Goal: Task Accomplishment & Management: Use online tool/utility

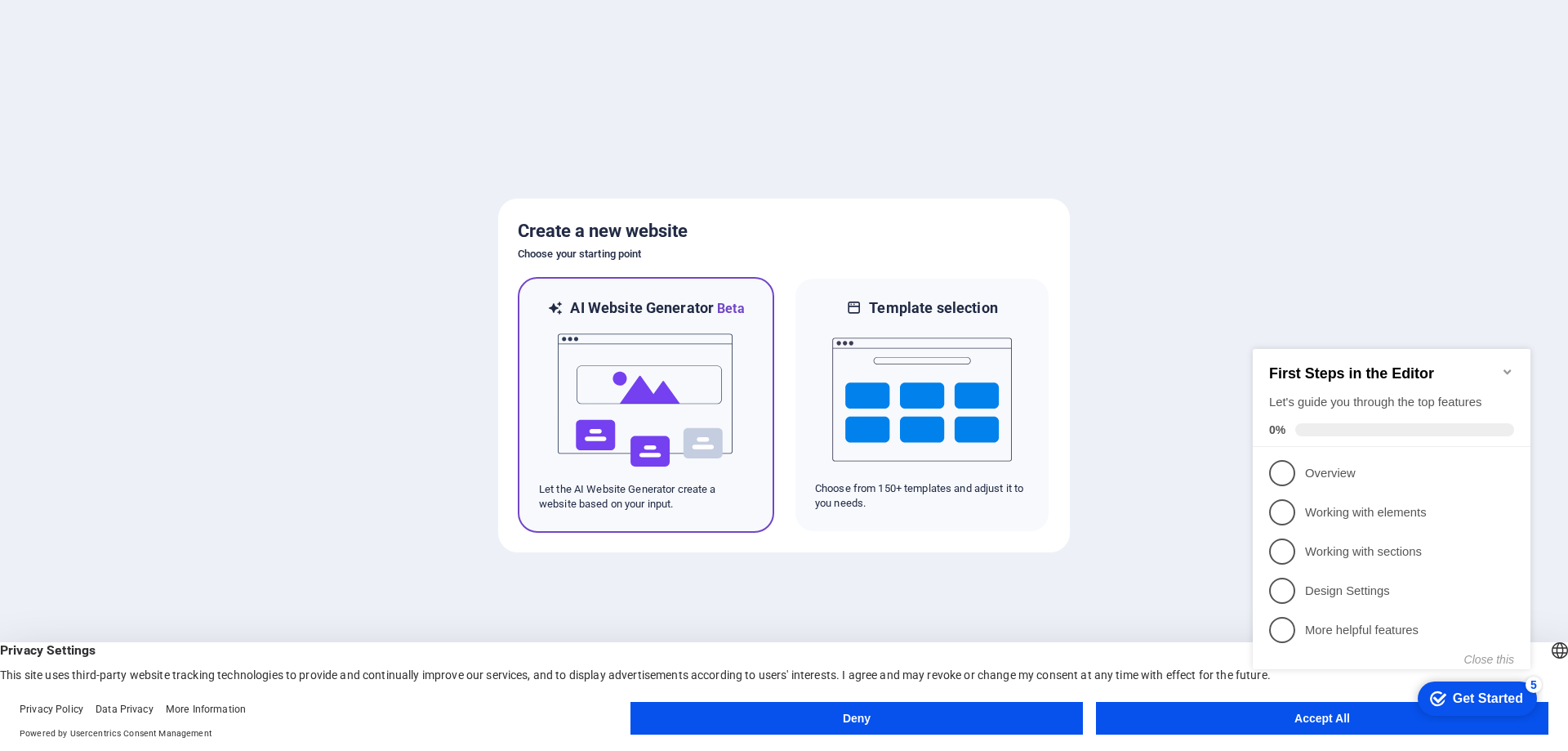
click at [657, 373] on img at bounding box center [646, 401] width 180 height 164
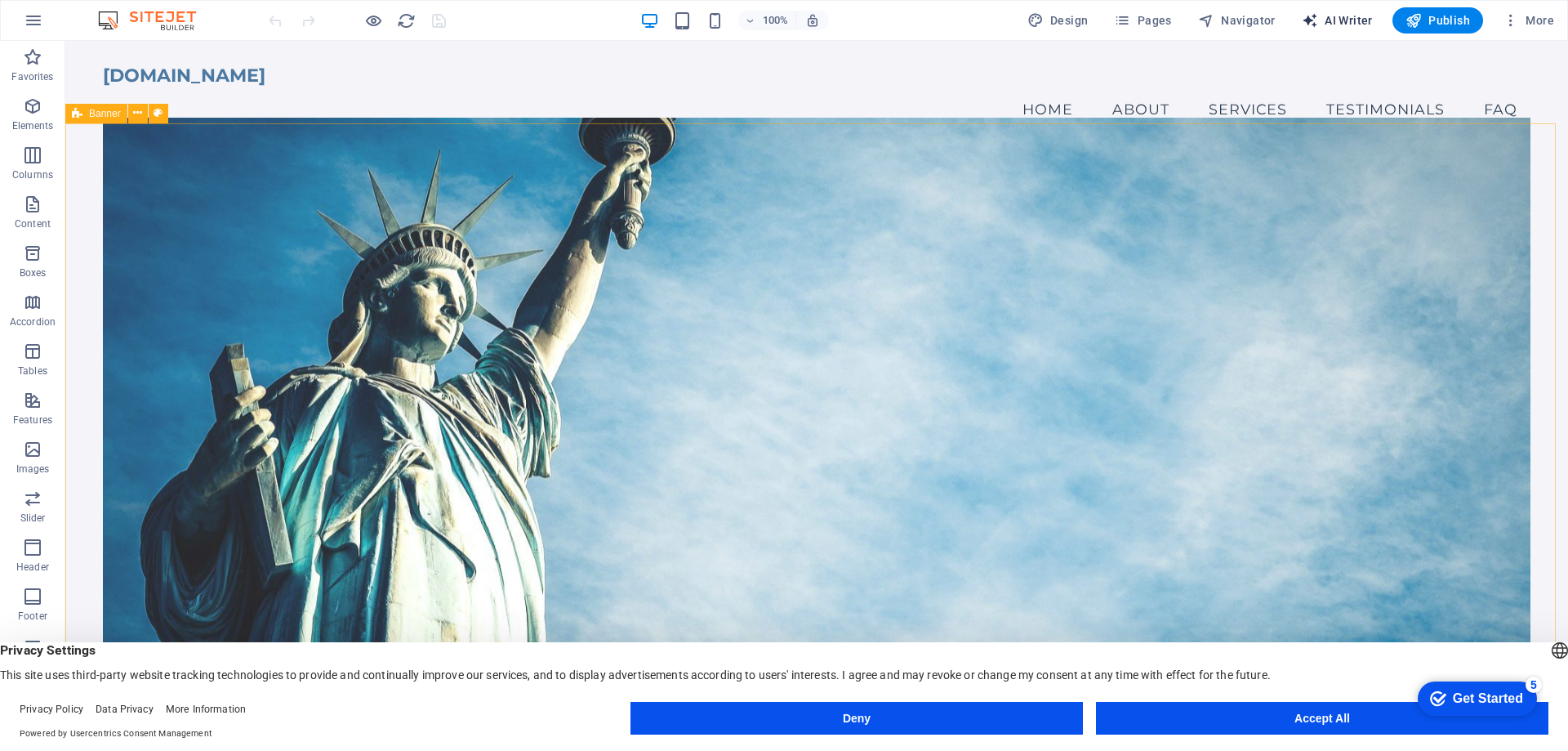
click at [1352, 15] on span "AI Writer" at bounding box center [1338, 20] width 71 height 16
select select "English"
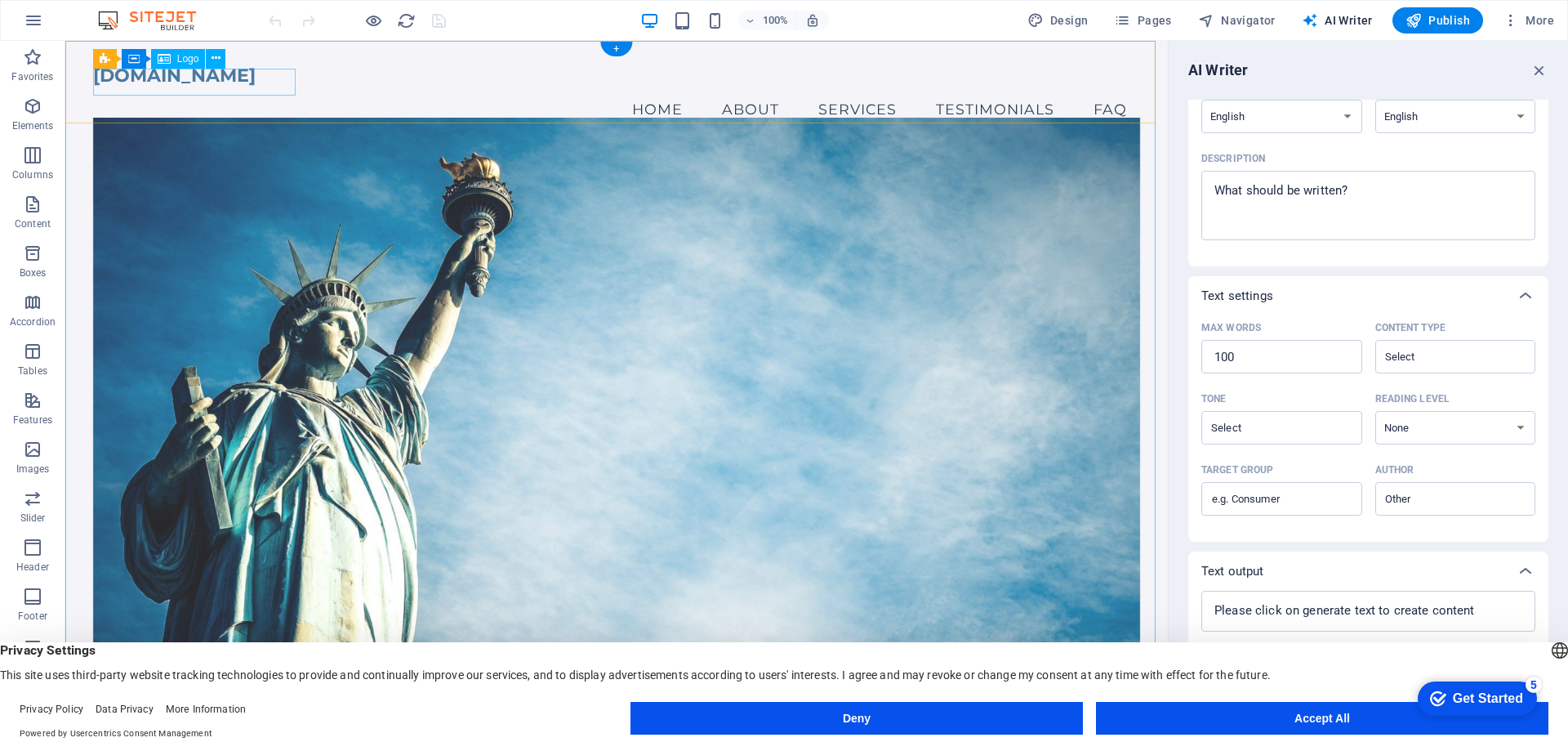
click at [256, 83] on div "[DOMAIN_NAME]" at bounding box center [617, 75] width 1048 height 27
click at [182, 58] on span "Logo" at bounding box center [188, 59] width 22 height 10
click at [214, 60] on icon at bounding box center [216, 59] width 9 height 17
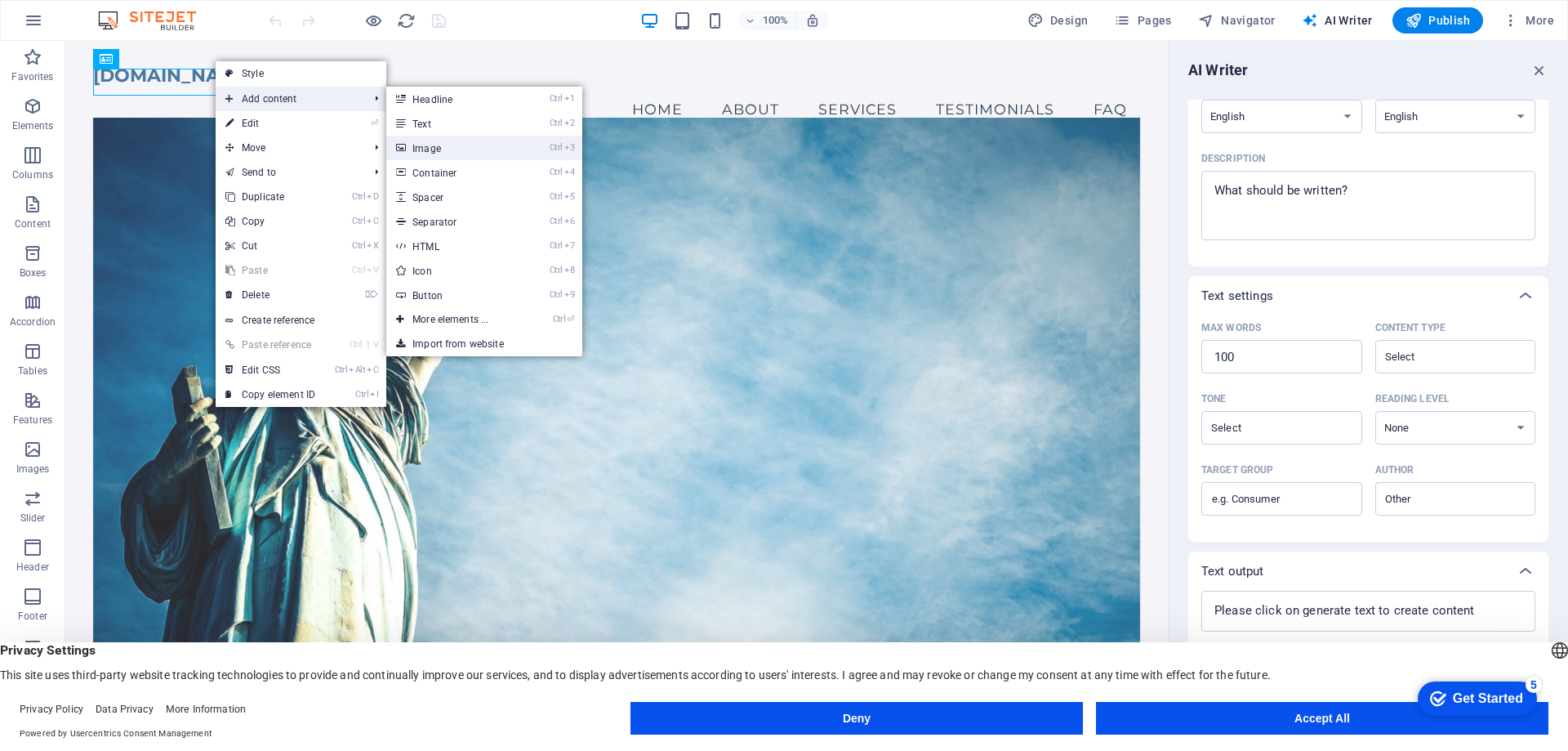
click at [451, 142] on link "Ctrl 3 Image" at bounding box center [453, 147] width 135 height 24
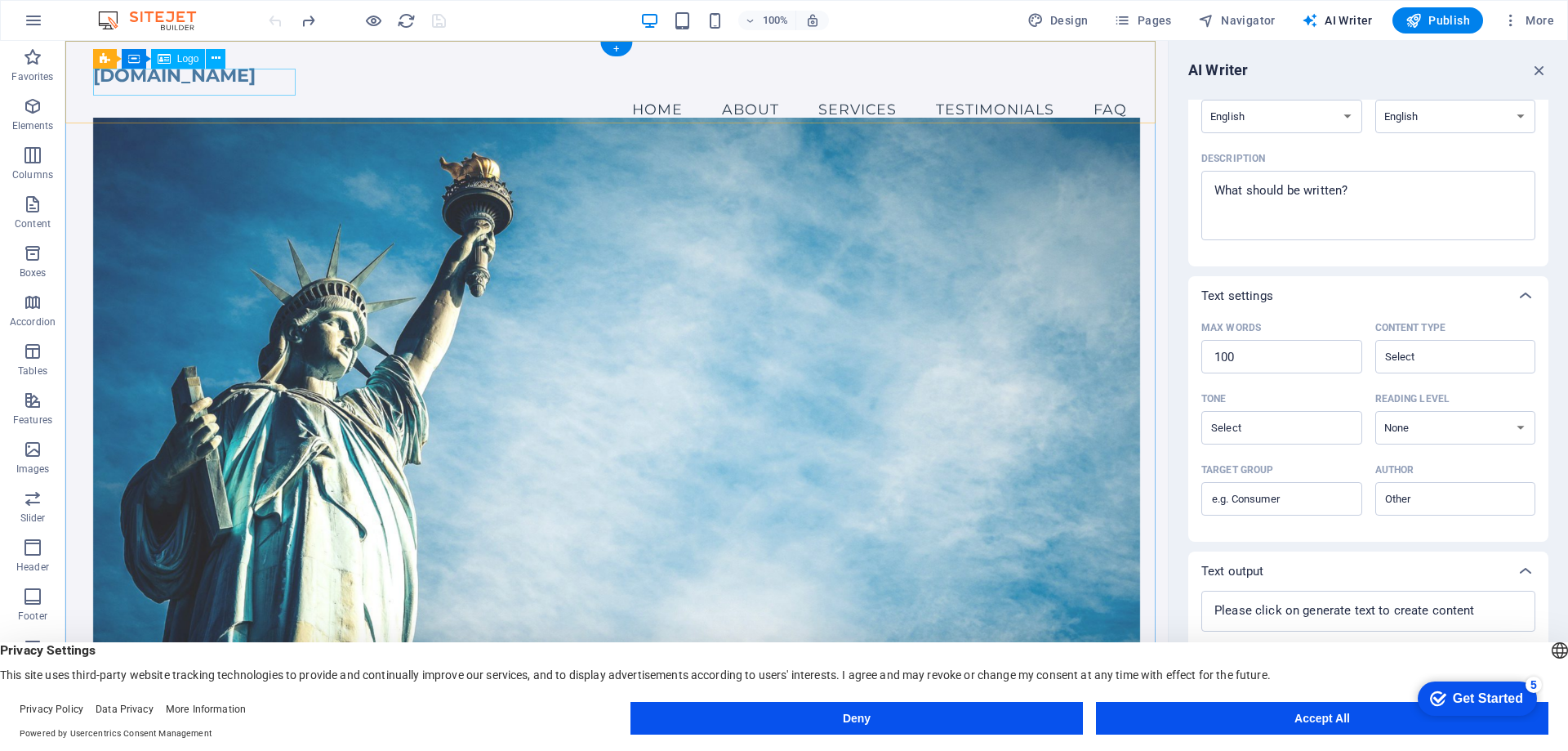
click at [213, 83] on div "[DOMAIN_NAME]" at bounding box center [617, 75] width 1048 height 27
click at [213, 57] on icon at bounding box center [216, 59] width 9 height 17
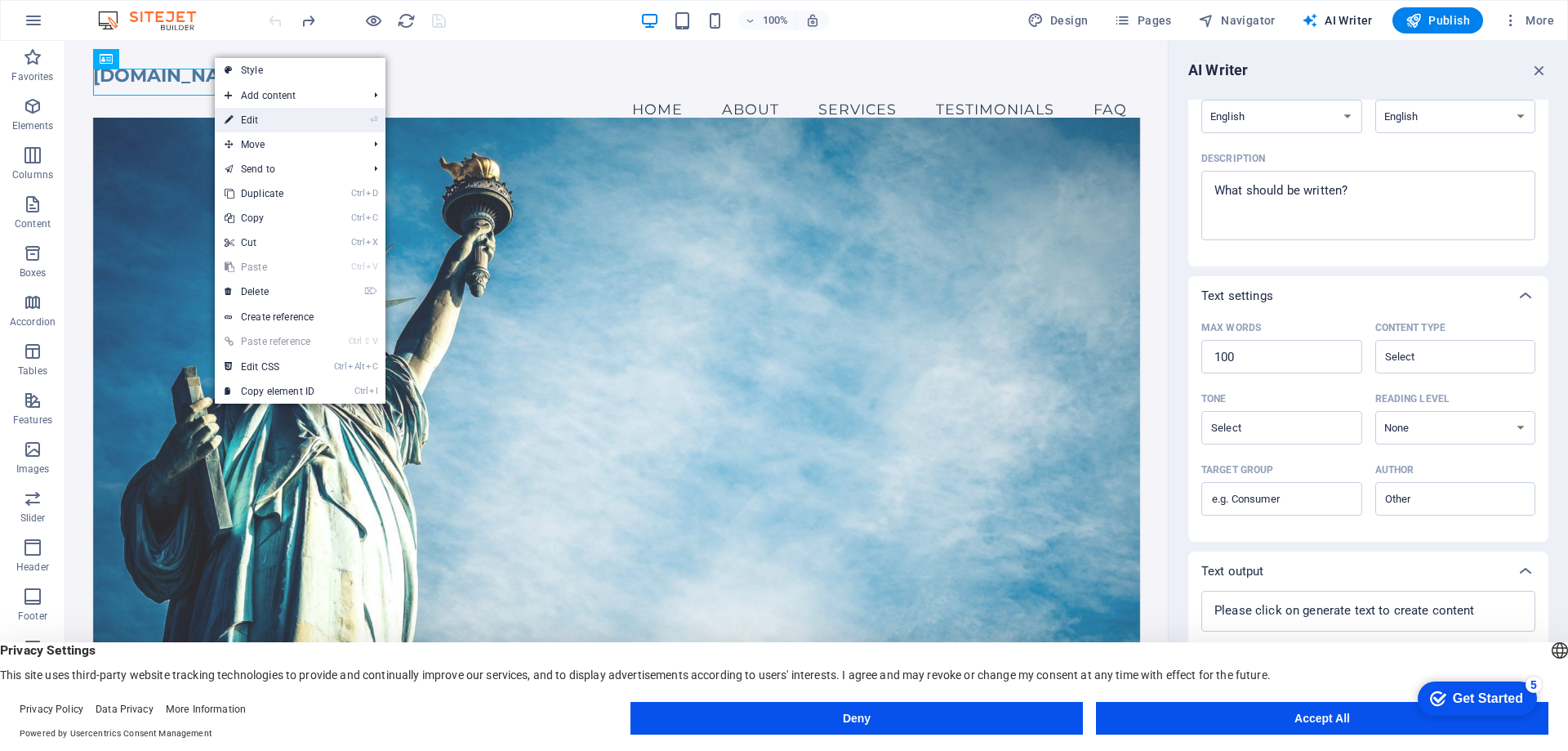
click at [247, 118] on link "⏎ Edit" at bounding box center [270, 119] width 110 height 24
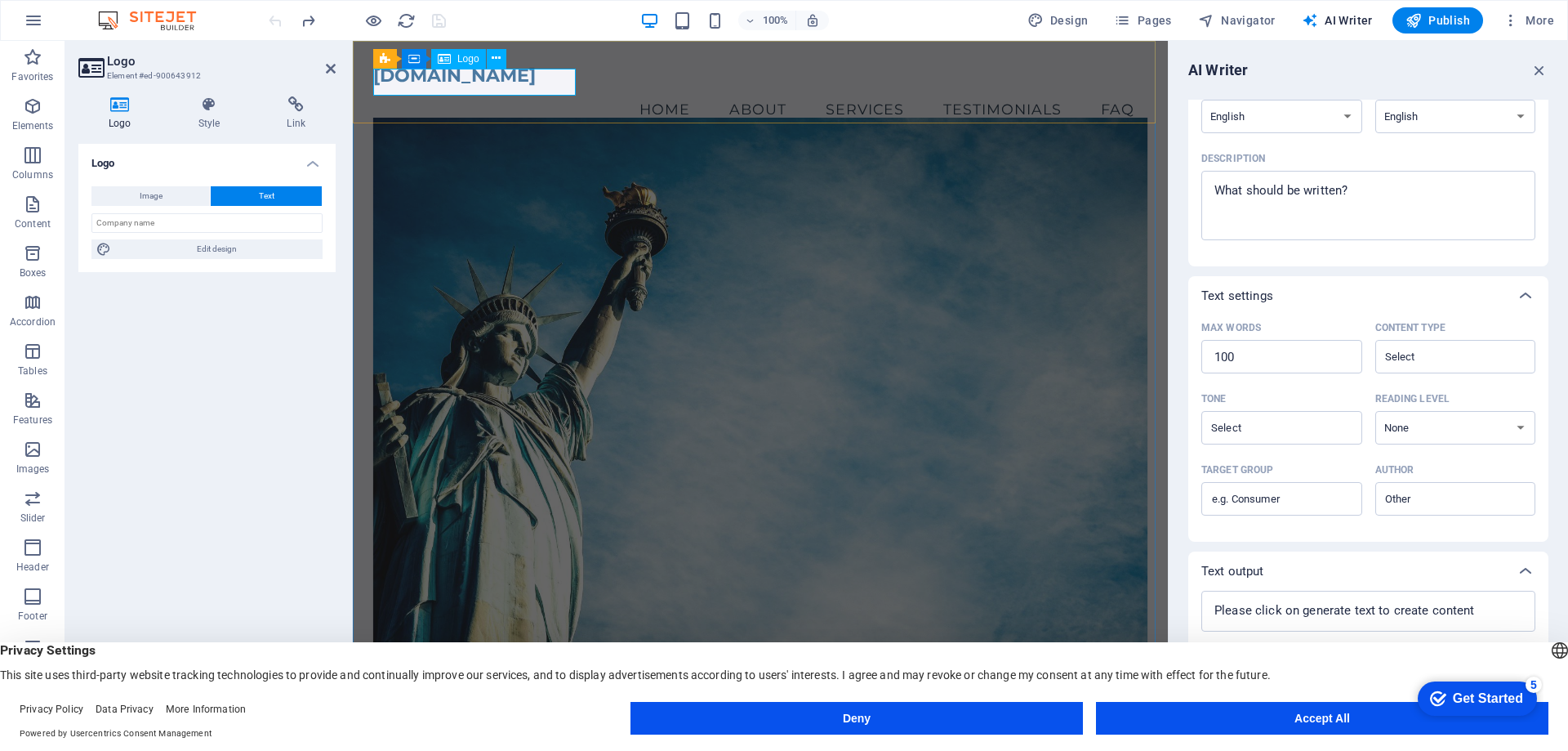
click at [480, 80] on div "[DOMAIN_NAME]" at bounding box center [760, 75] width 774 height 27
click at [499, 62] on icon at bounding box center [496, 59] width 9 height 17
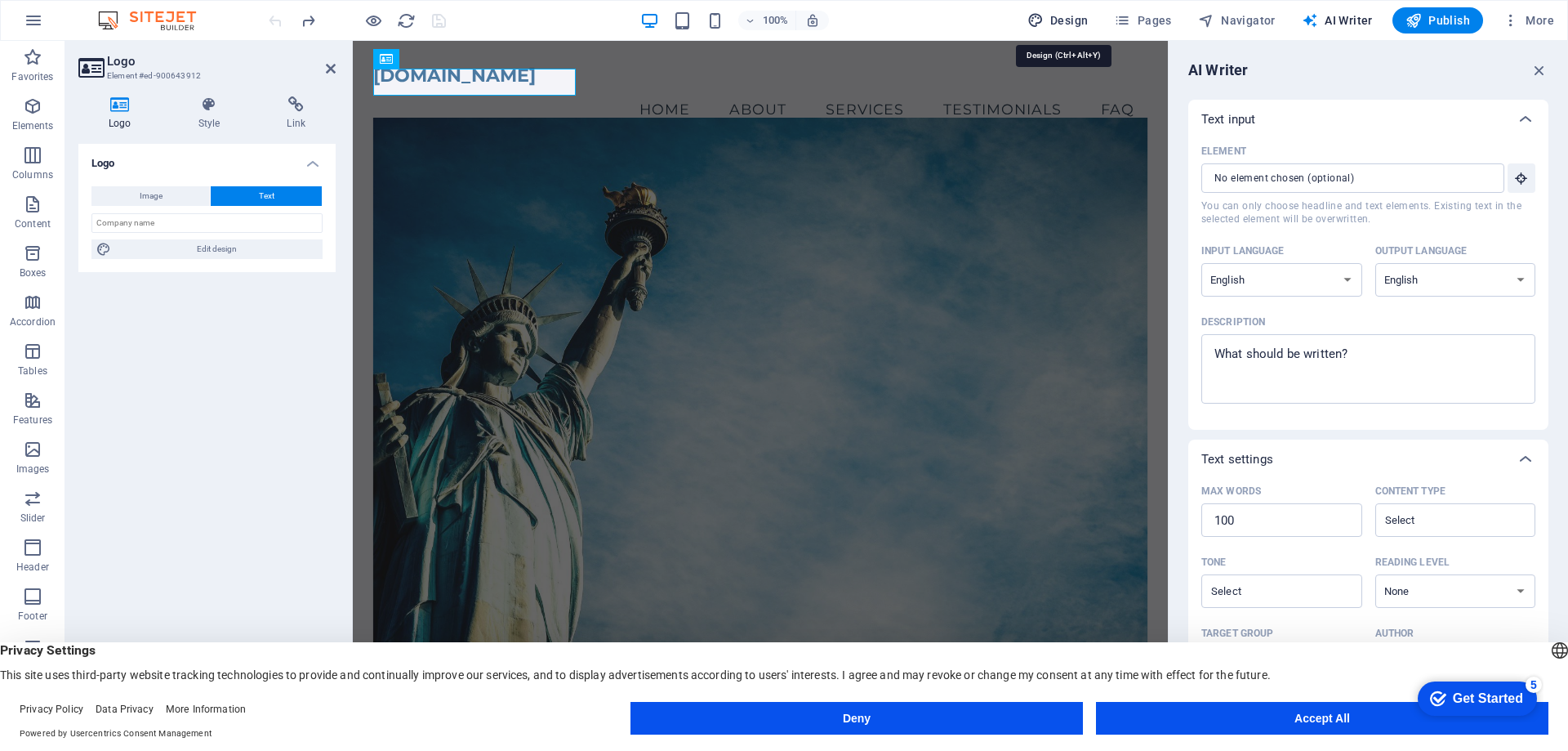
click at [1065, 8] on button "Design" at bounding box center [1058, 20] width 74 height 26
select select "px"
select select "200"
select select "px"
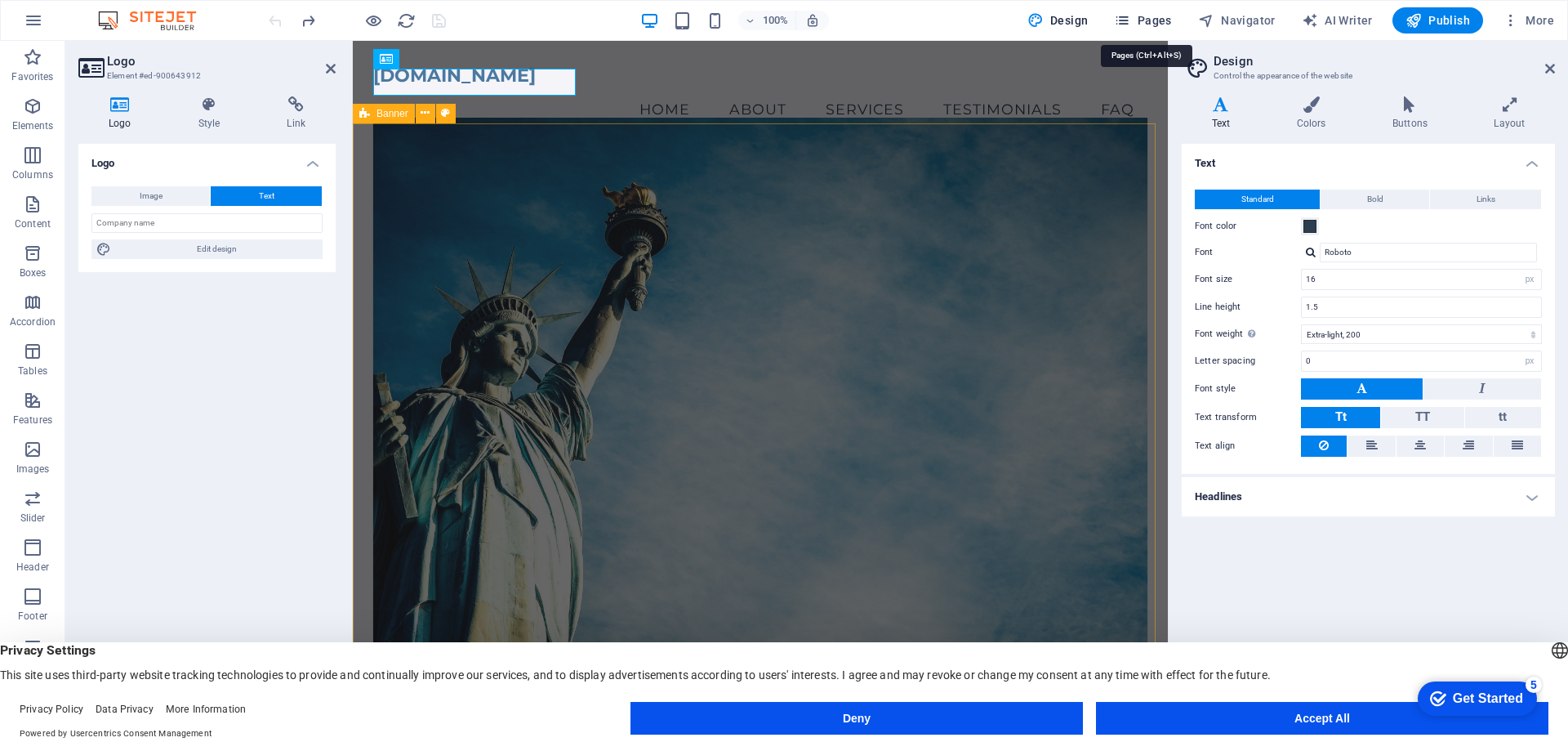
click at [1130, 17] on icon "button" at bounding box center [1121, 20] width 16 height 16
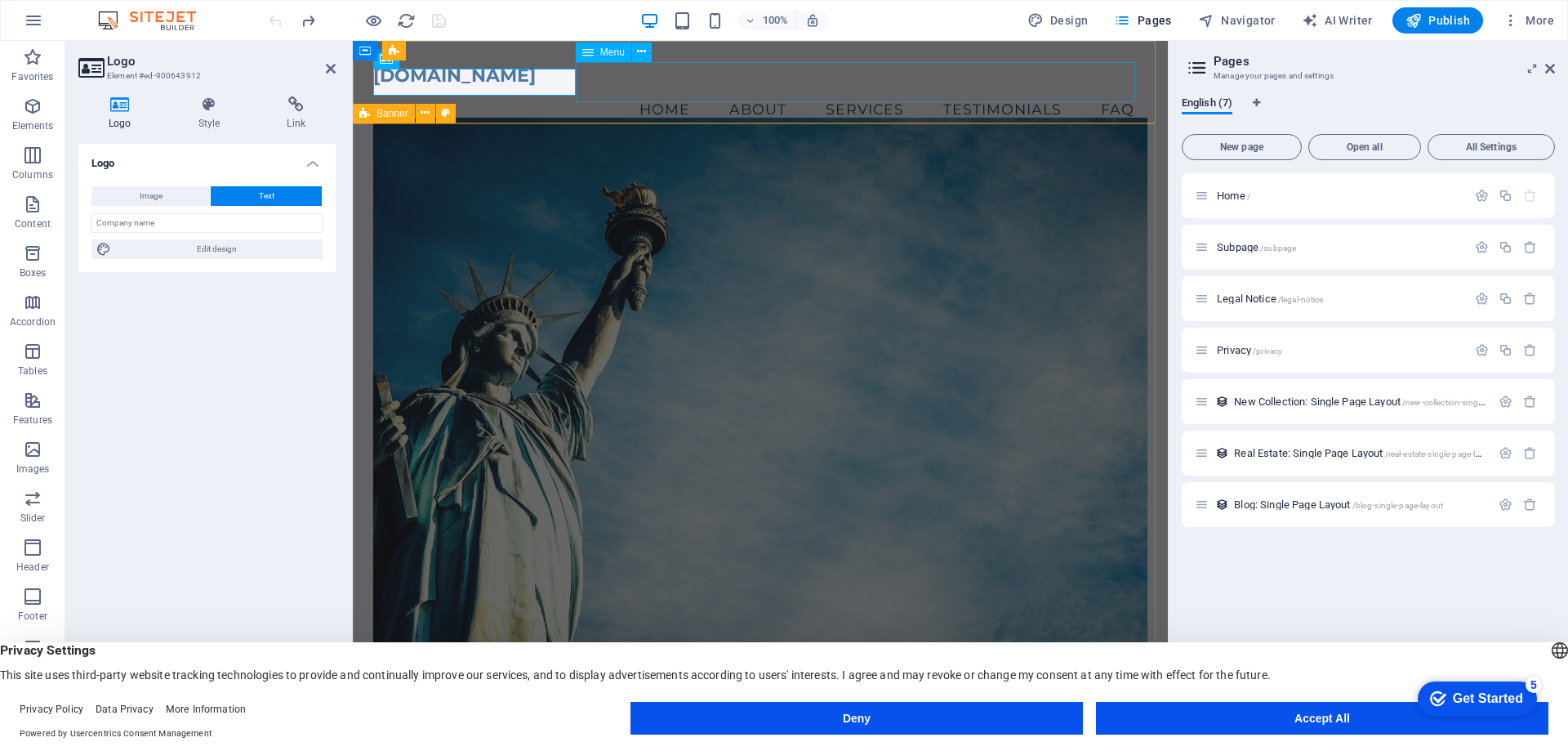
click at [655, 89] on nav "Home About Services Testimonials FAQ" at bounding box center [760, 109] width 774 height 40
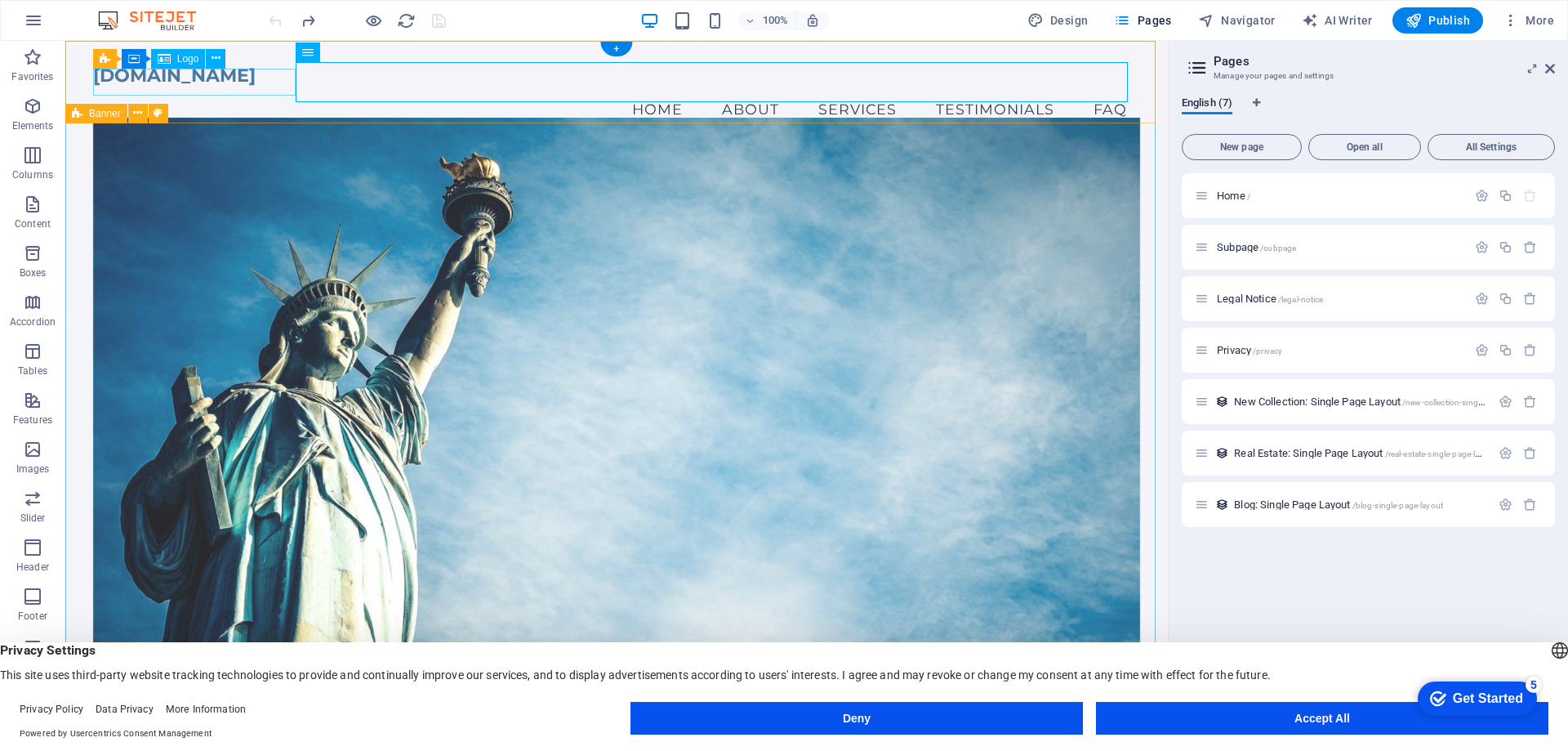
click at [204, 85] on div "[DOMAIN_NAME]" at bounding box center [617, 75] width 1048 height 27
click at [164, 82] on div "[DOMAIN_NAME]" at bounding box center [617, 75] width 1048 height 27
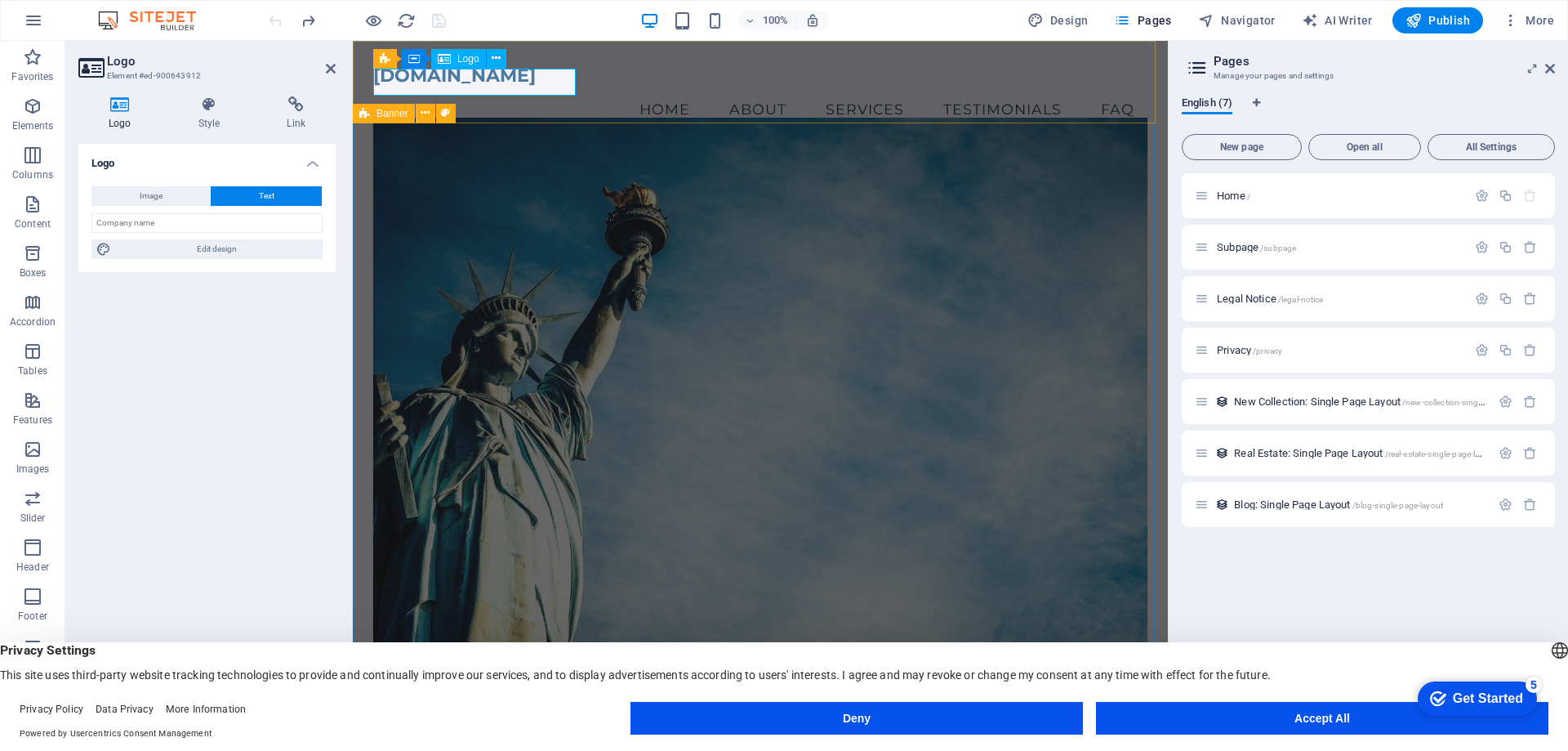
click at [513, 78] on div "[DOMAIN_NAME]" at bounding box center [760, 75] width 774 height 27
click at [494, 65] on icon at bounding box center [496, 59] width 9 height 17
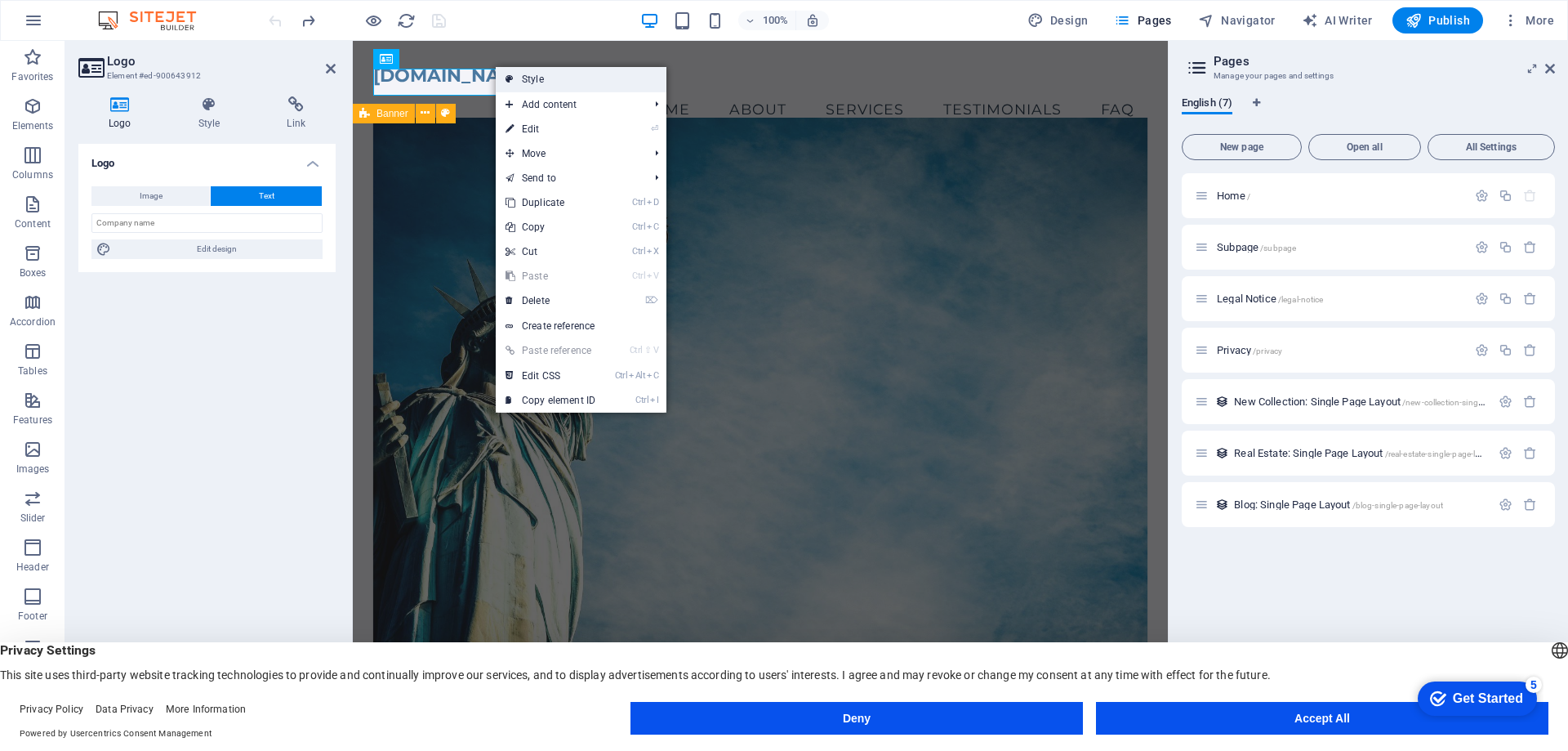
drag, startPoint x: 508, startPoint y: 79, endPoint x: 161, endPoint y: 43, distance: 348.9
click at [508, 79] on icon at bounding box center [509, 79] width 8 height 24
select select "vw"
select select "rem"
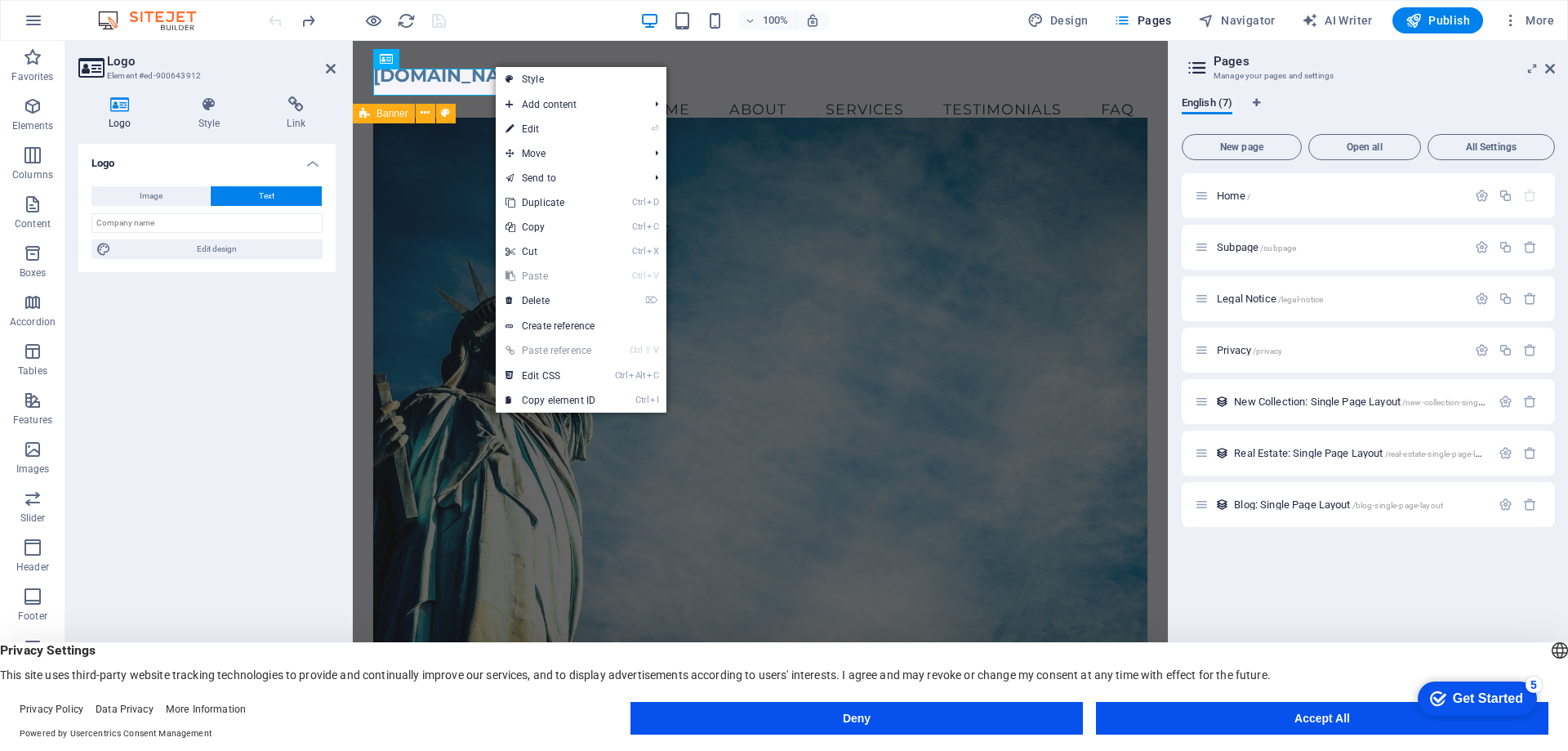
select select "vw"
select select "preset-menu-v2-home-4"
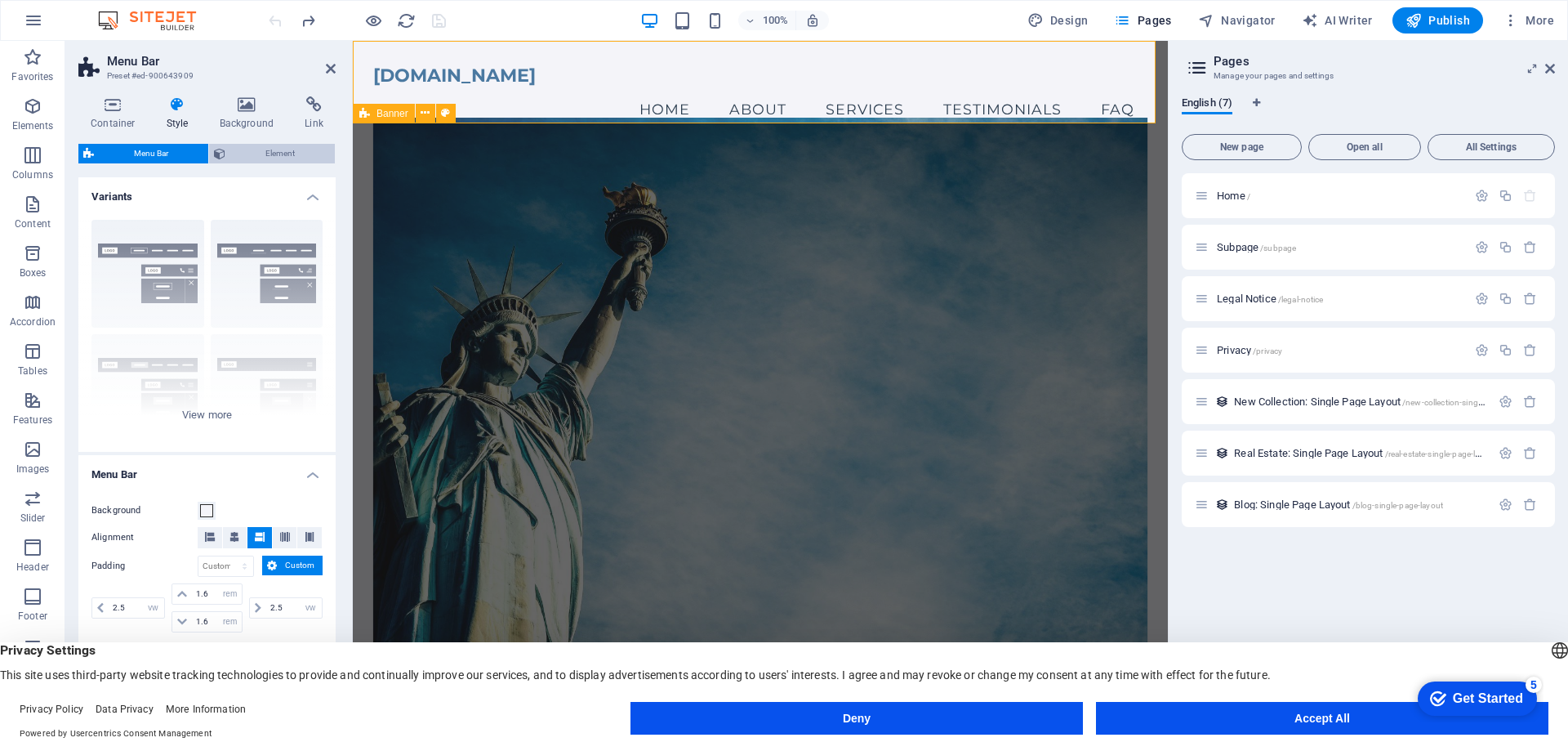
click at [271, 158] on span "Element" at bounding box center [280, 153] width 100 height 19
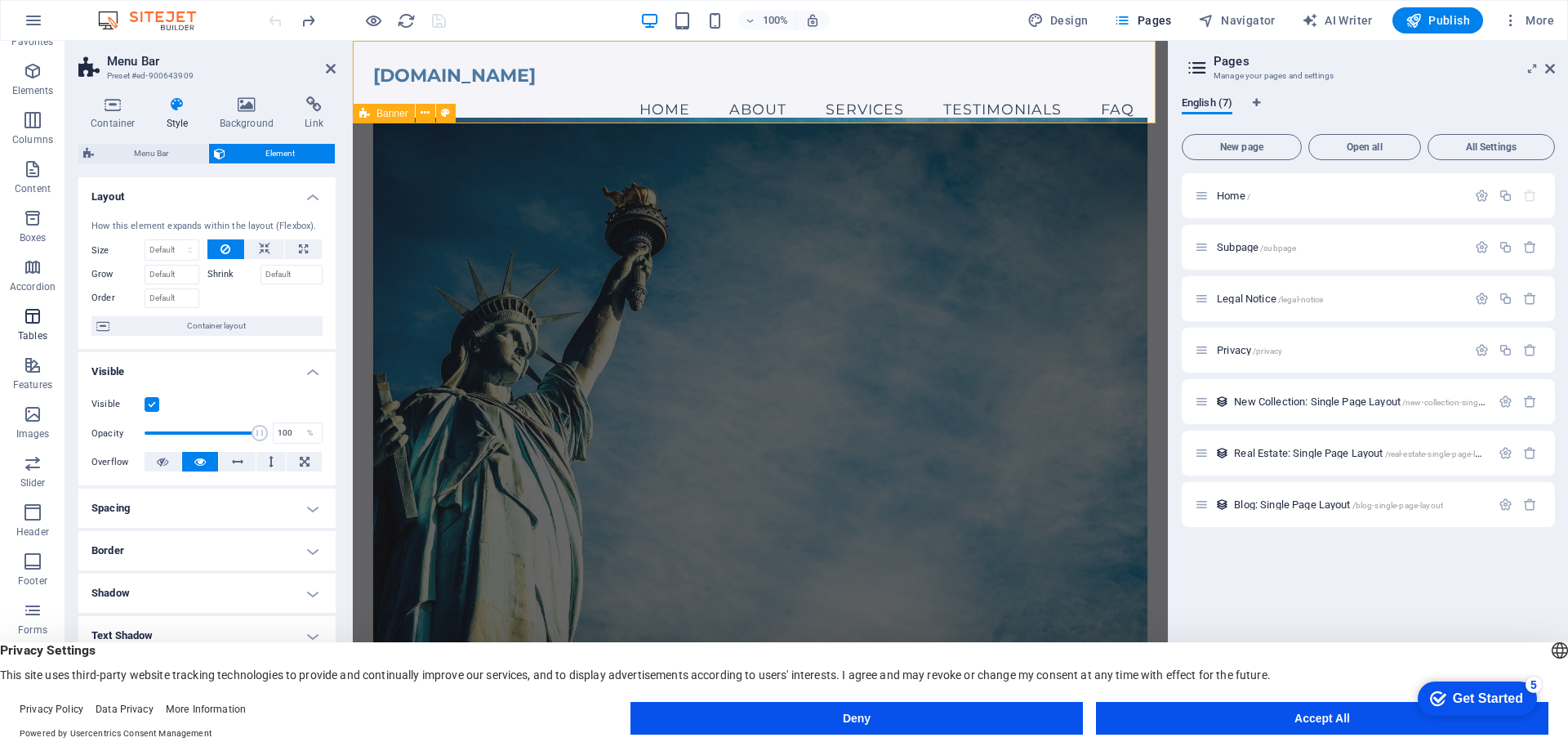
scroll to position [51, 0]
click at [21, 360] on span "Features" at bounding box center [33, 358] width 65 height 39
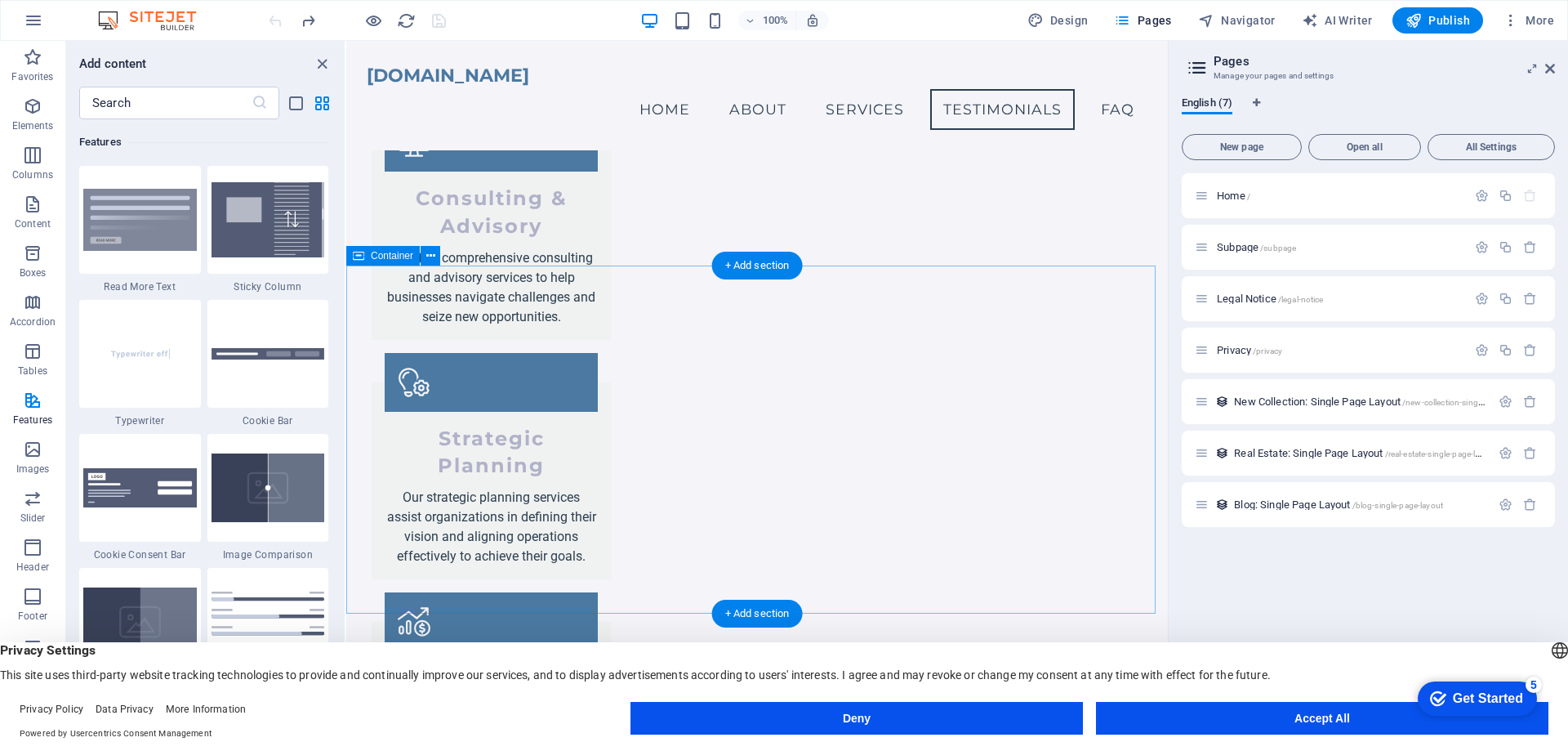
scroll to position [1328, 0]
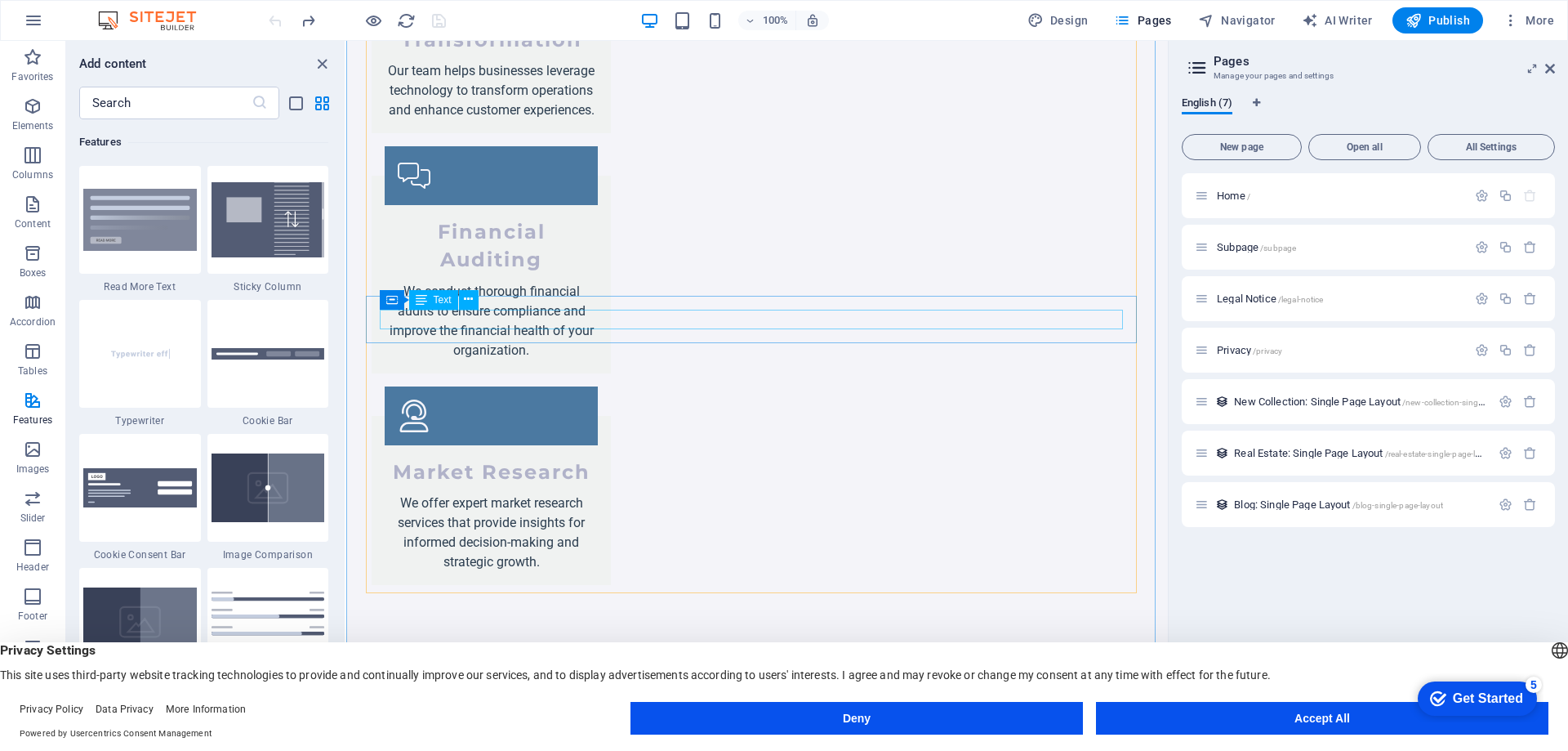
scroll to position [2554, 0]
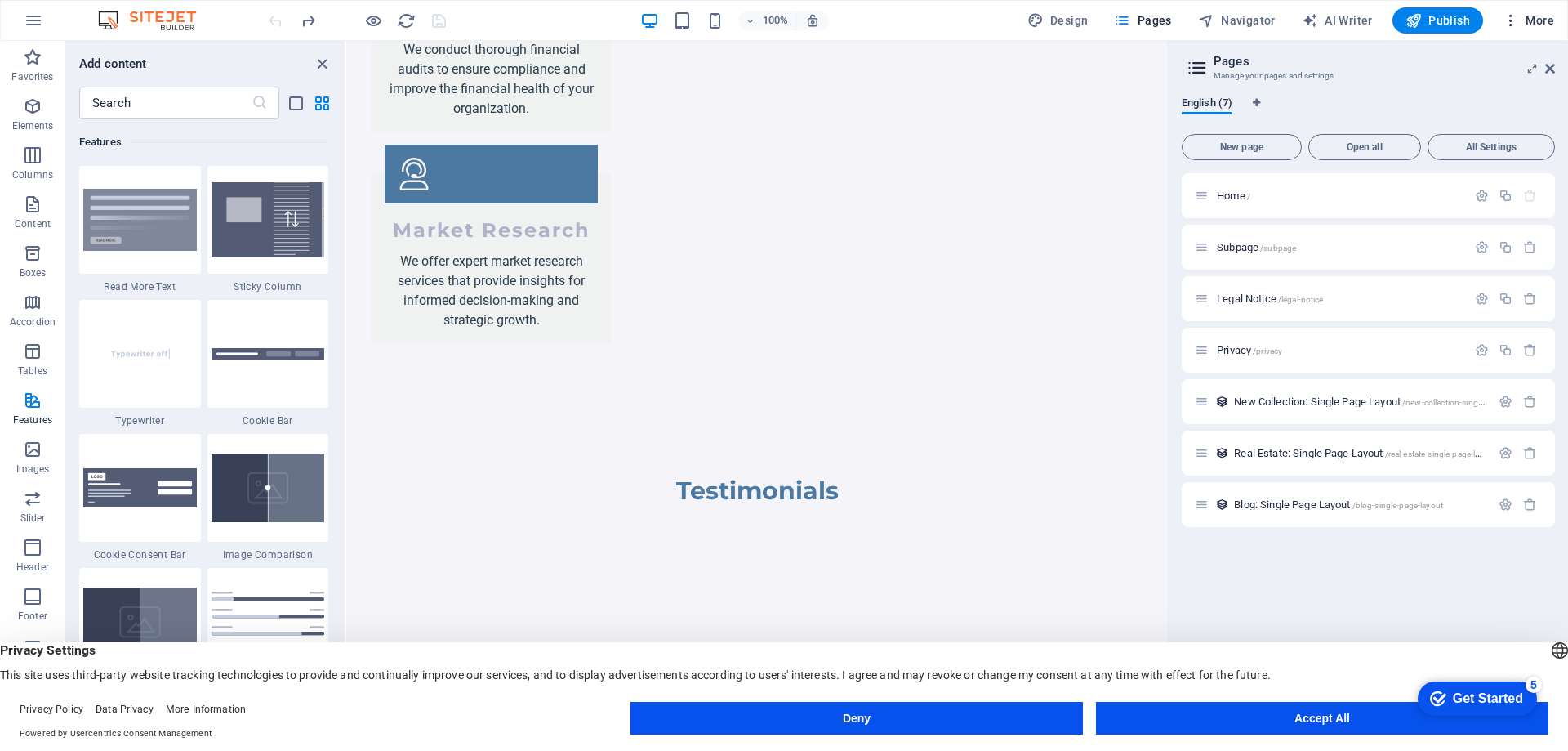
click at [1532, 13] on span "More" at bounding box center [1528, 20] width 51 height 16
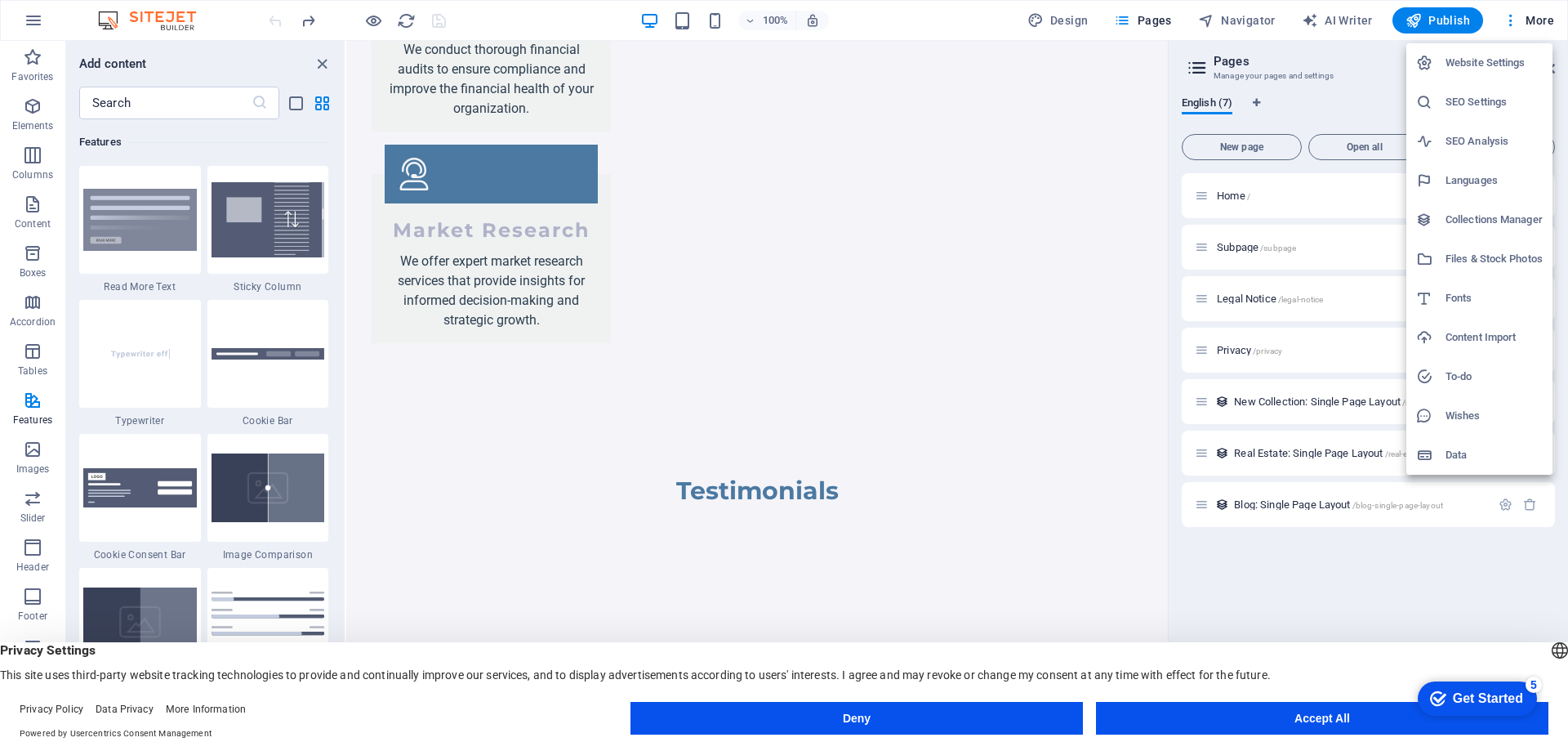
click at [1473, 341] on h6 "Content Import" at bounding box center [1494, 337] width 97 height 19
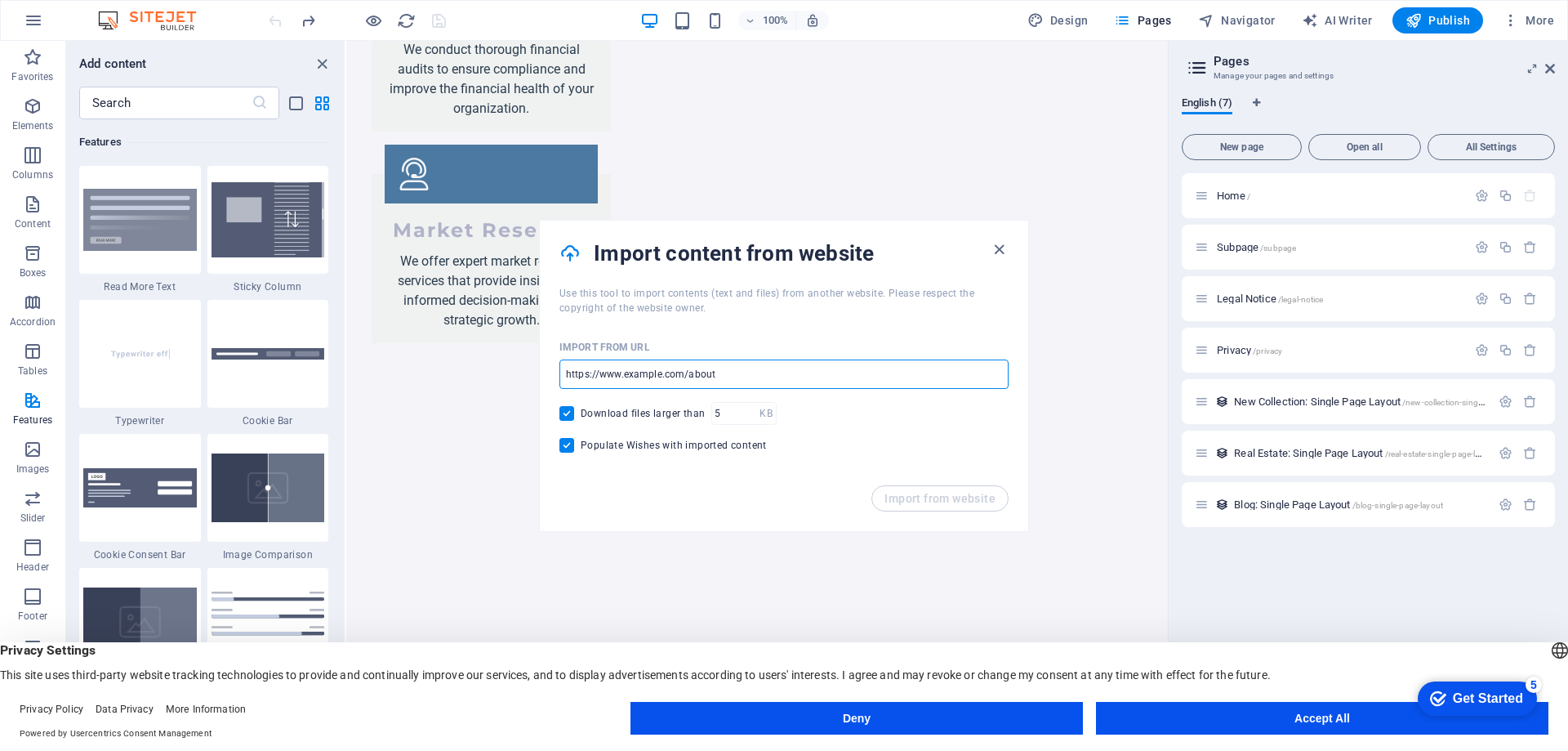
drag, startPoint x: 1132, startPoint y: 404, endPoint x: 534, endPoint y: 363, distance: 599.4
click at [716, 371] on input "url" at bounding box center [784, 374] width 450 height 30
drag, startPoint x: 725, startPoint y: 374, endPoint x: 606, endPoint y: 376, distance: 119.0
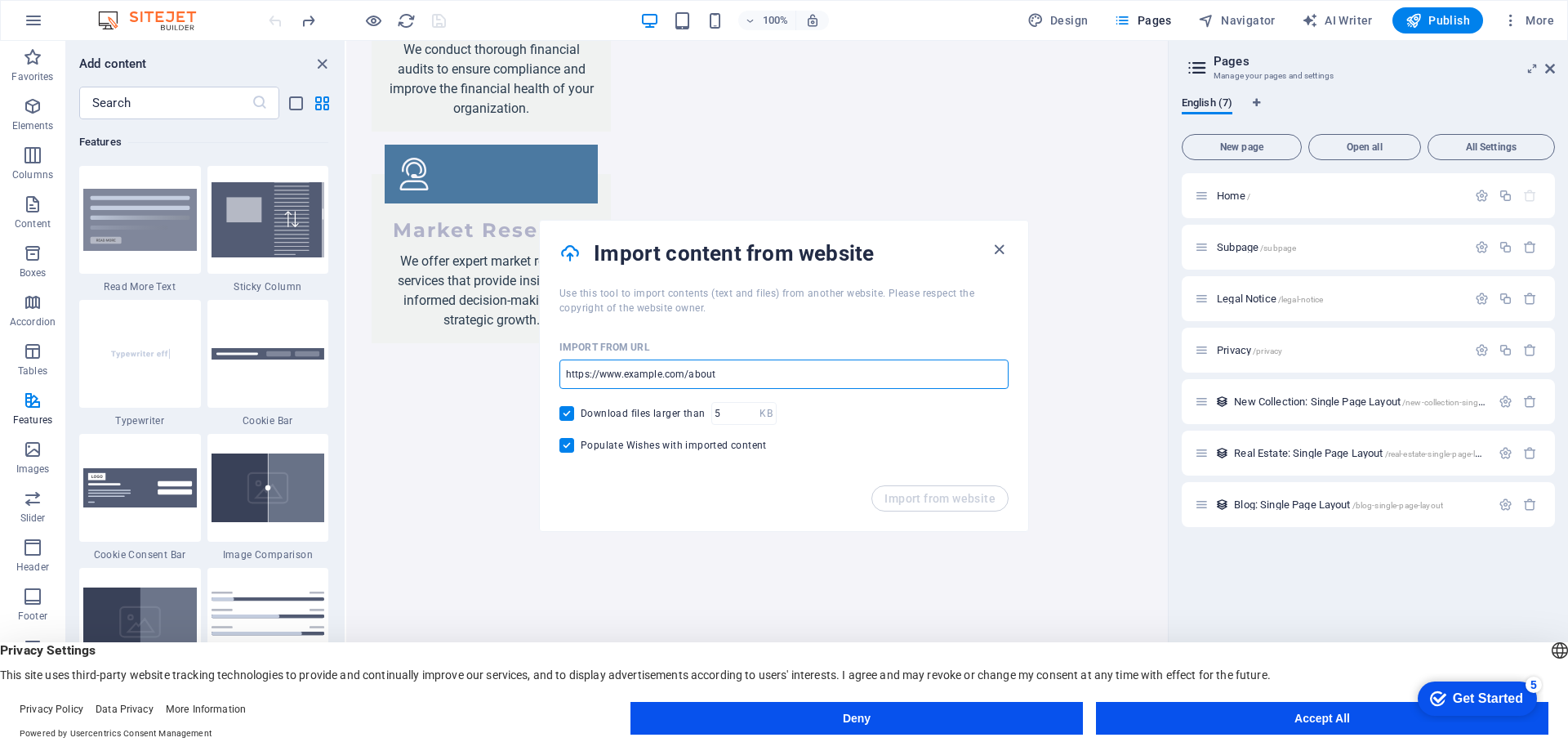
click at [606, 376] on input "url" at bounding box center [784, 374] width 450 height 30
click at [724, 370] on input "url" at bounding box center [784, 374] width 450 height 30
paste input "[URL][DOMAIN_NAME]"
type input "[URL][DOMAIN_NAME]"
click at [918, 494] on span "Import from website" at bounding box center [939, 499] width 111 height 13
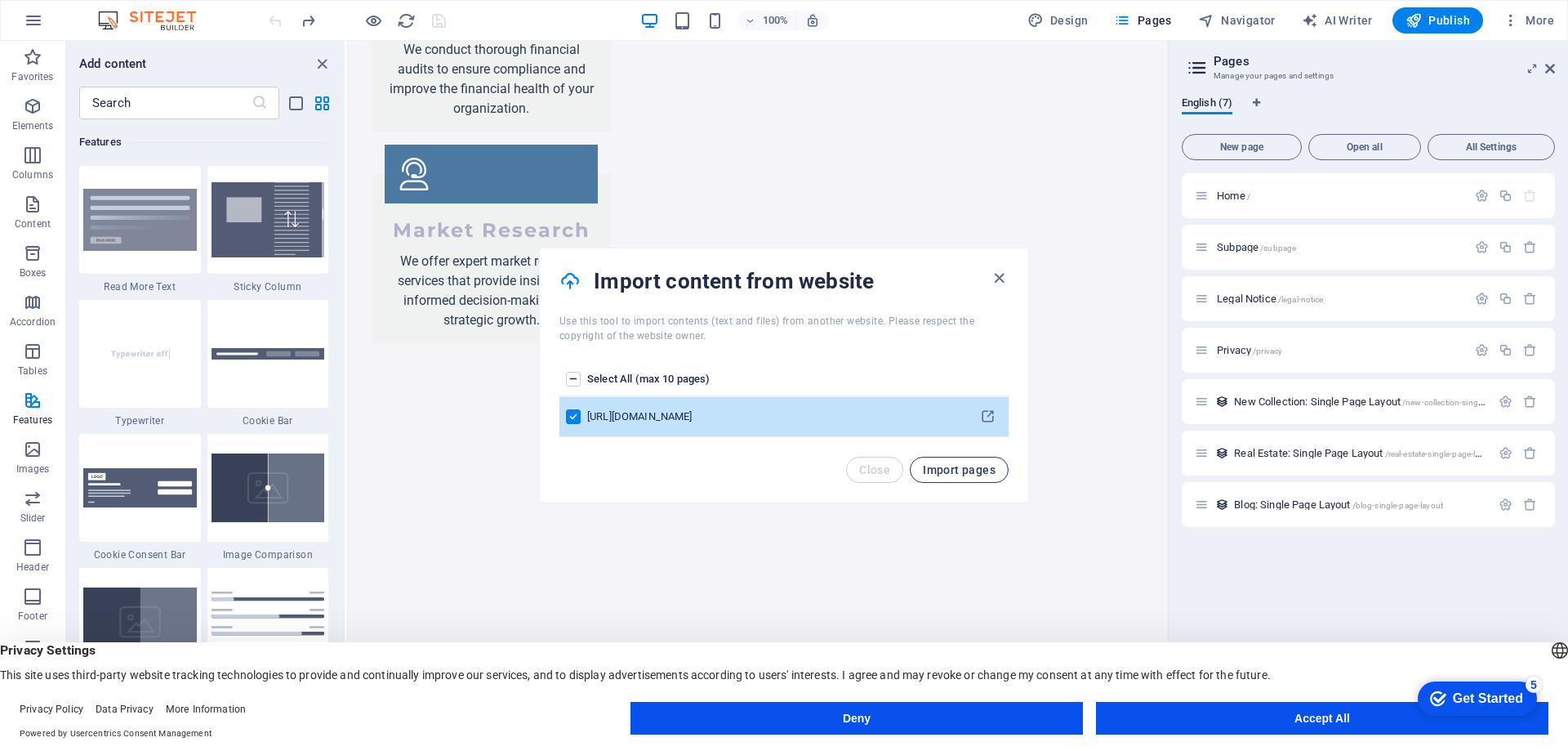
click at [957, 478] on button "Import pages" at bounding box center [959, 469] width 99 height 26
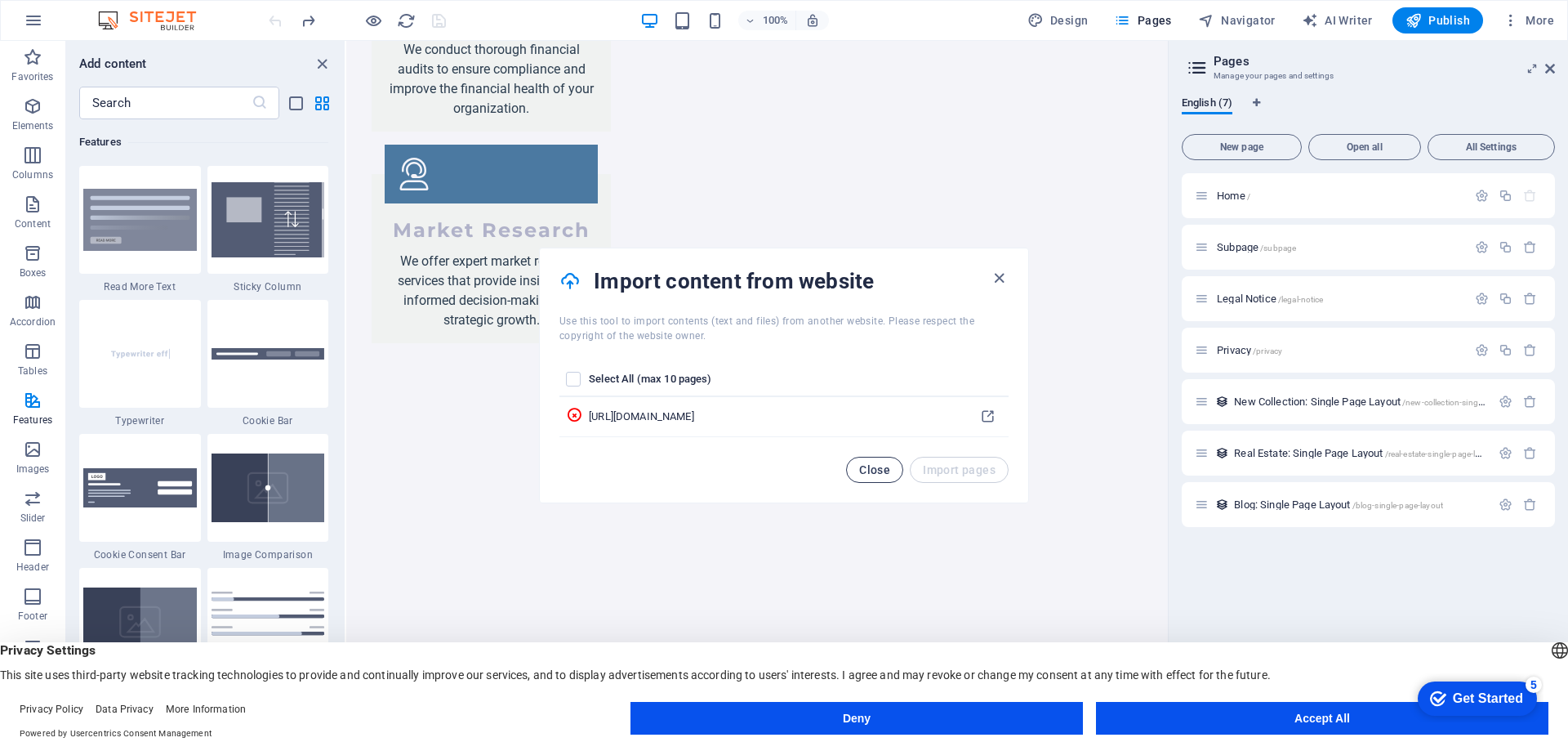
click at [863, 466] on span "Close" at bounding box center [875, 470] width 31 height 13
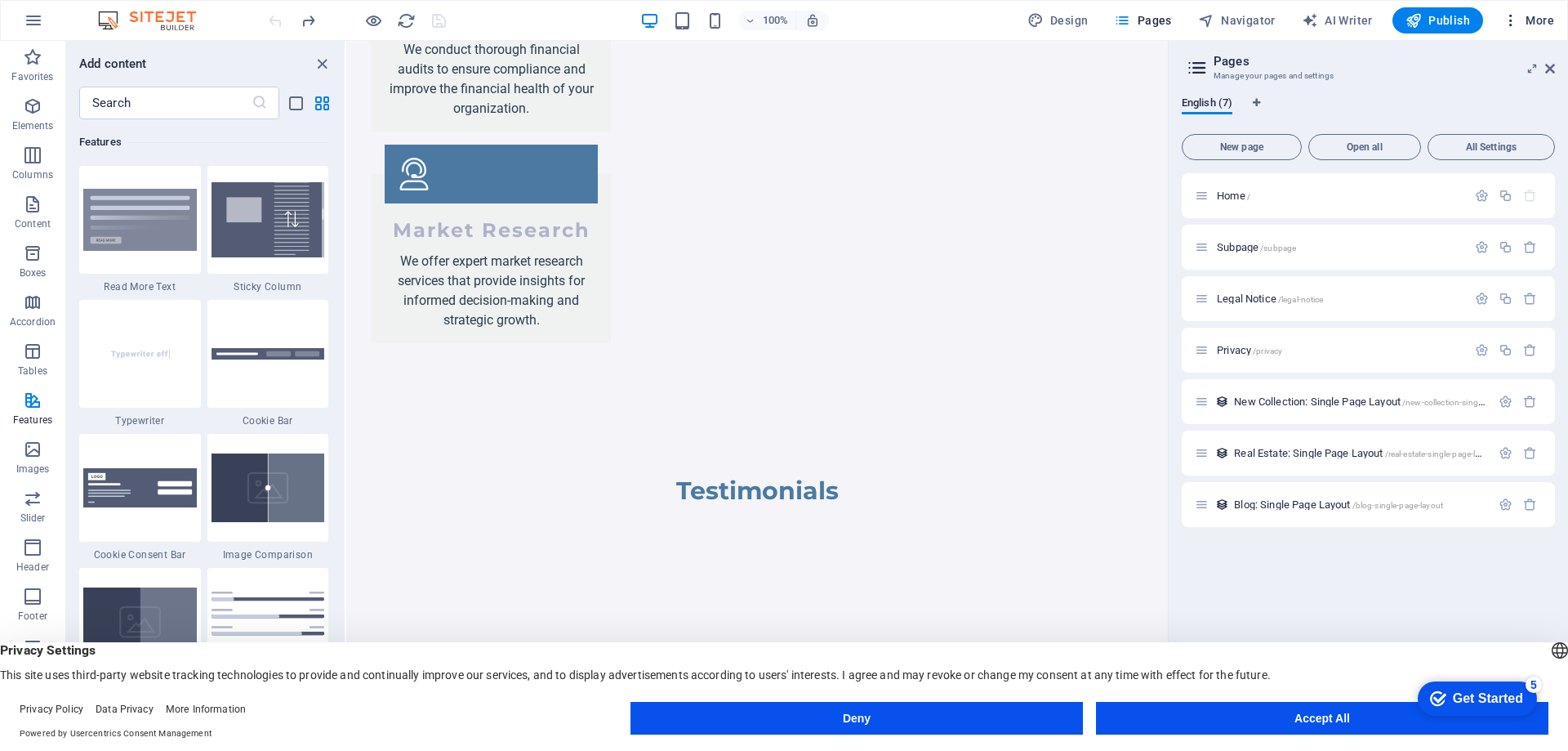
click at [1545, 24] on span "More" at bounding box center [1528, 20] width 51 height 16
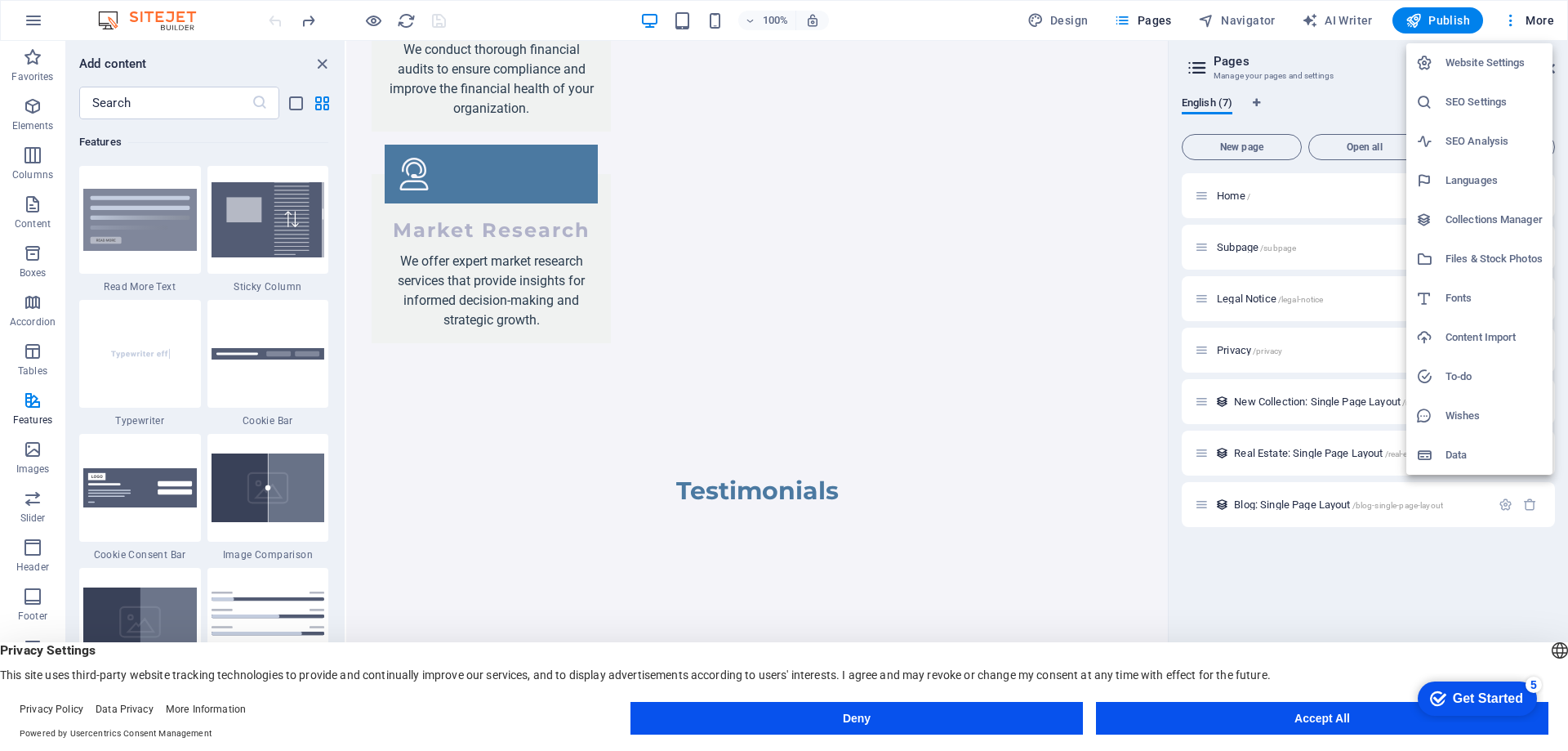
click at [1442, 337] on div at bounding box center [1430, 337] width 30 height 16
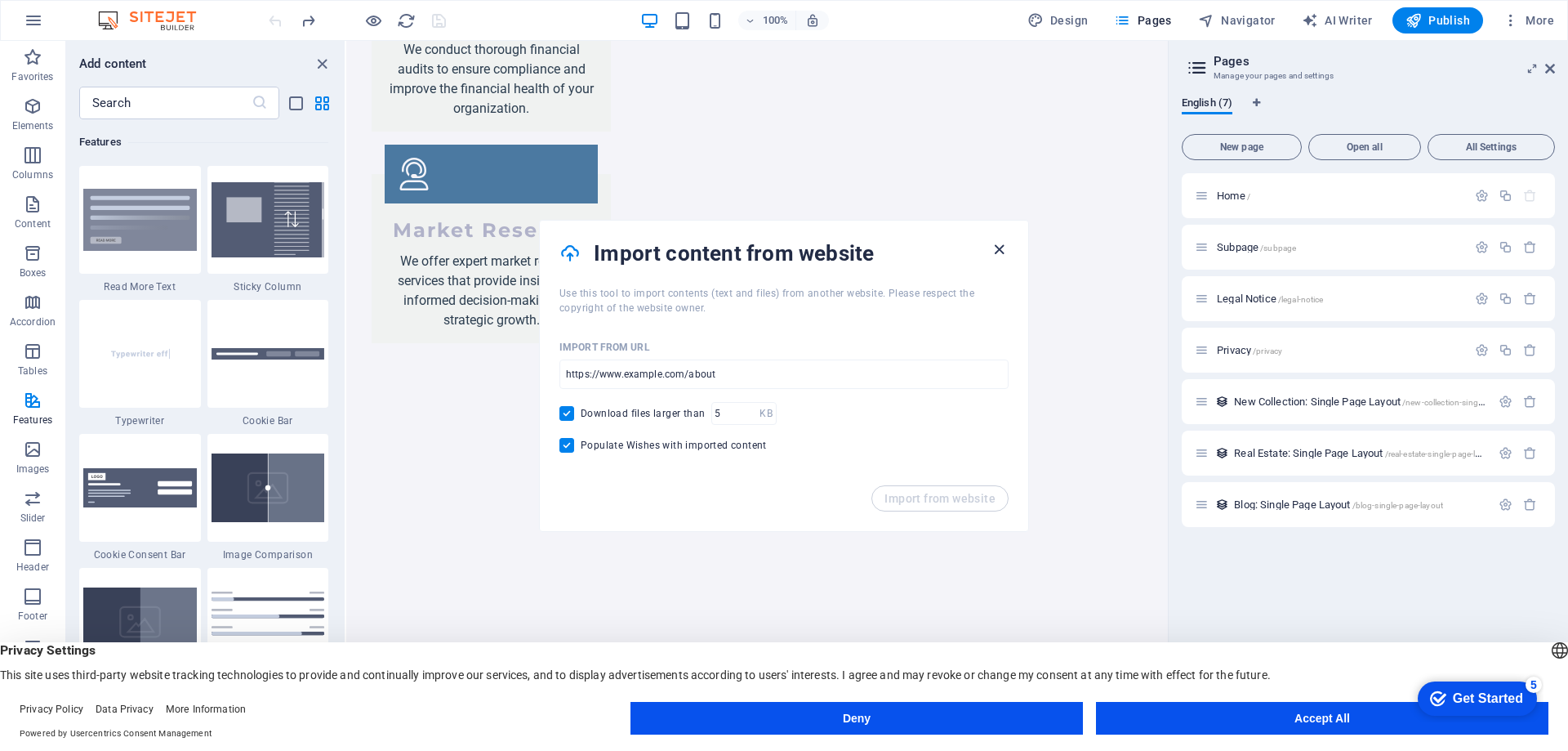
click at [990, 252] on icon "button" at bounding box center [999, 249] width 19 height 19
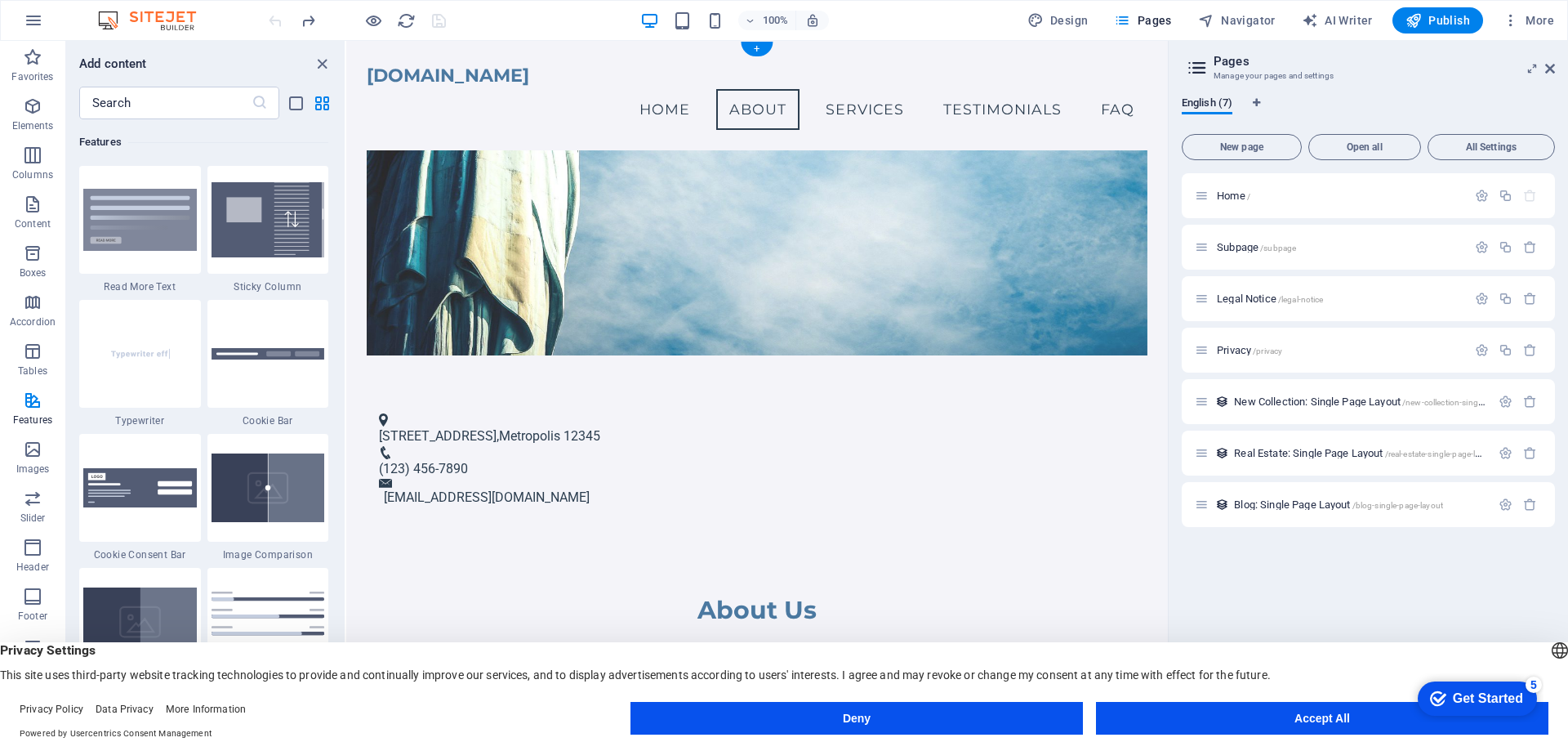
scroll to position [0, 0]
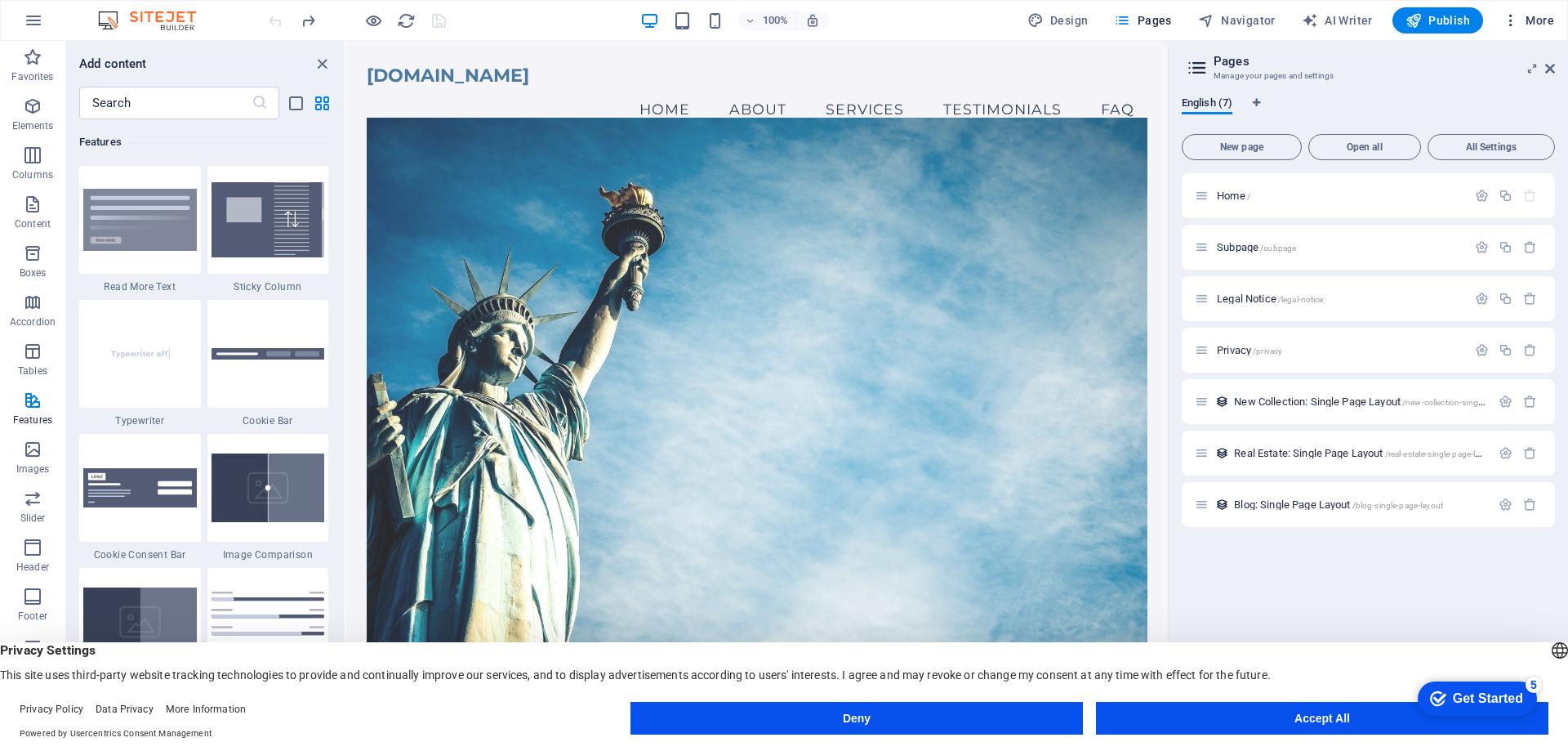
click at [1535, 21] on span "More" at bounding box center [1528, 20] width 51 height 16
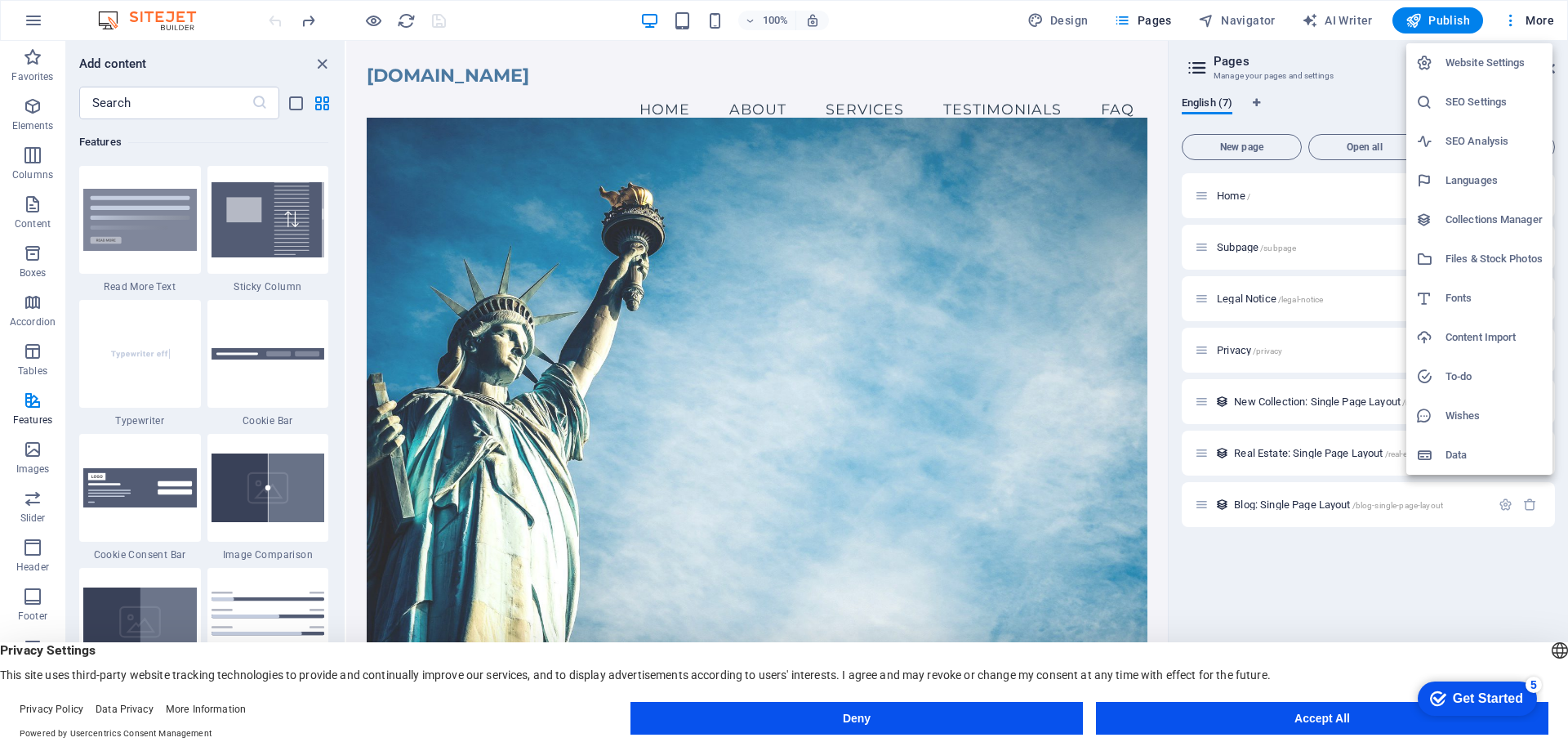
click at [413, 75] on div at bounding box center [784, 376] width 1568 height 751
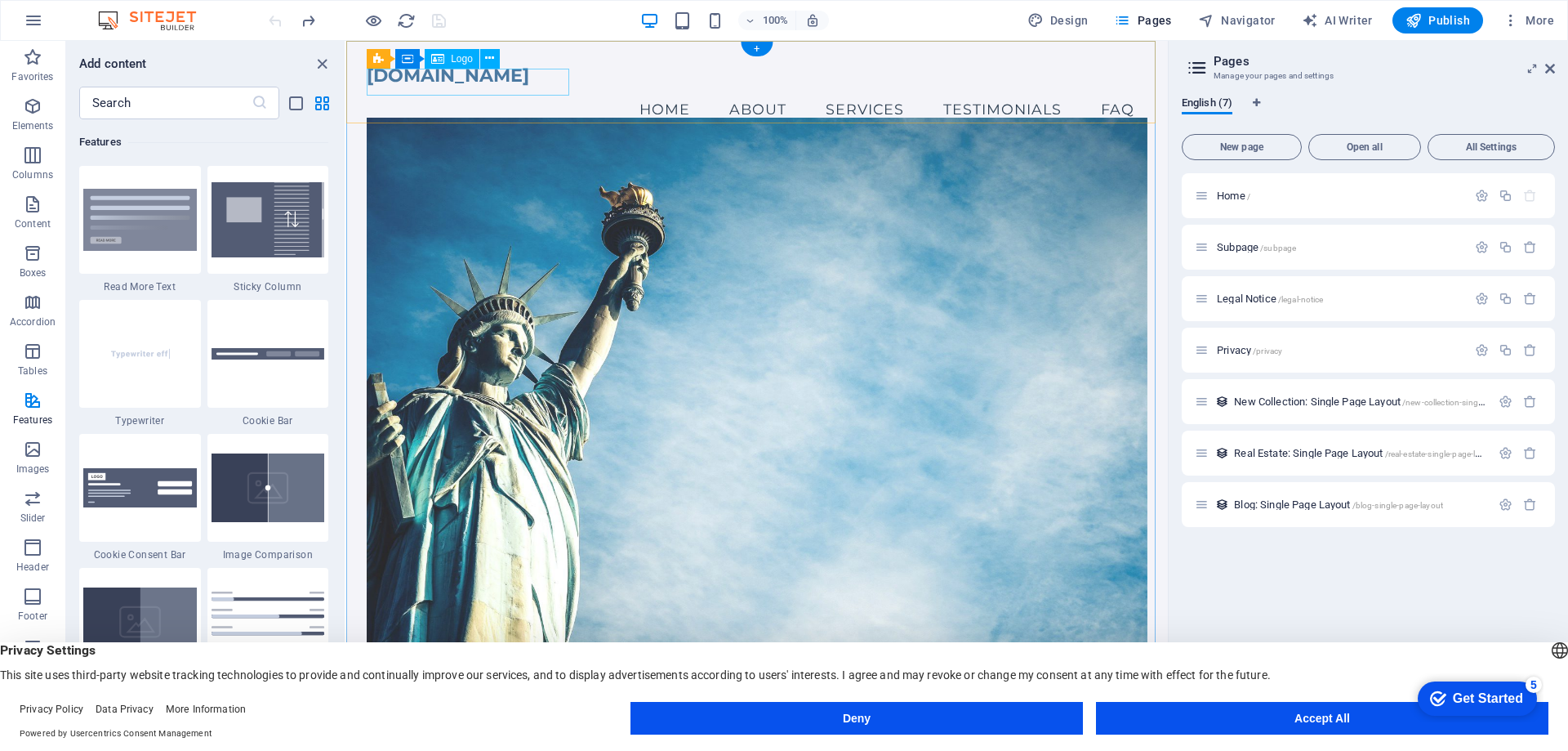
click at [400, 79] on div "[DOMAIN_NAME]" at bounding box center [757, 75] width 781 height 27
click at [492, 61] on icon at bounding box center [489, 59] width 9 height 17
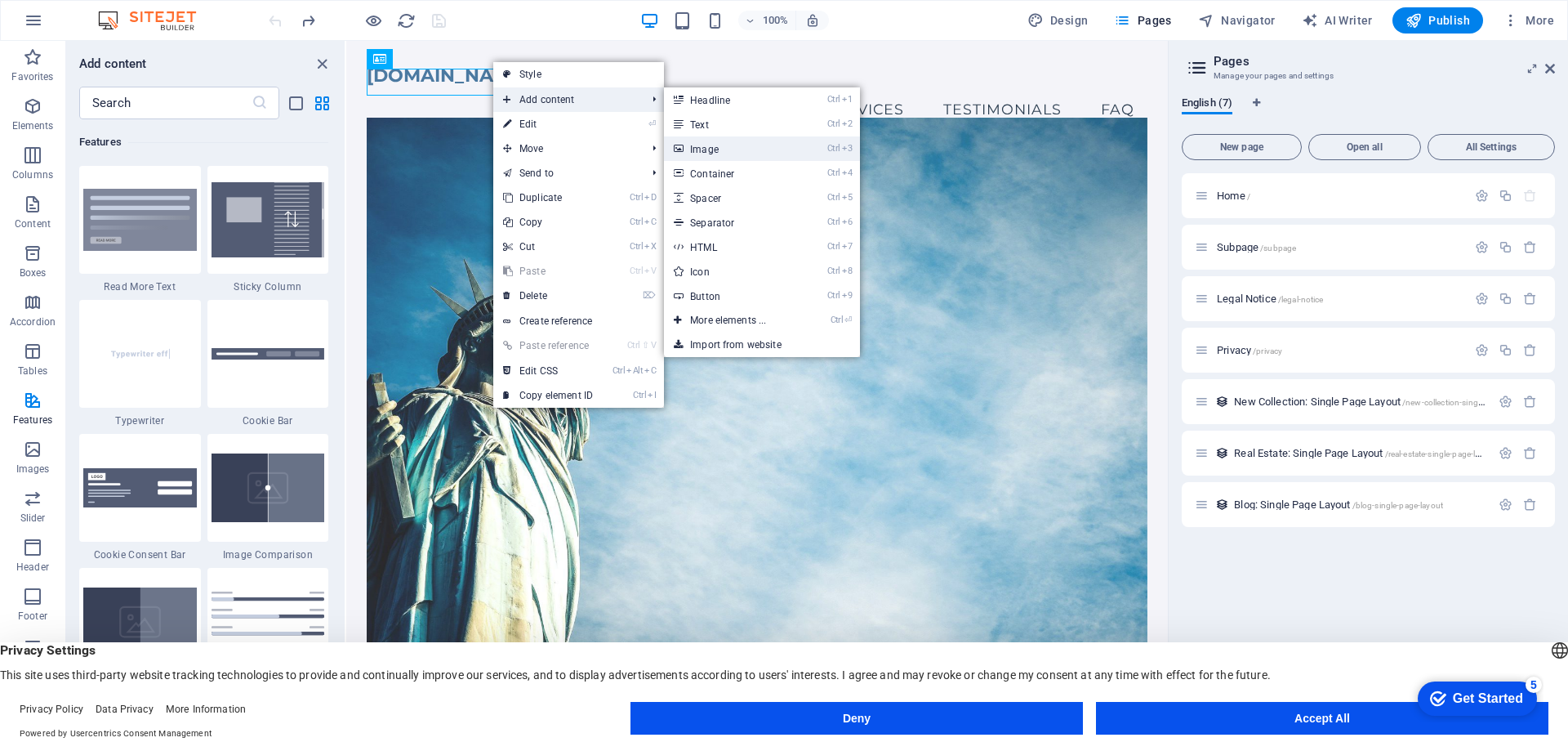
click at [716, 146] on link "Ctrl 3 Image" at bounding box center [732, 148] width 135 height 24
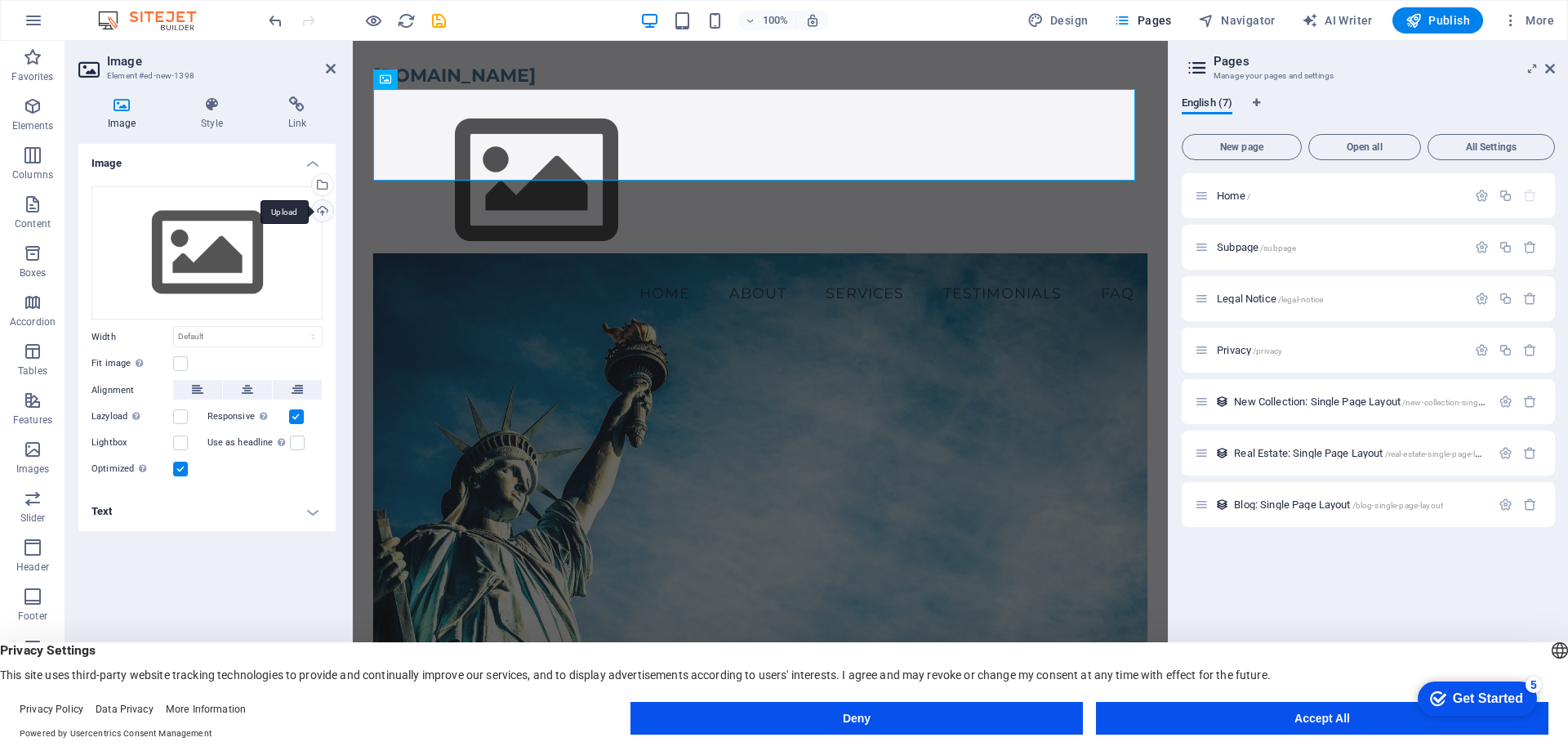
click at [321, 214] on div "Upload" at bounding box center [321, 212] width 24 height 24
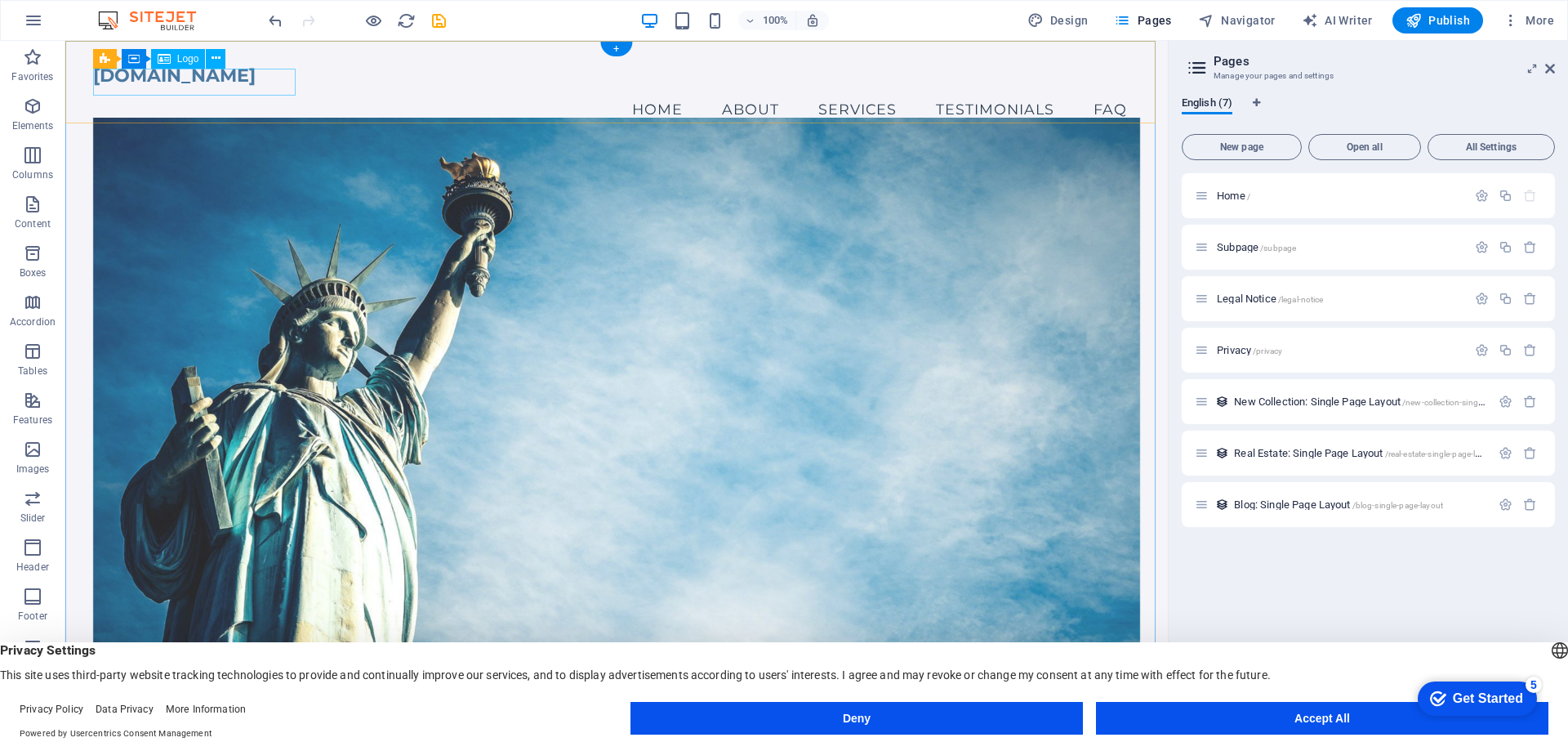
click at [208, 78] on div "[DOMAIN_NAME]" at bounding box center [617, 75] width 1048 height 27
click at [210, 61] on button at bounding box center [216, 59] width 19 height 19
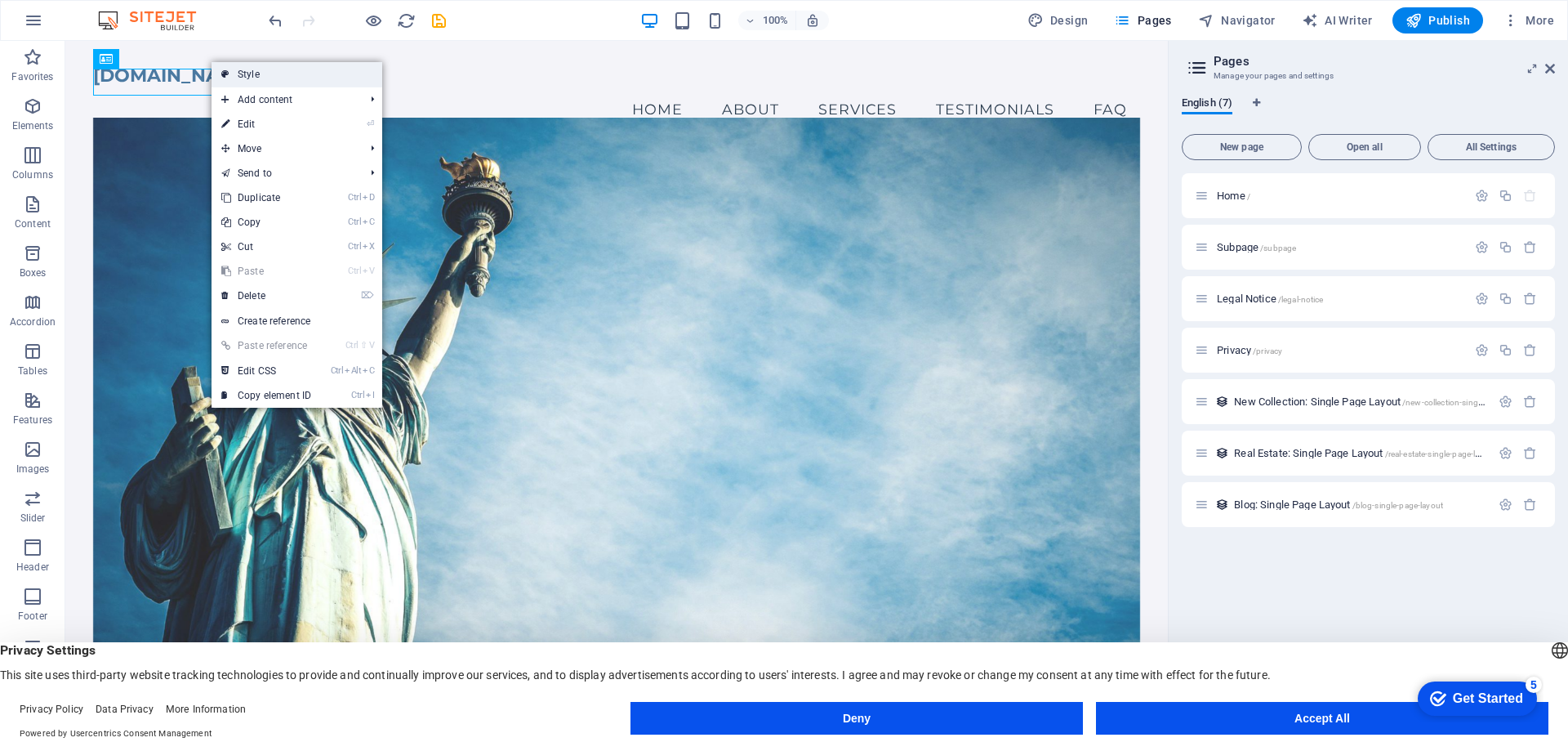
click at [256, 75] on link "Style" at bounding box center [296, 73] width 170 height 24
select select "vw"
select select "rem"
select select "vw"
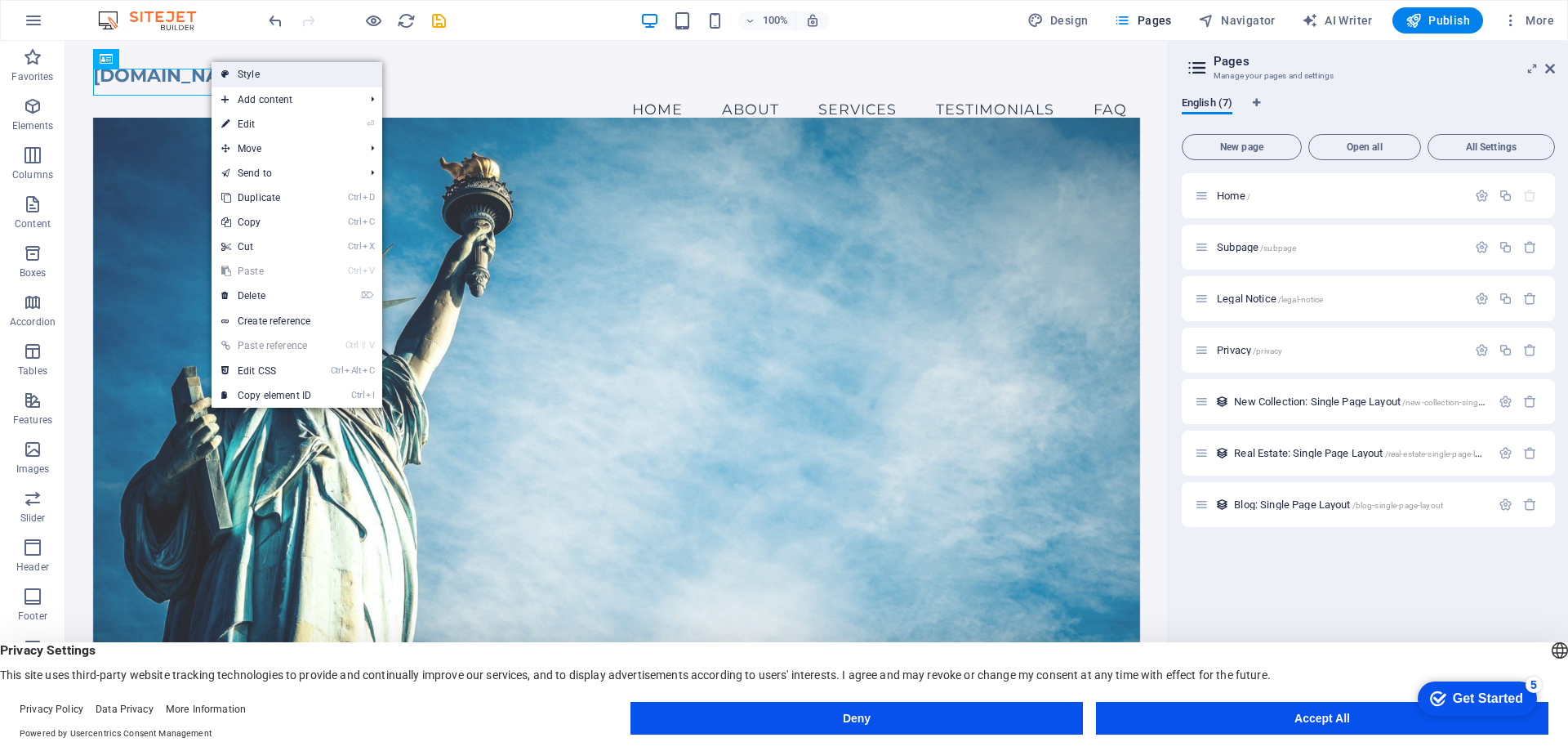
select select "preset-menu-v2-home-4"
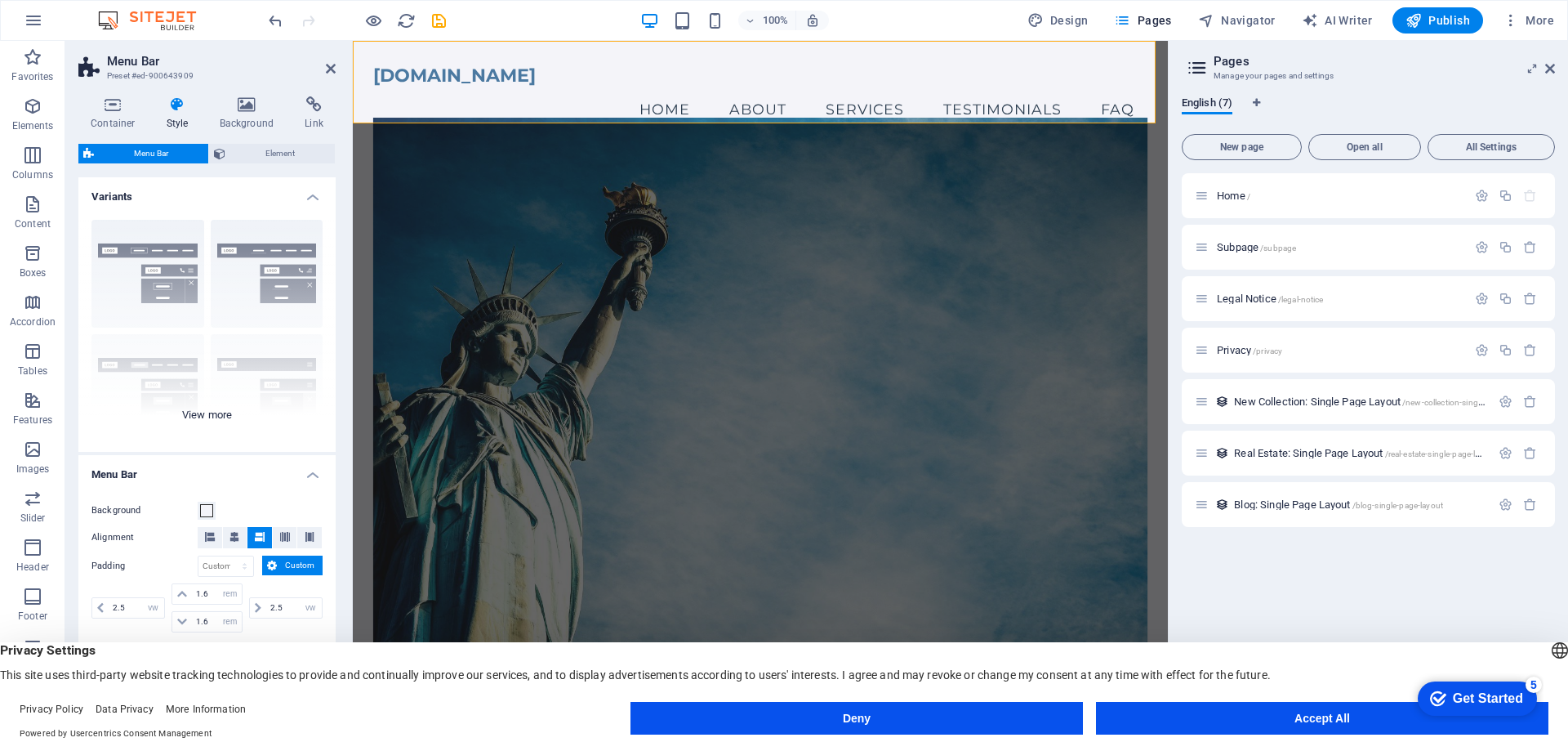
click at [132, 280] on div "Border Centered Default Fixed Loki Trigger Wide XXL" at bounding box center [206, 329] width 257 height 246
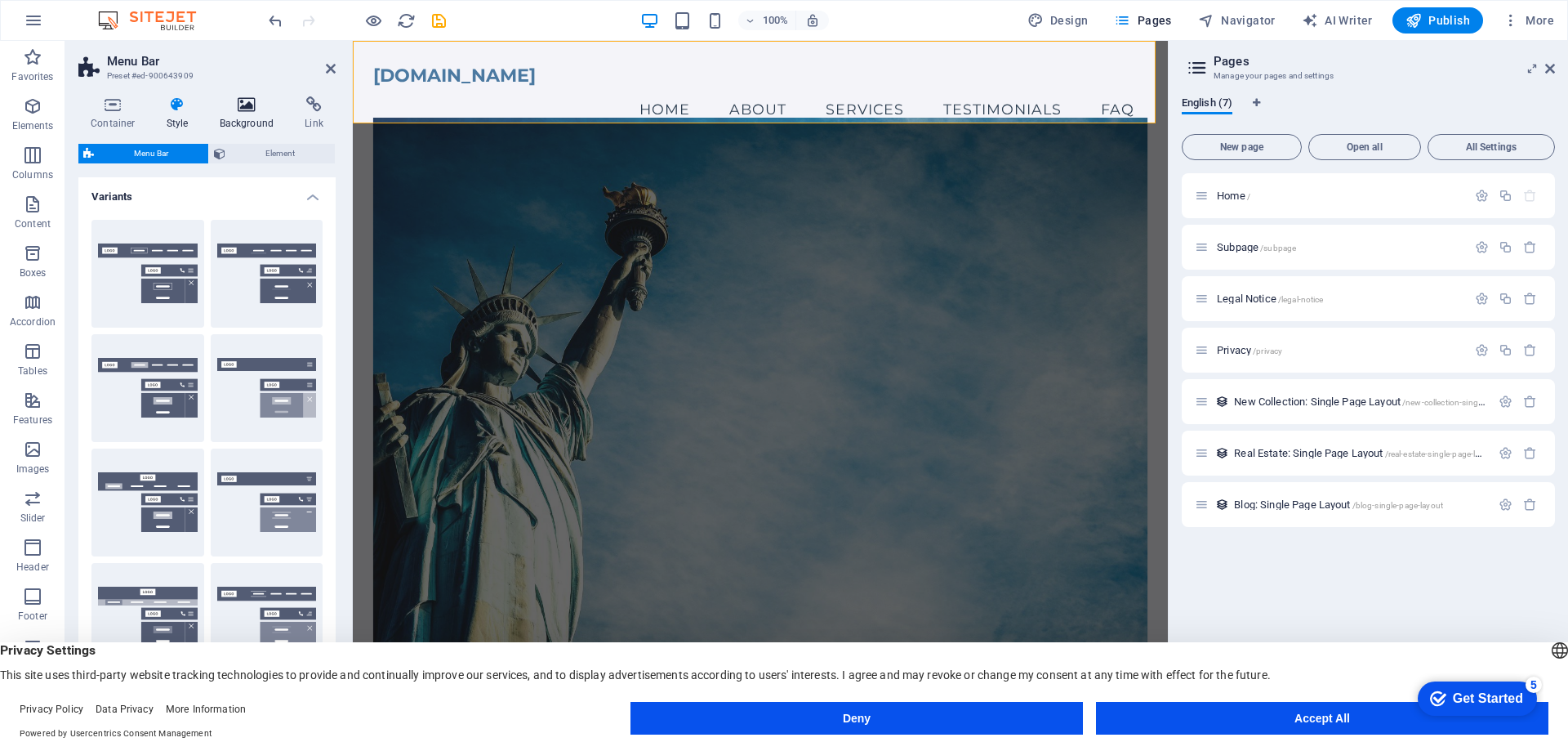
click at [240, 109] on icon at bounding box center [247, 104] width 79 height 16
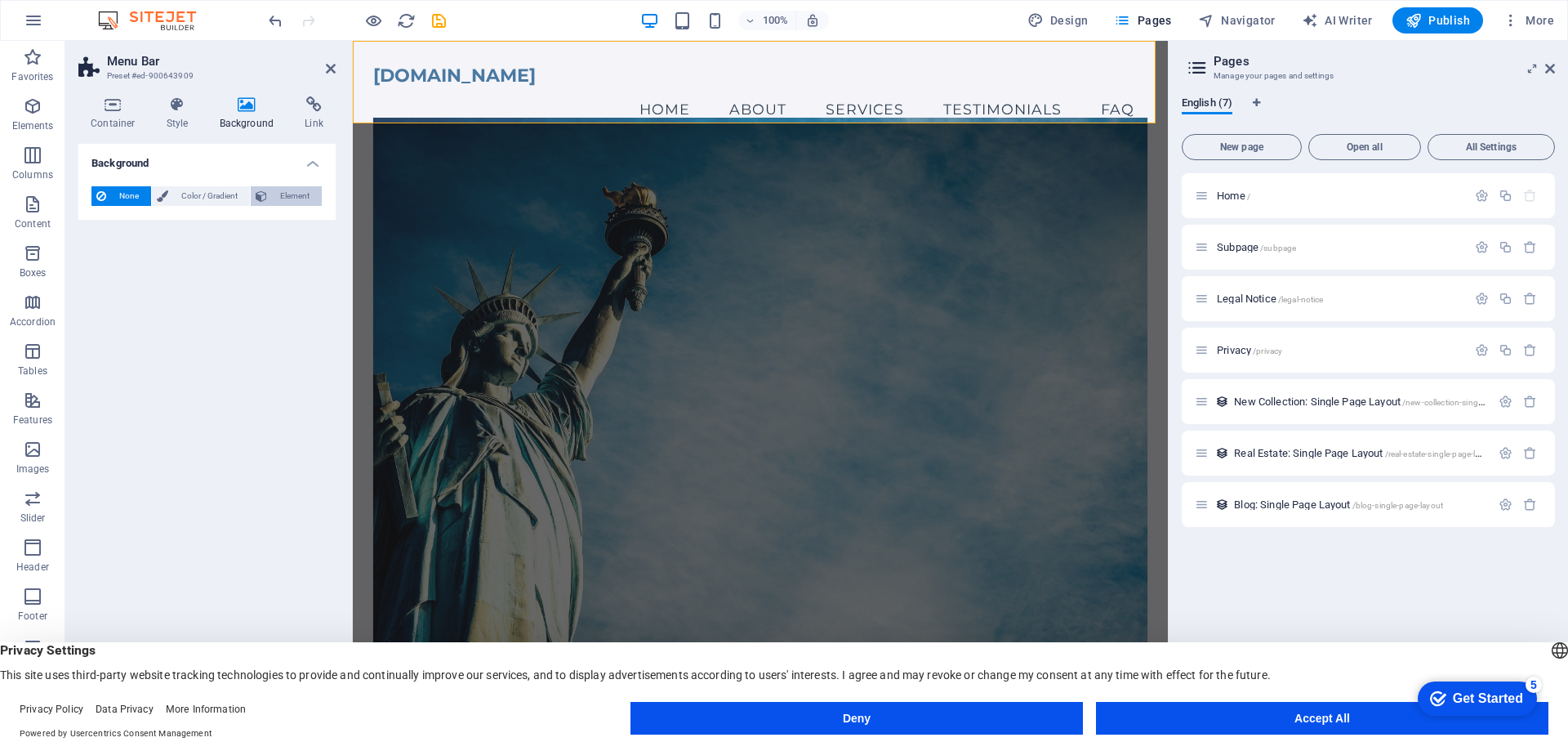
click at [296, 196] on span "Element" at bounding box center [295, 195] width 45 height 19
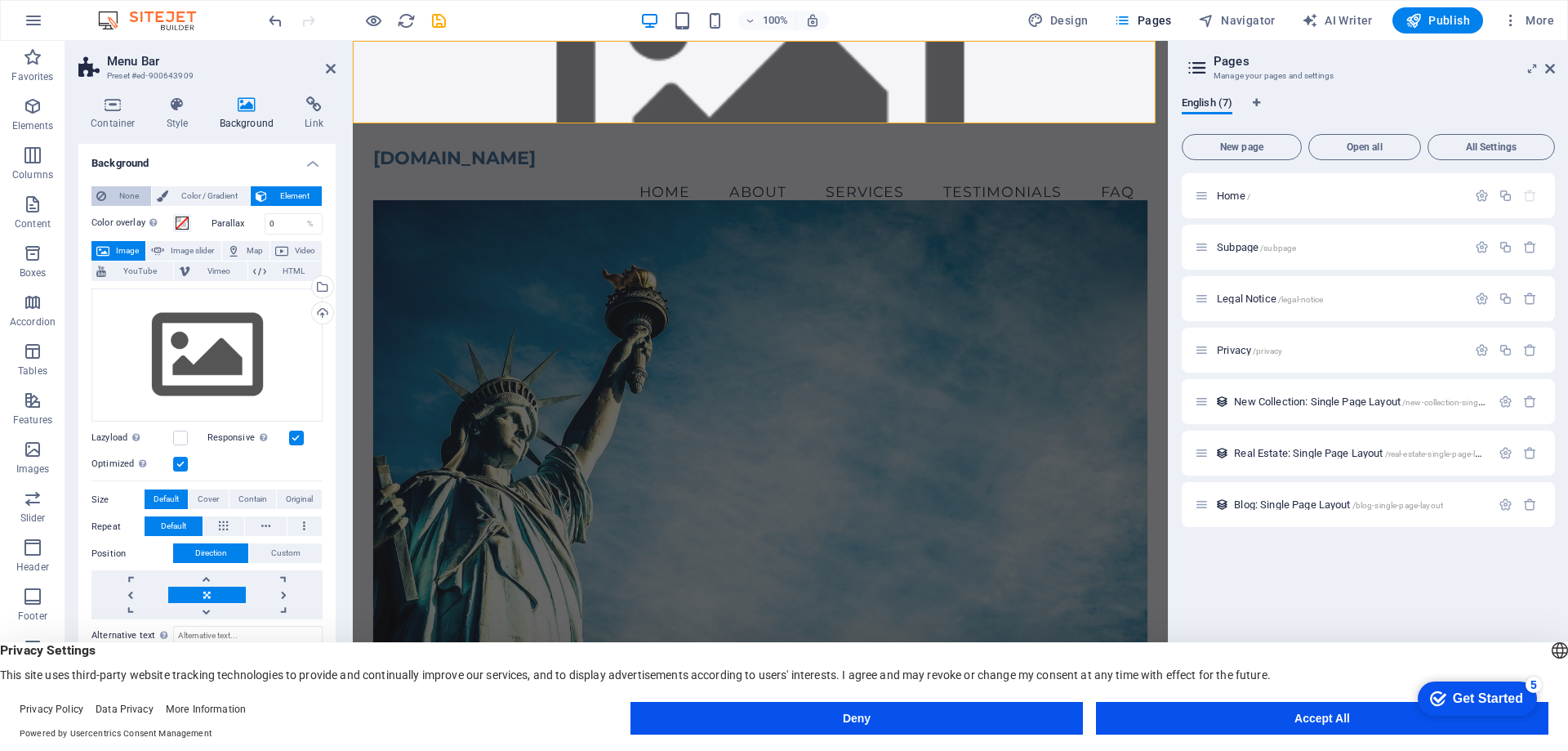
click at [127, 189] on span "None" at bounding box center [128, 195] width 35 height 19
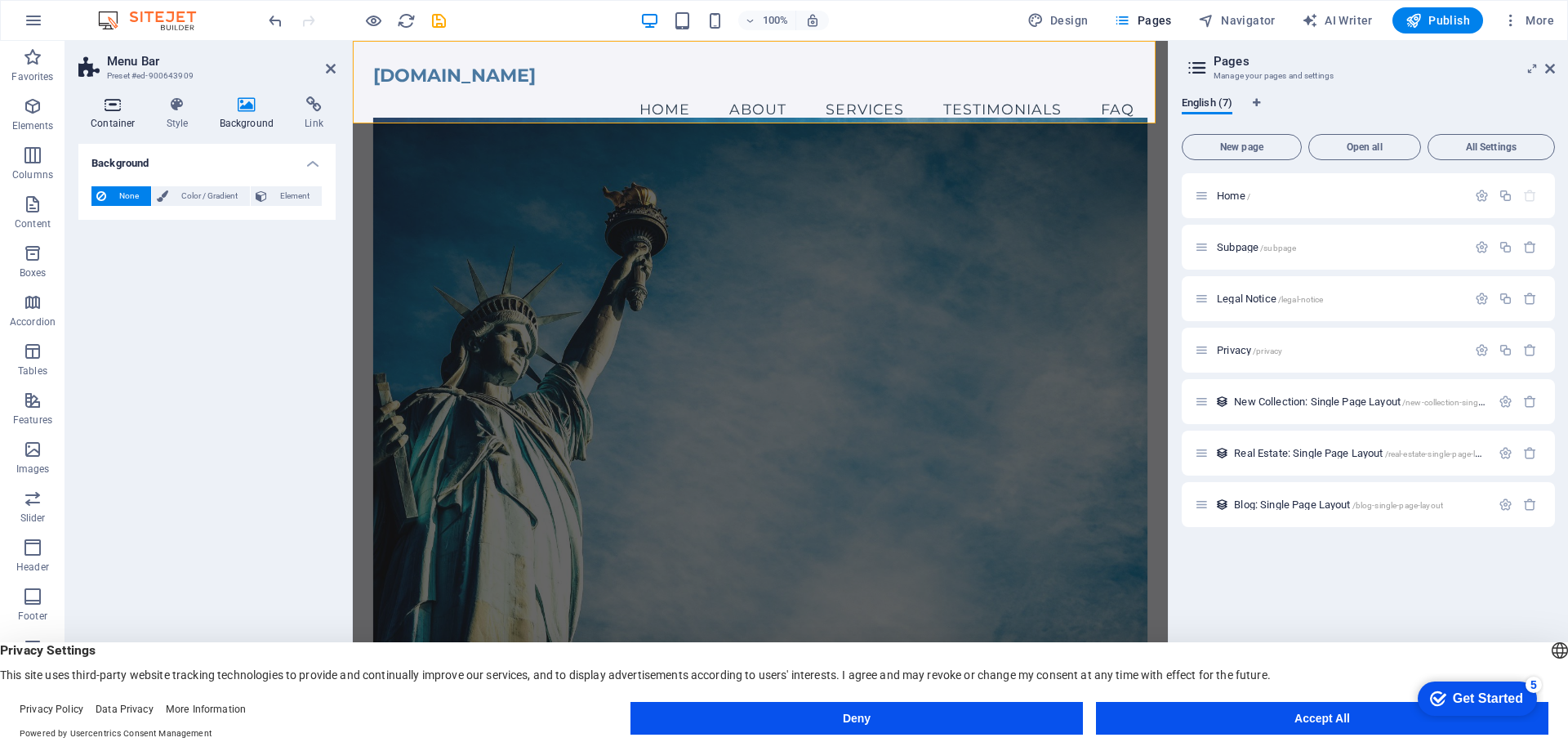
click at [115, 106] on icon at bounding box center [113, 104] width 69 height 16
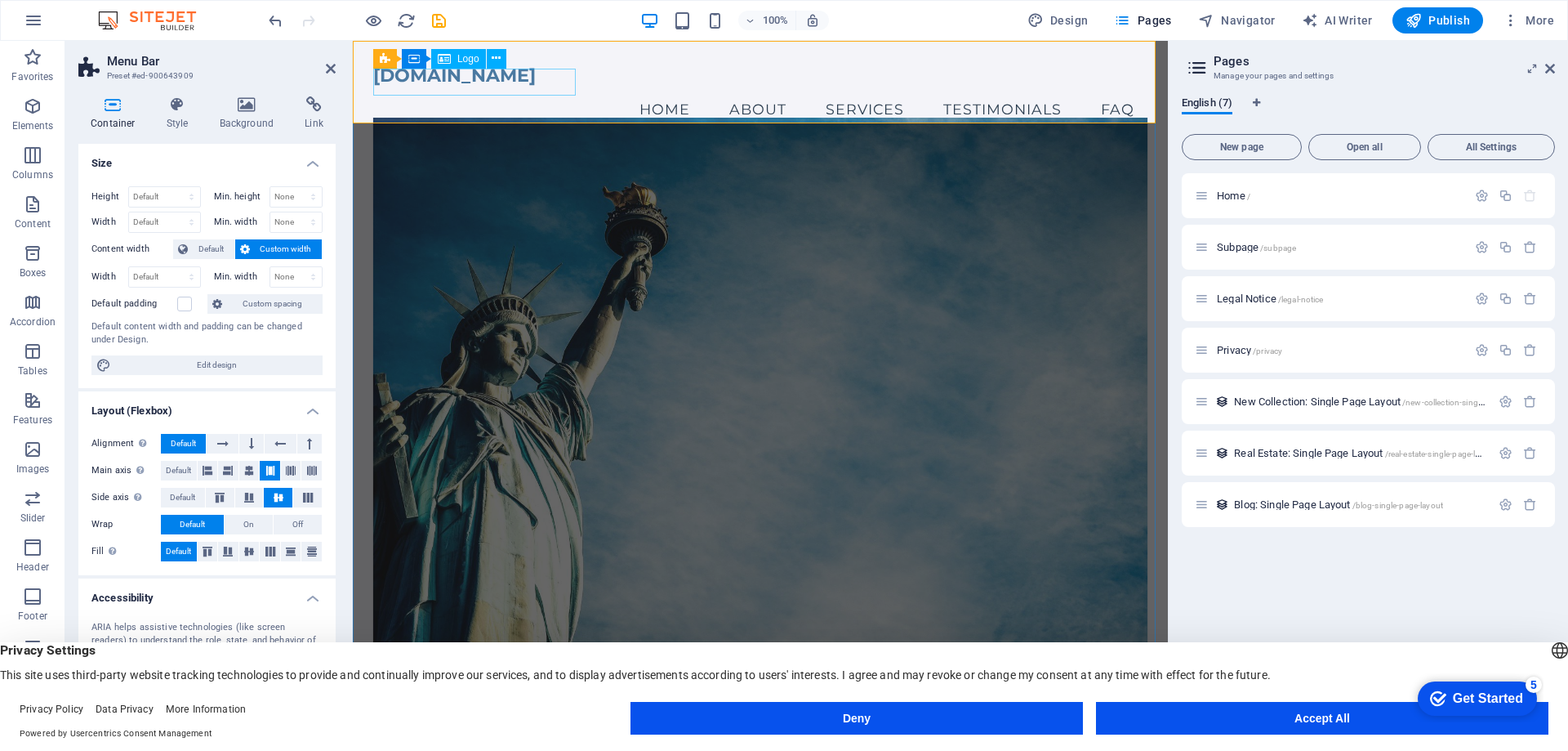
click at [415, 85] on div "[DOMAIN_NAME]" at bounding box center [760, 75] width 774 height 27
click at [167, 106] on icon at bounding box center [177, 104] width 46 height 16
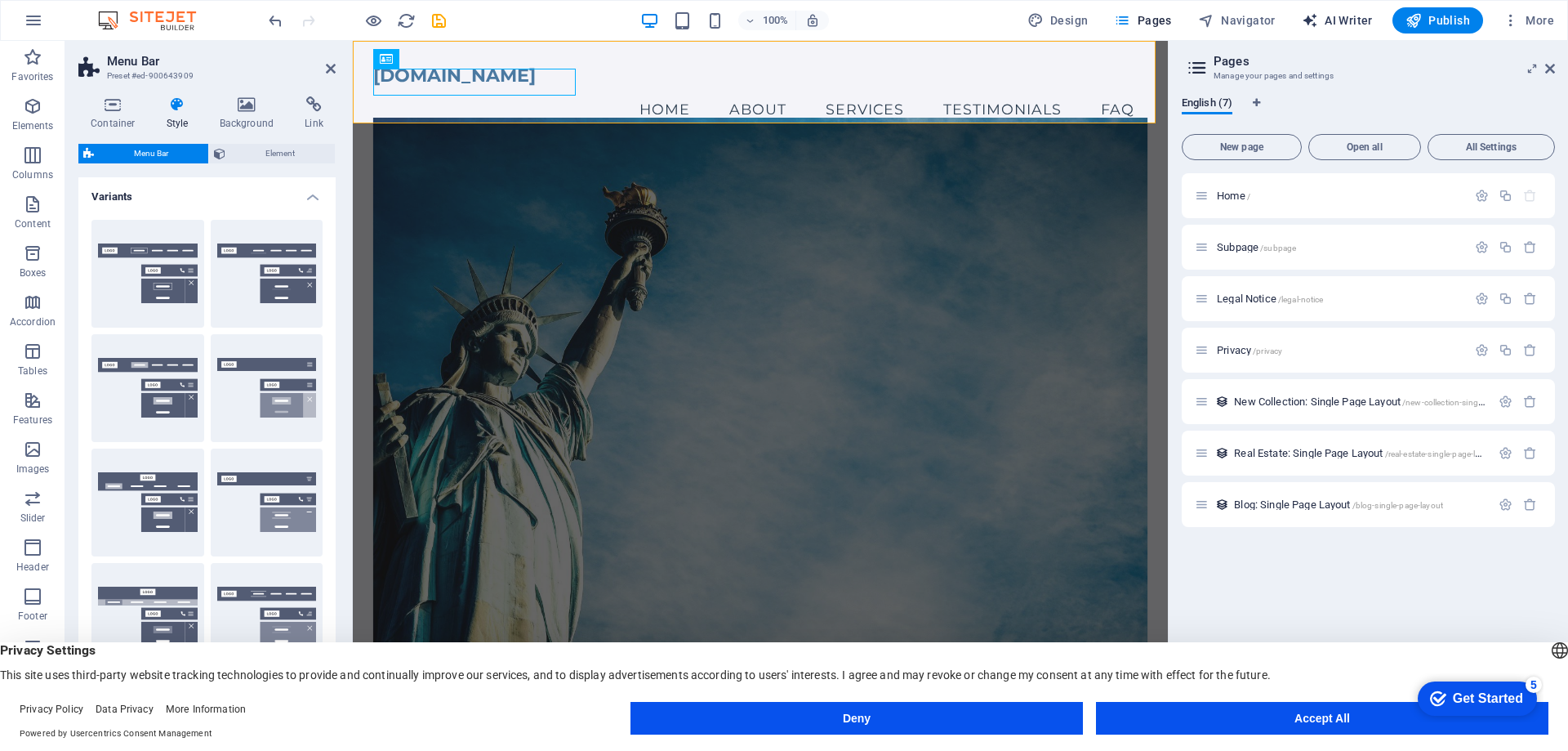
click at [1361, 14] on span "AI Writer" at bounding box center [1338, 20] width 71 height 16
select select "English"
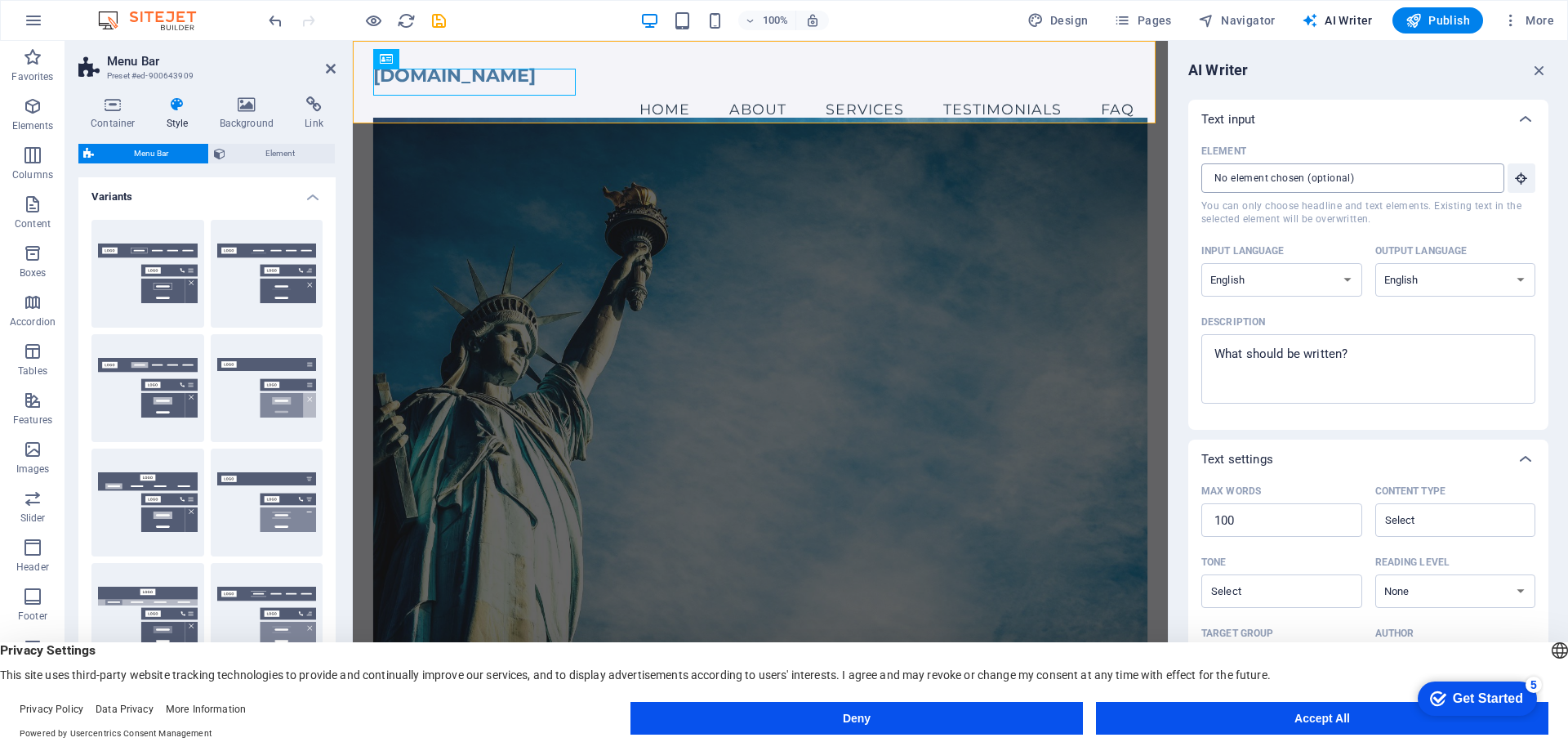
click at [1313, 169] on input "Element ​ You can only choose headline and text elements. Existing text in the …" at bounding box center [1347, 178] width 292 height 30
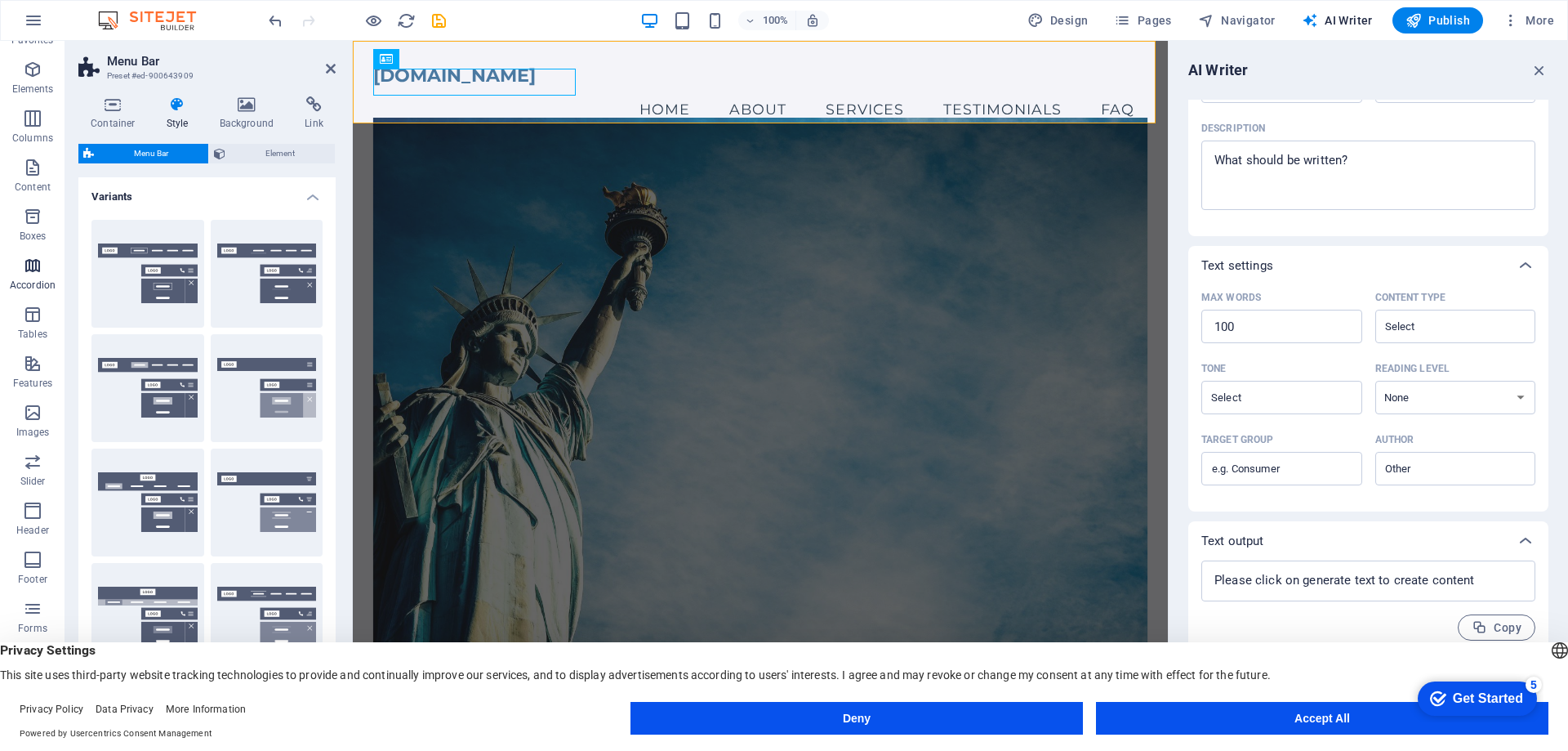
scroll to position [51, 0]
click at [33, 499] on icon "button" at bounding box center [33, 496] width 19 height 19
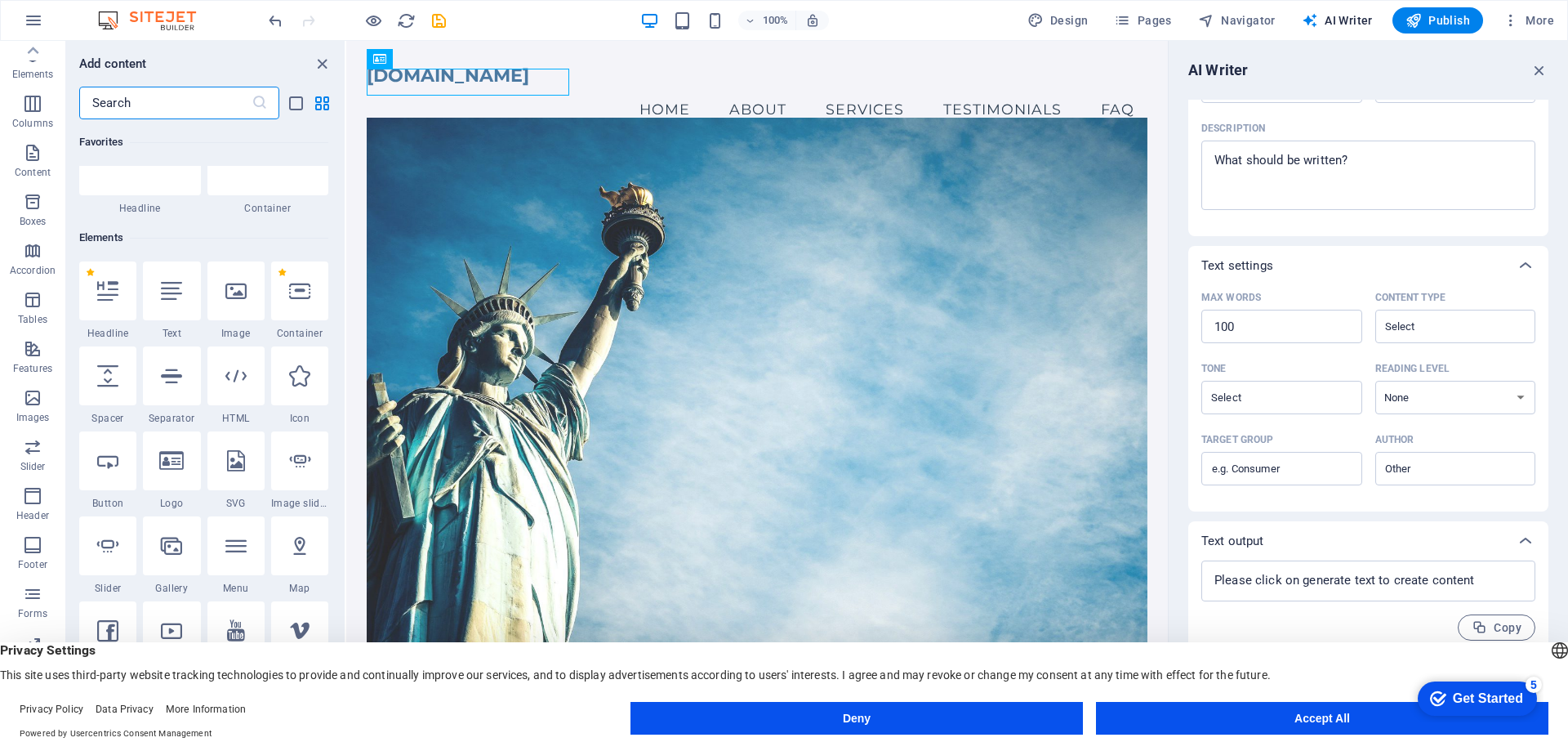
scroll to position [0, 0]
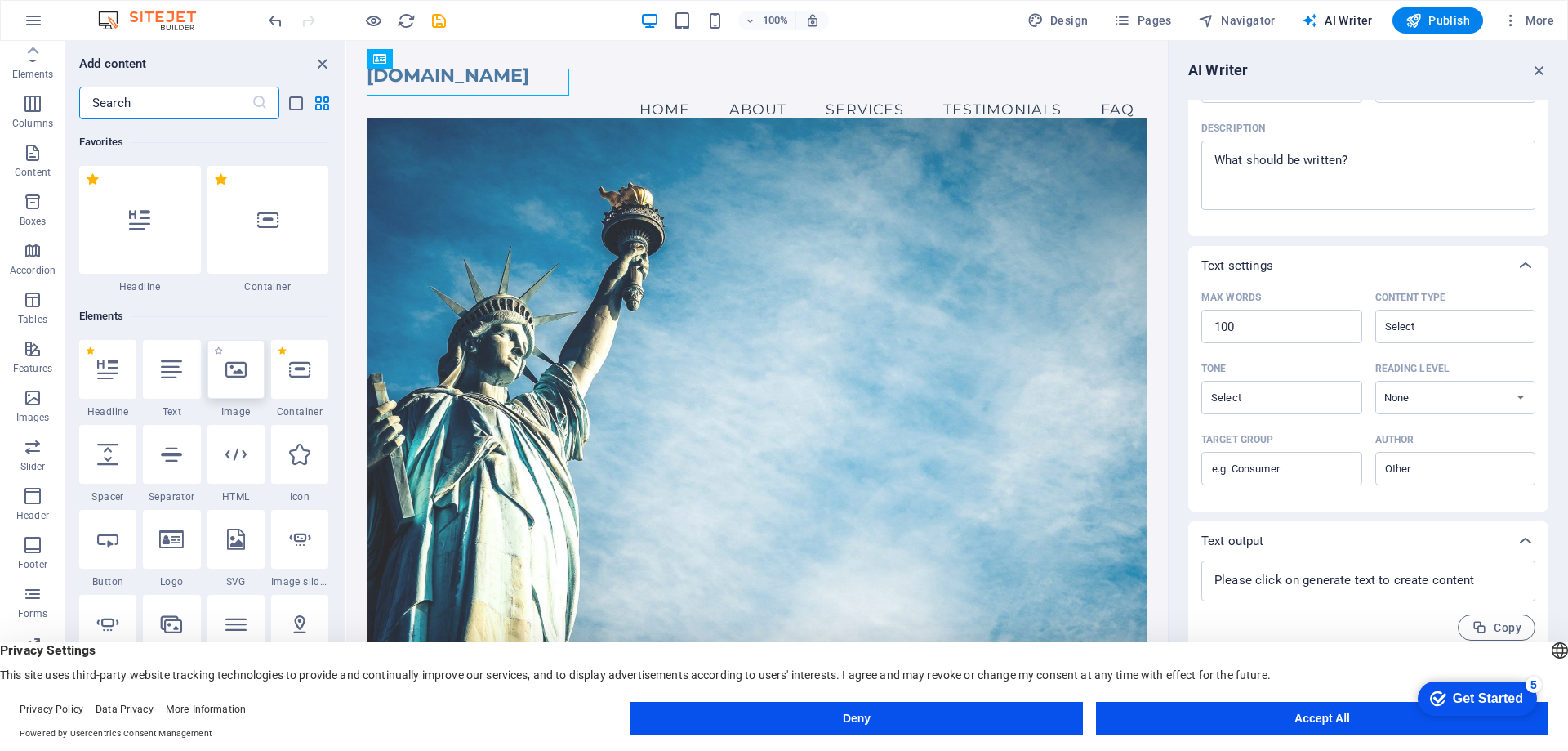
click at [243, 375] on icon at bounding box center [236, 370] width 21 height 21
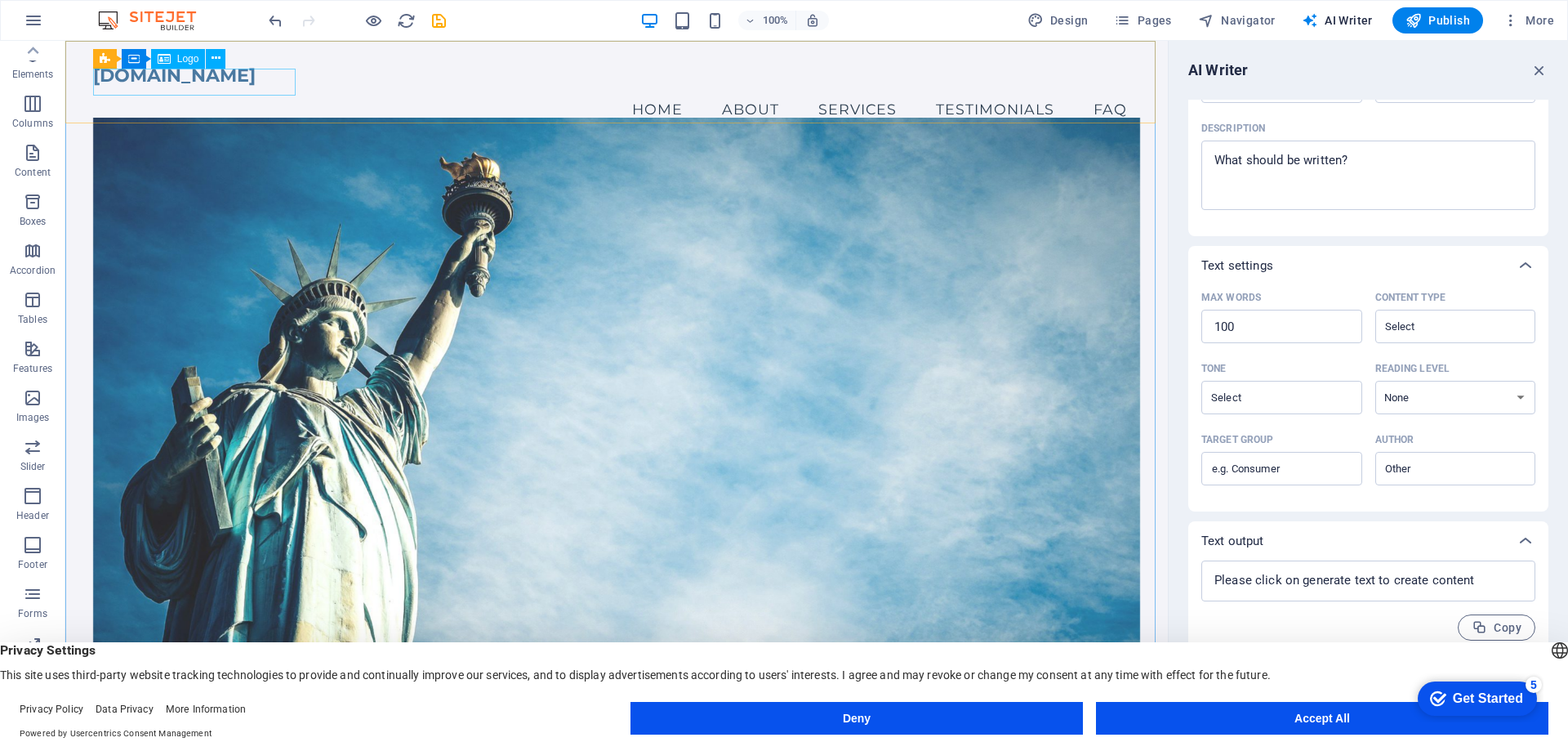
click at [201, 68] on div "Menu Bar Container Logo" at bounding box center [165, 59] width 143 height 20
click at [216, 61] on icon at bounding box center [216, 59] width 9 height 17
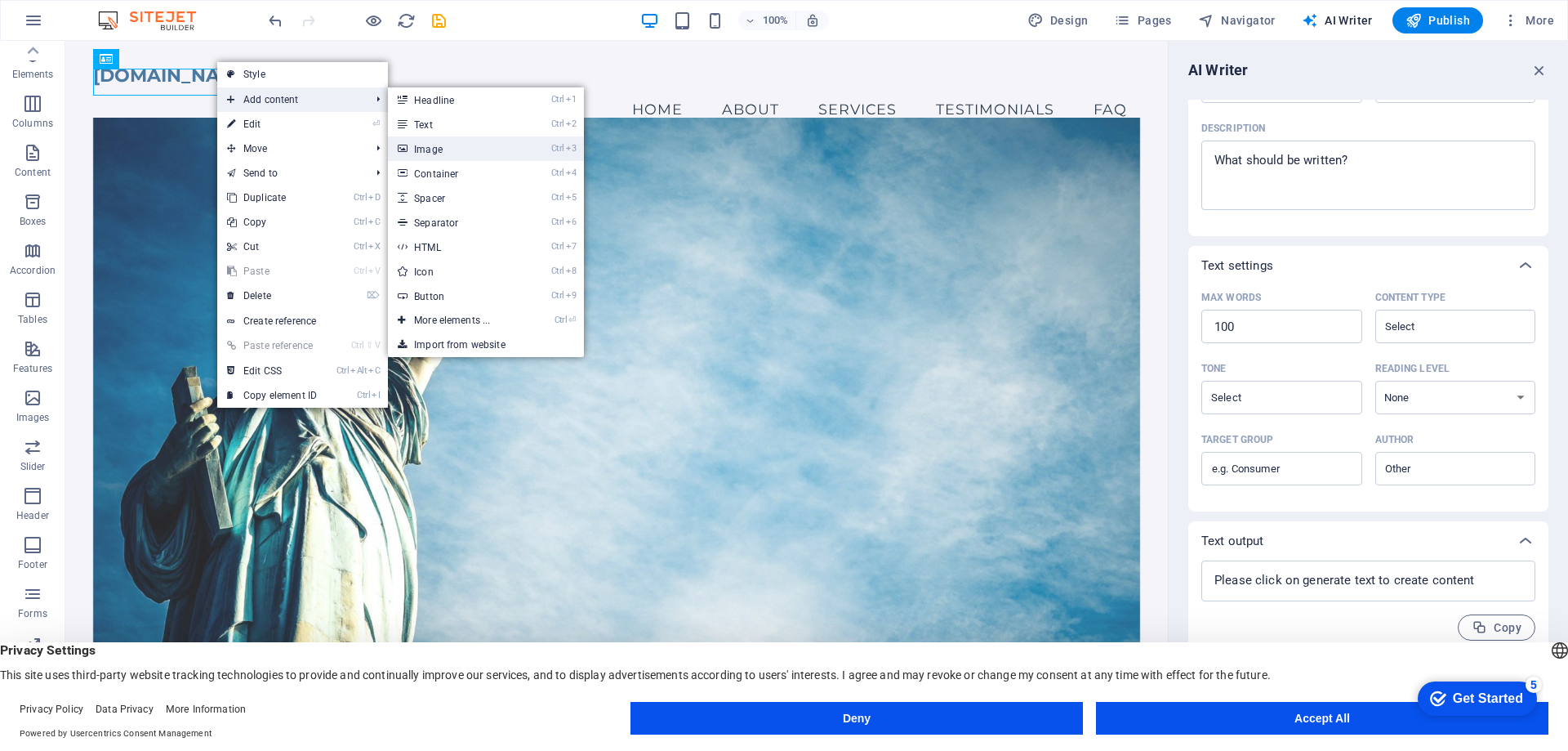
click at [501, 151] on link "Ctrl 3 Image" at bounding box center [455, 148] width 135 height 24
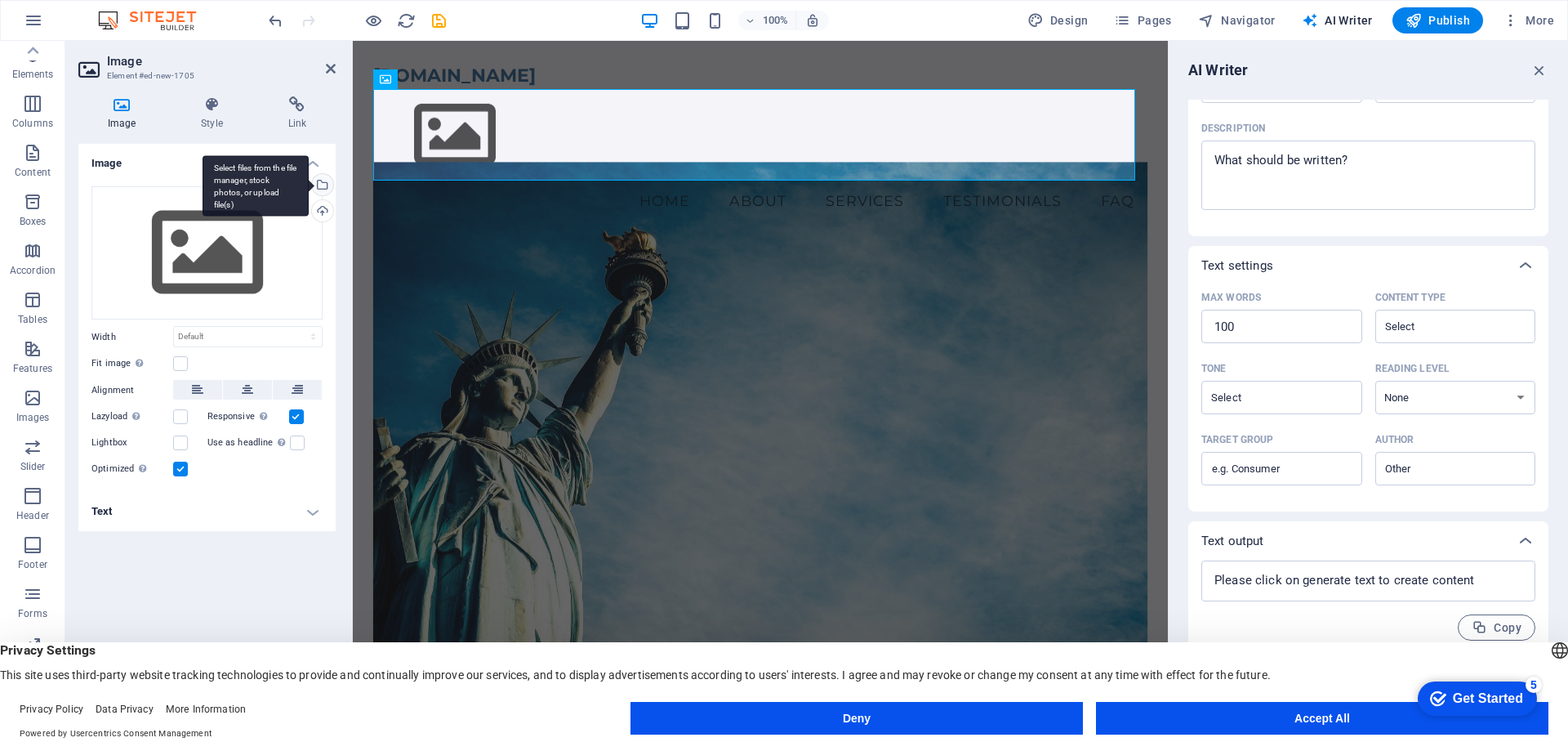
click at [323, 184] on div "Select files from the file manager, stock photos, or upload file(s)" at bounding box center [321, 186] width 24 height 24
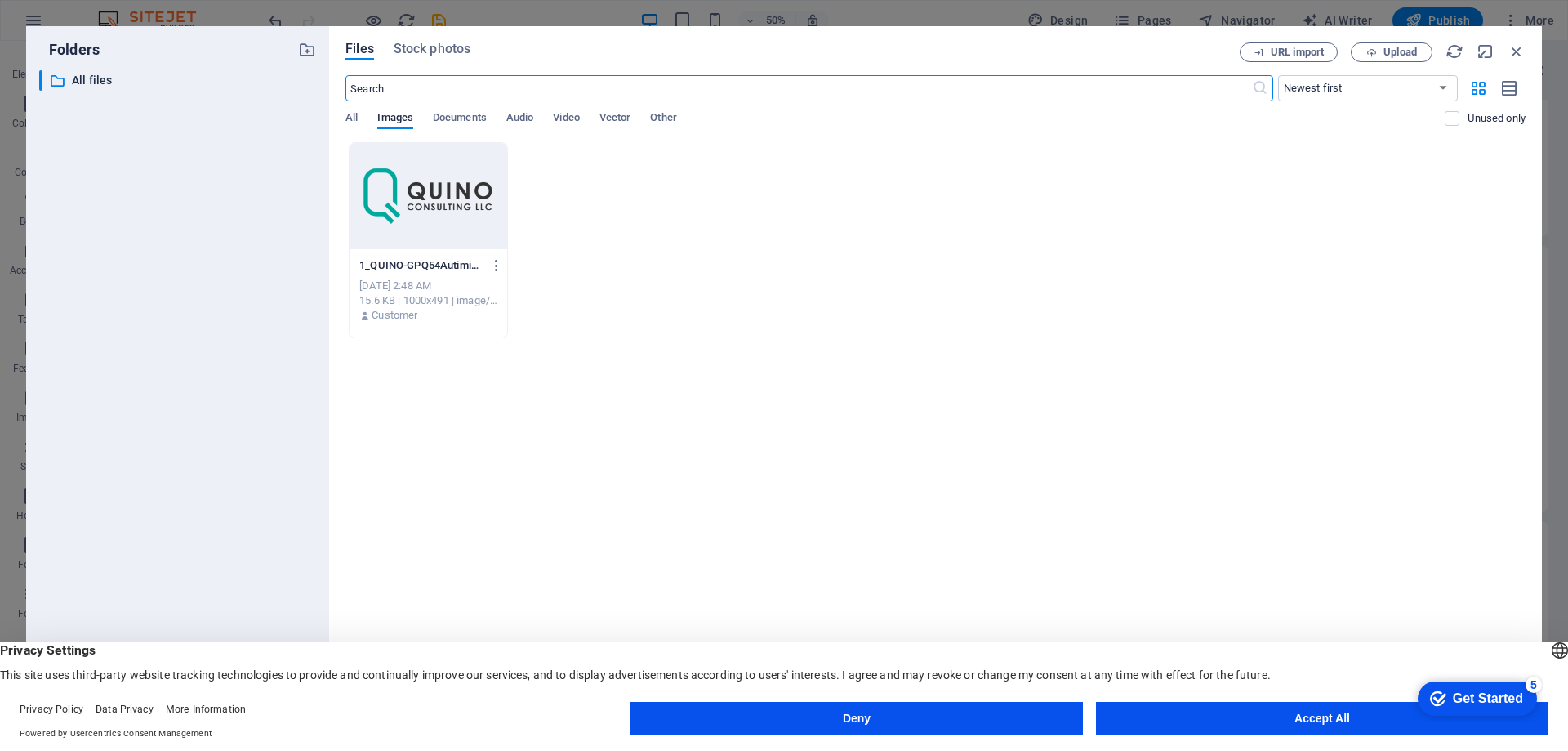
click at [412, 215] on div at bounding box center [428, 195] width 158 height 106
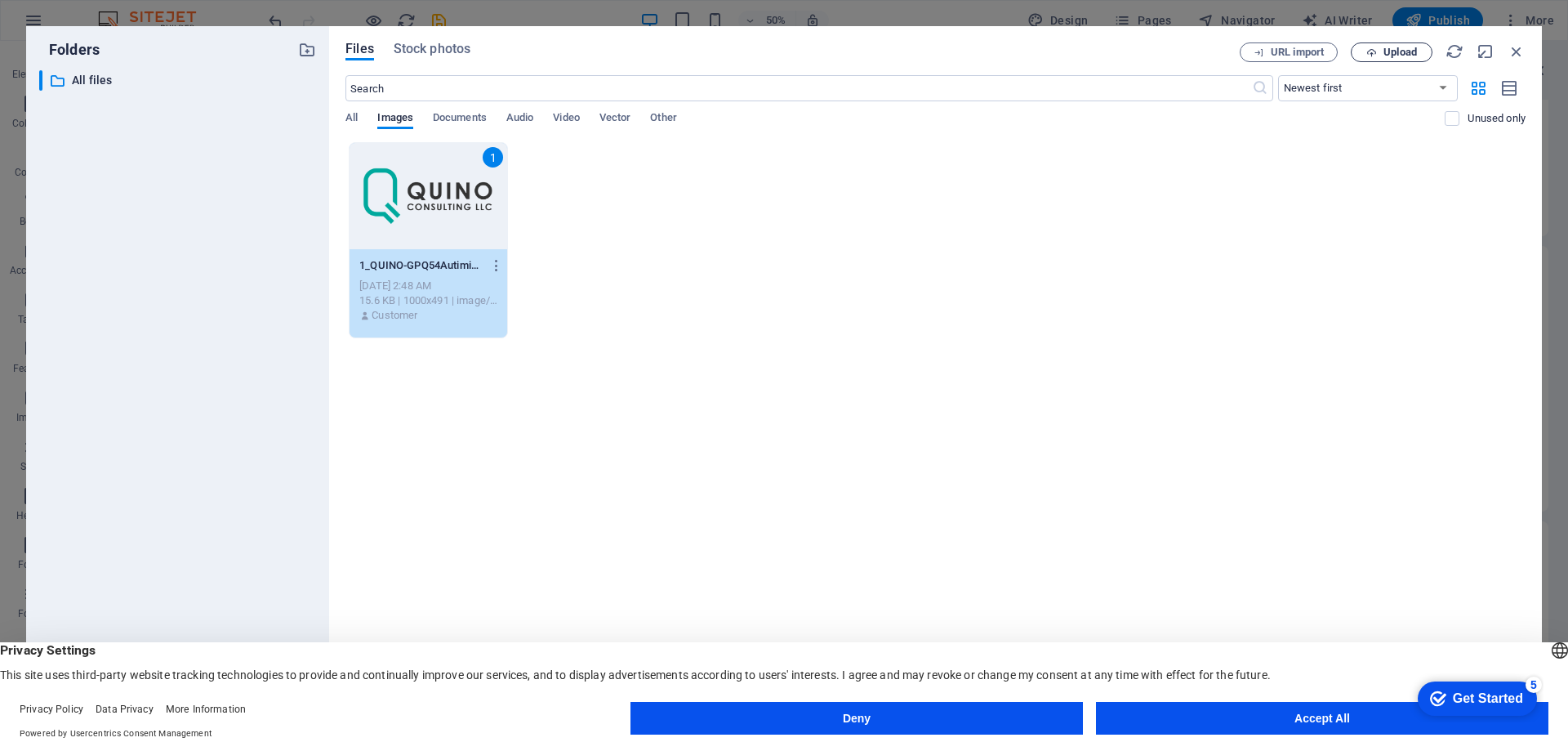
click at [1389, 47] on span "Upload" at bounding box center [1400, 52] width 34 height 10
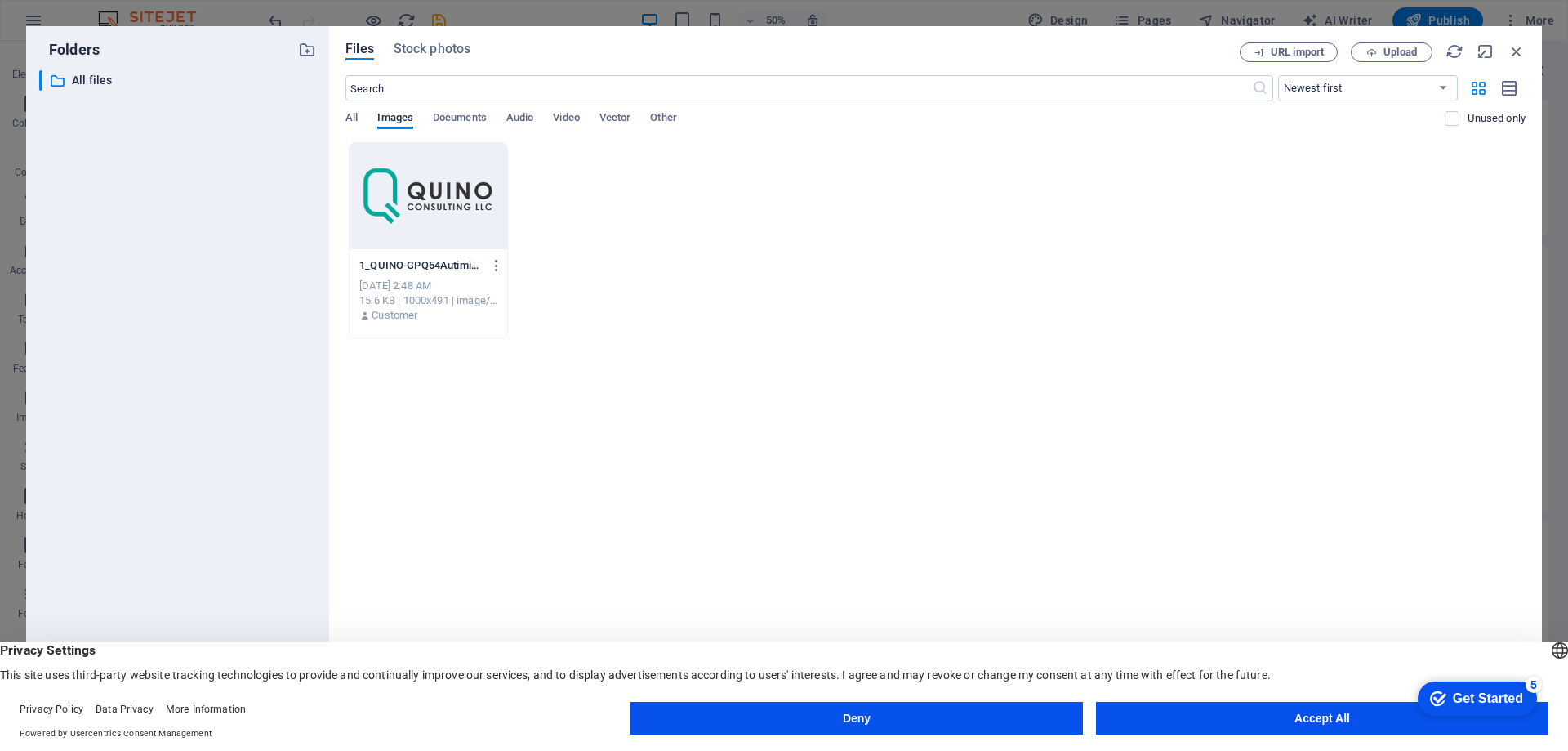
click at [457, 217] on div at bounding box center [428, 195] width 158 height 106
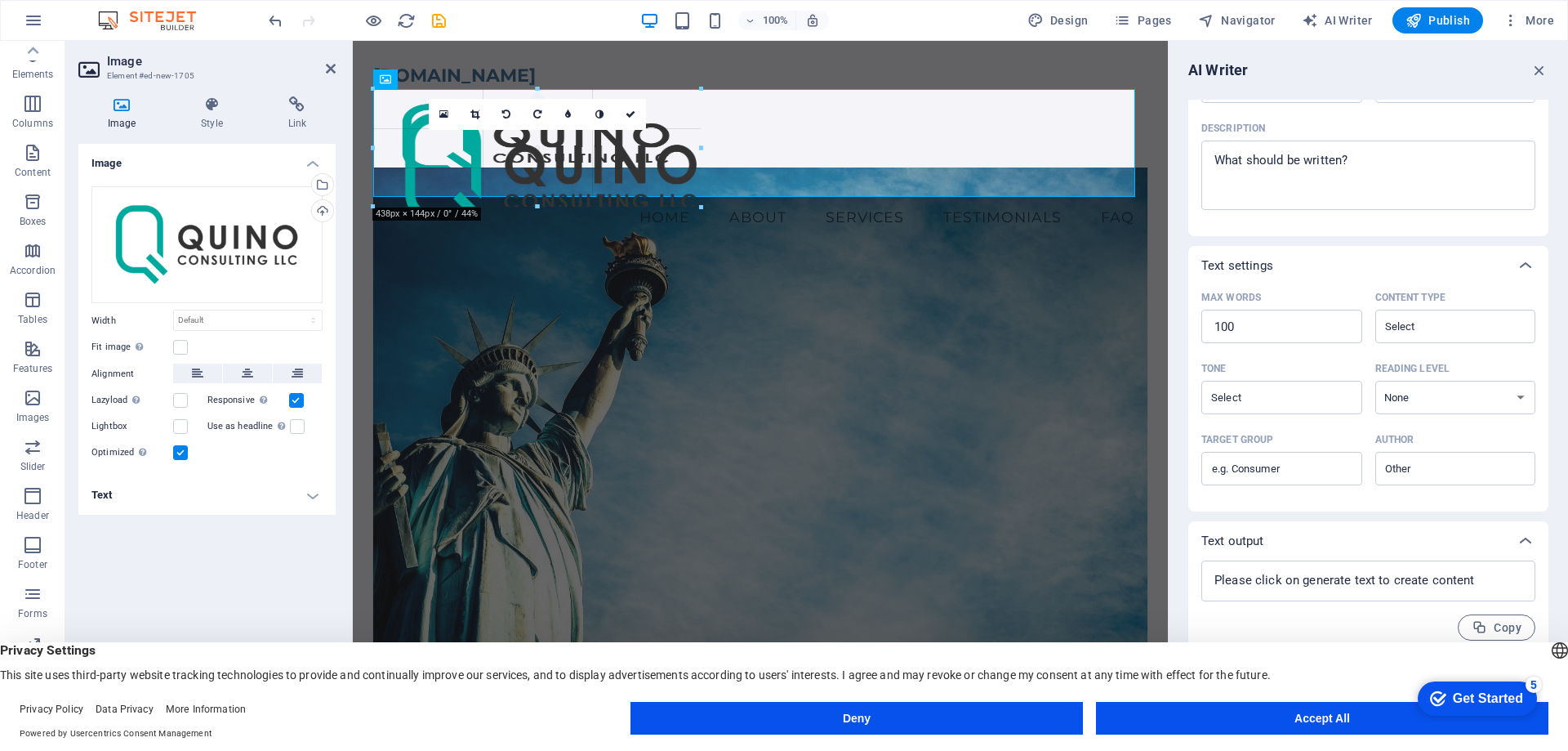
drag, startPoint x: 1135, startPoint y: 461, endPoint x: 587, endPoint y: 195, distance: 609.1
type input "402"
select select "px"
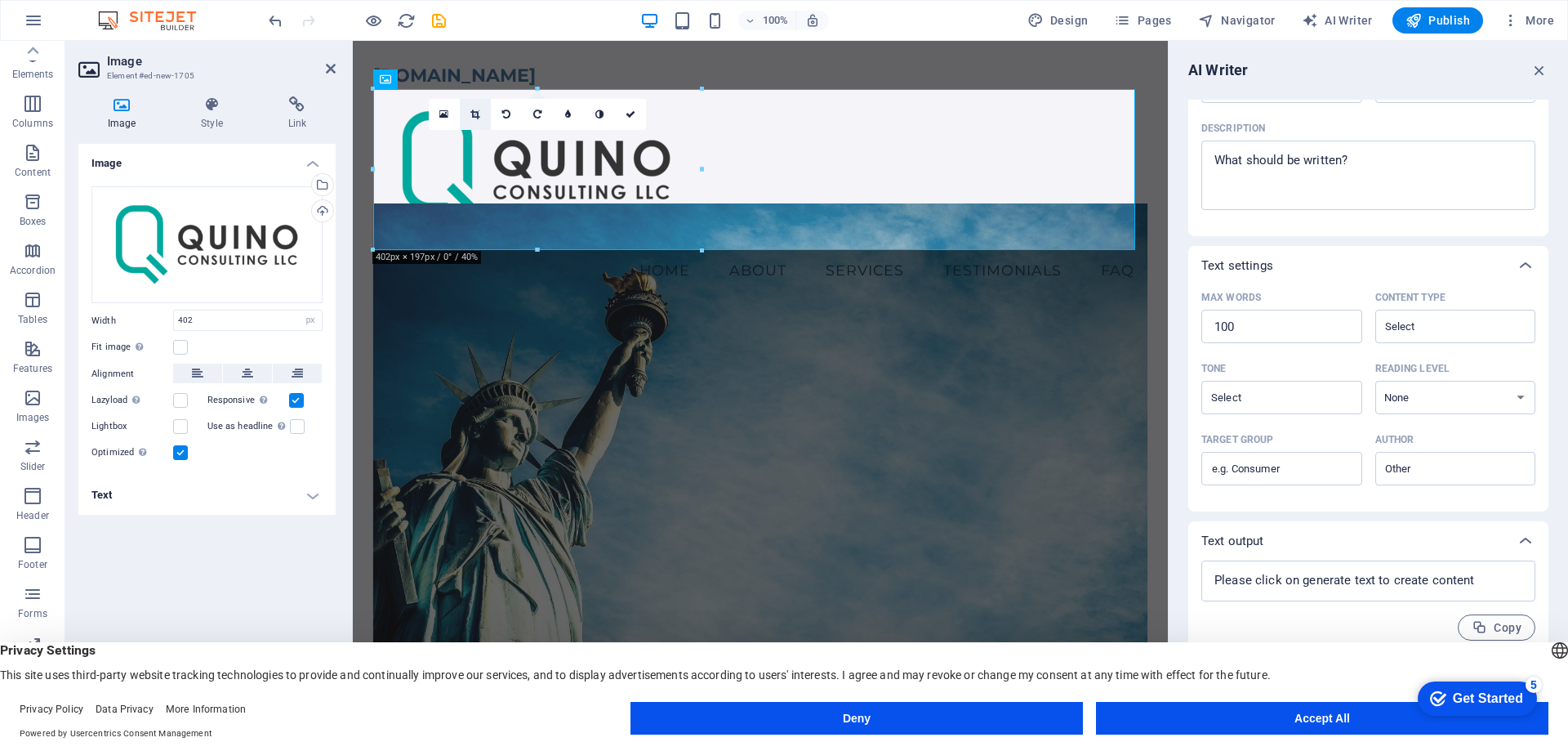
click at [478, 116] on icon at bounding box center [475, 115] width 9 height 10
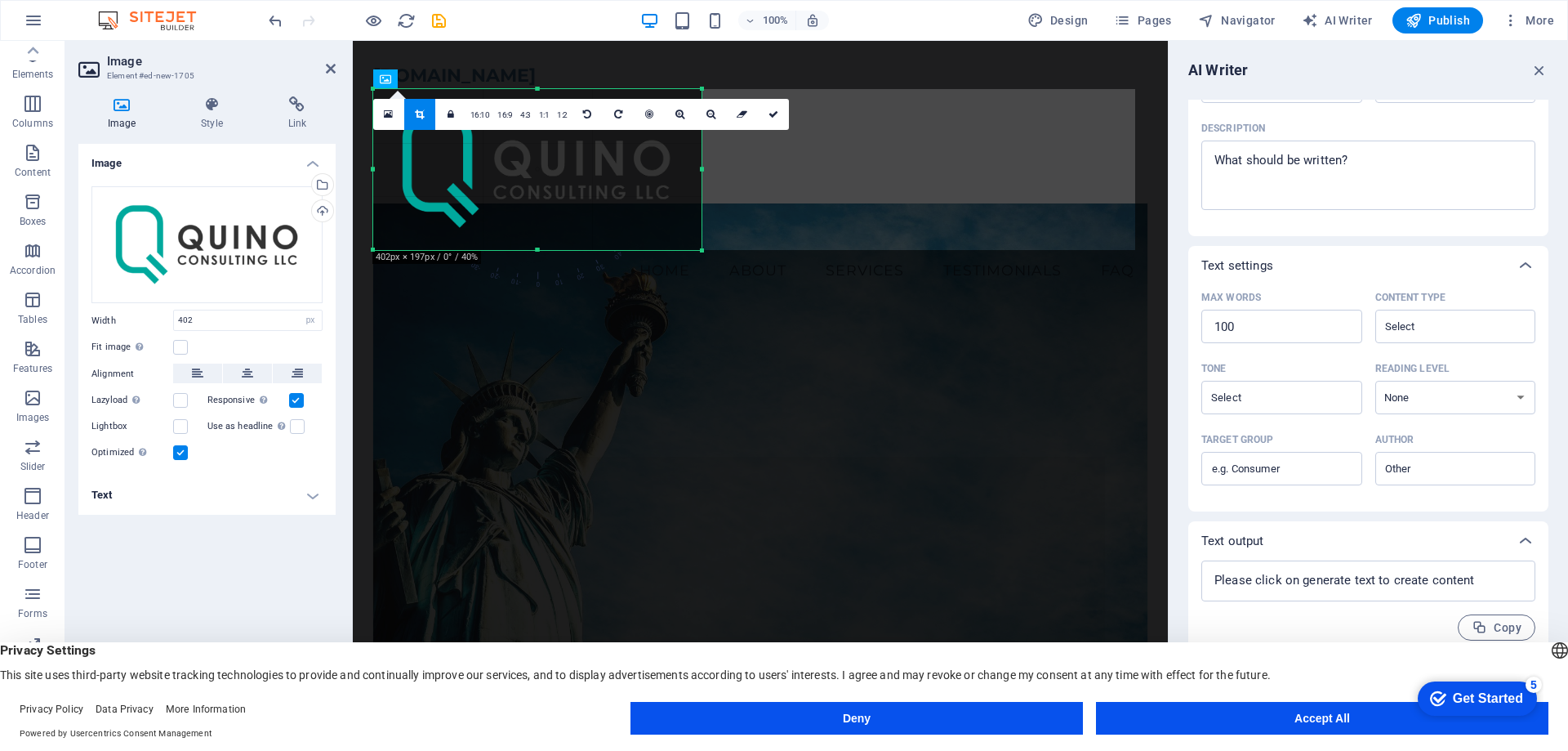
click at [699, 169] on div at bounding box center [702, 168] width 6 height 161
click at [701, 245] on div at bounding box center [703, 244] width 10 height 10
click at [796, 197] on figure at bounding box center [760, 166] width 774 height 154
click at [769, 115] on icon at bounding box center [773, 115] width 10 height 10
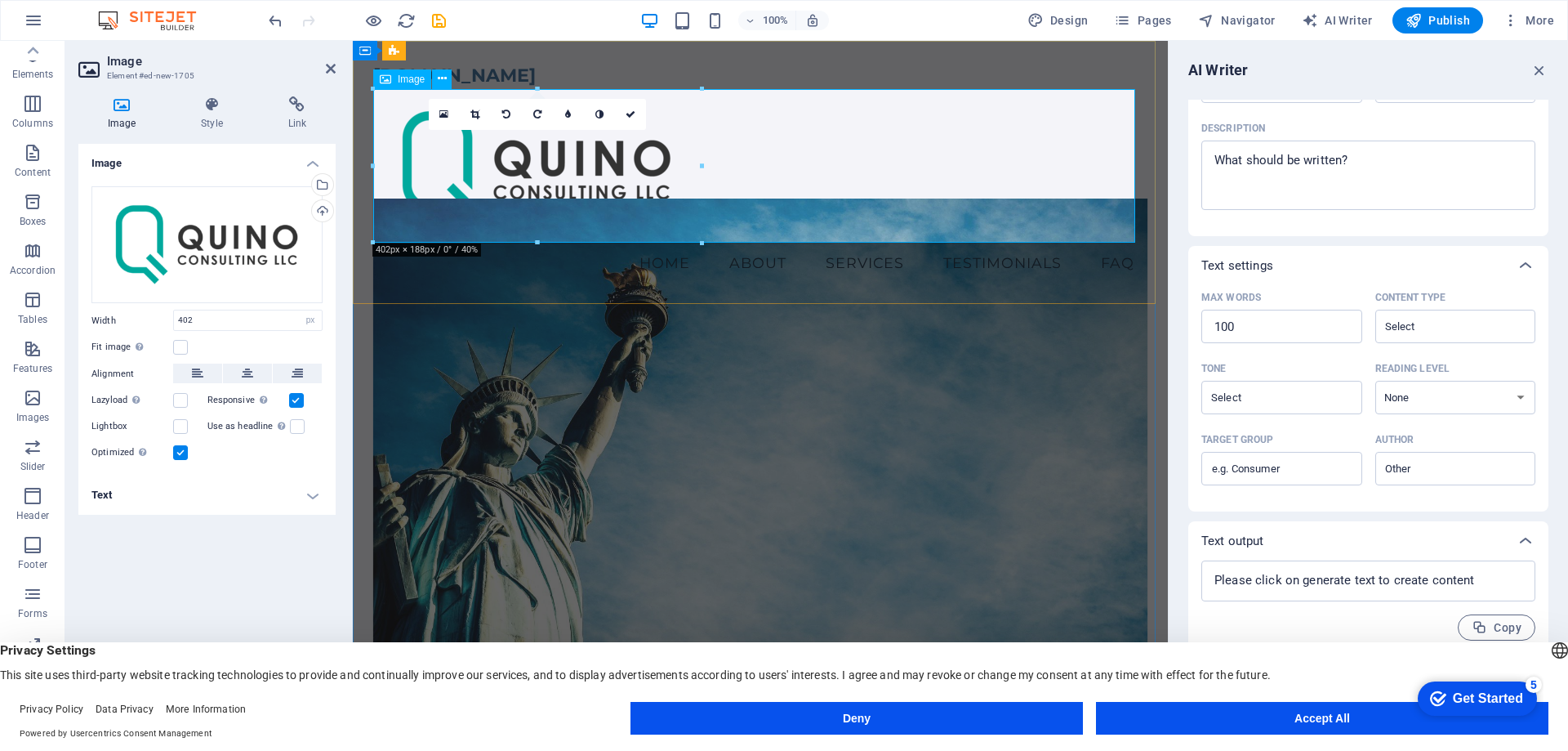
click at [753, 175] on figure at bounding box center [760, 166] width 774 height 154
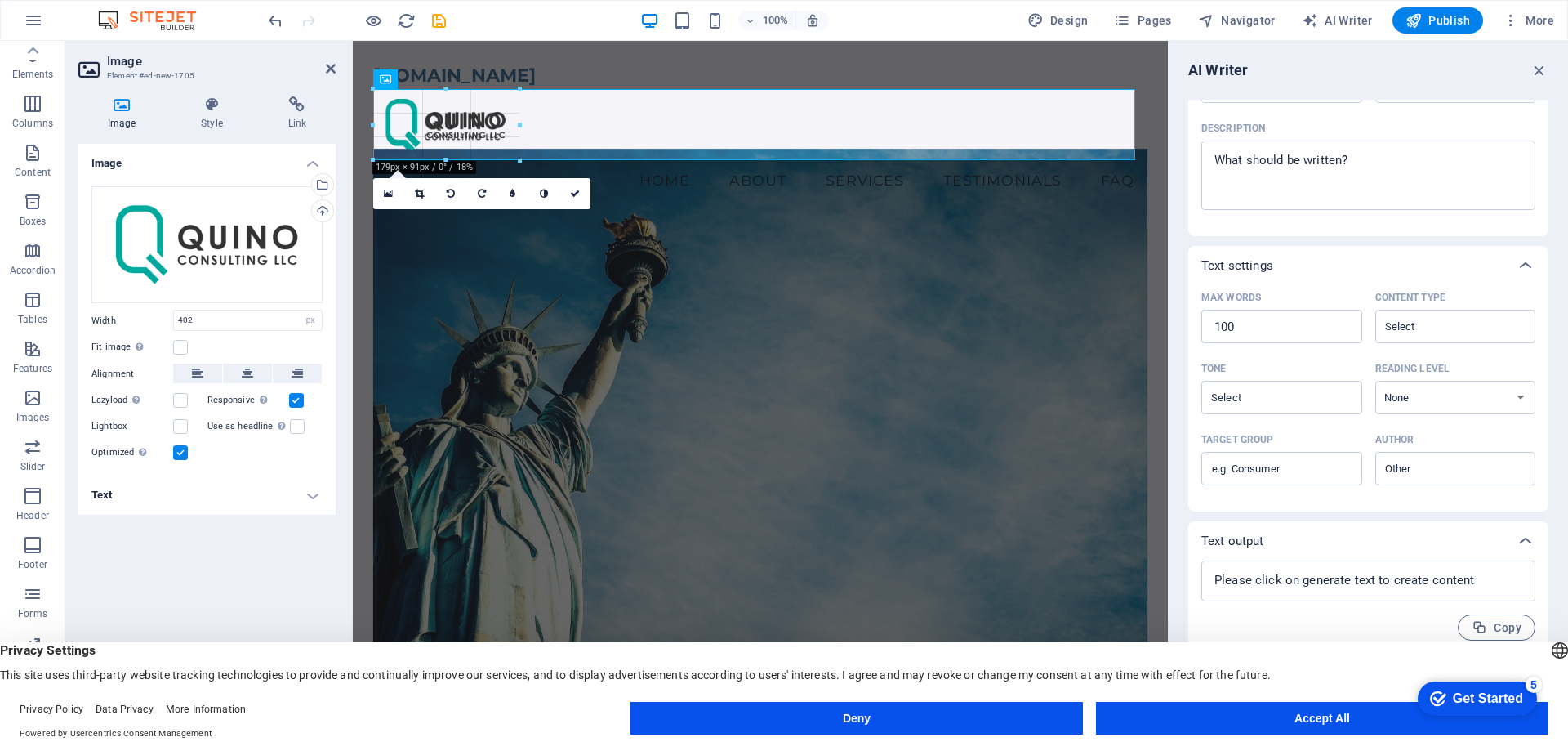
drag, startPoint x: 704, startPoint y: 246, endPoint x: 516, endPoint y: 103, distance: 236.2
type input "172"
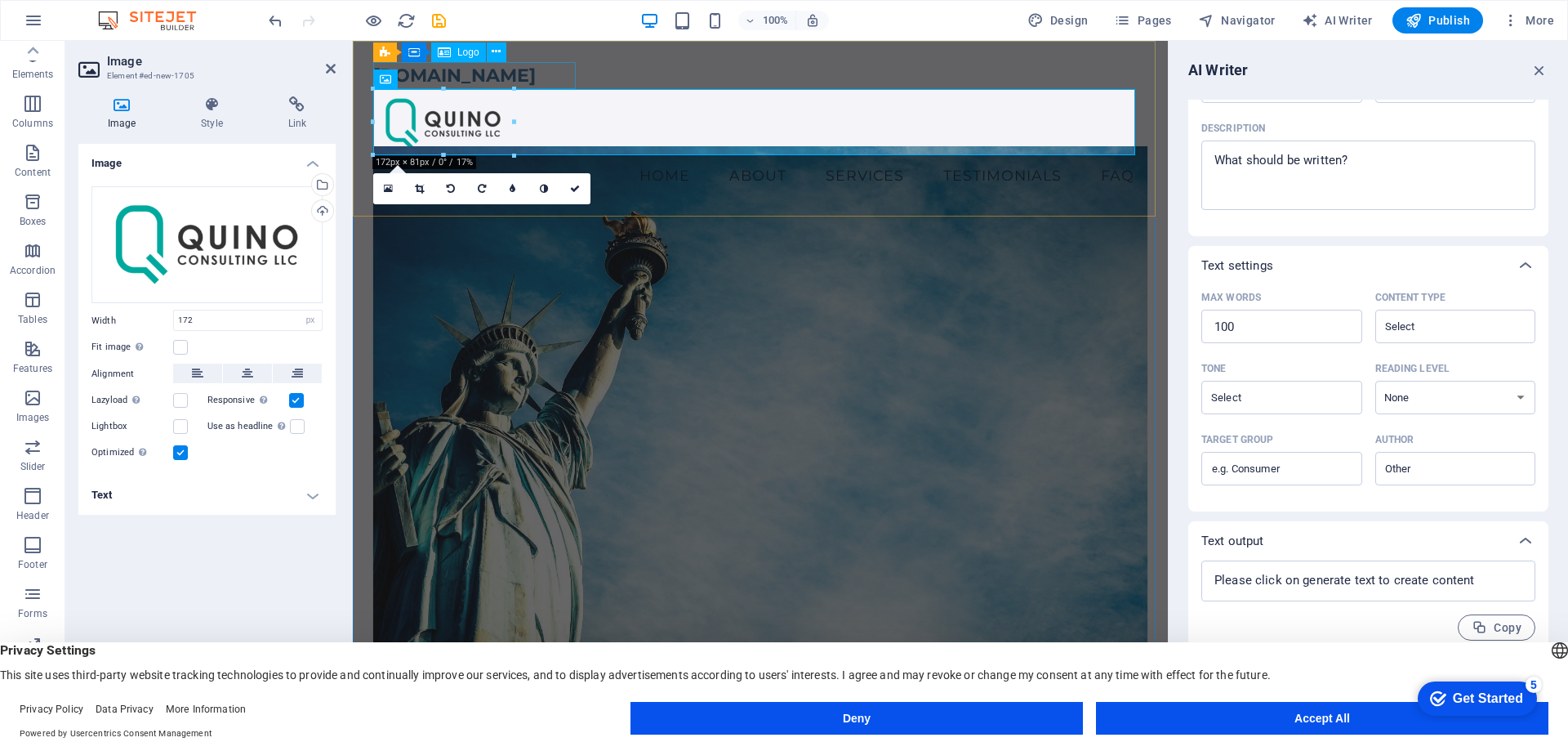
click at [566, 73] on div "[DOMAIN_NAME]" at bounding box center [760, 75] width 774 height 27
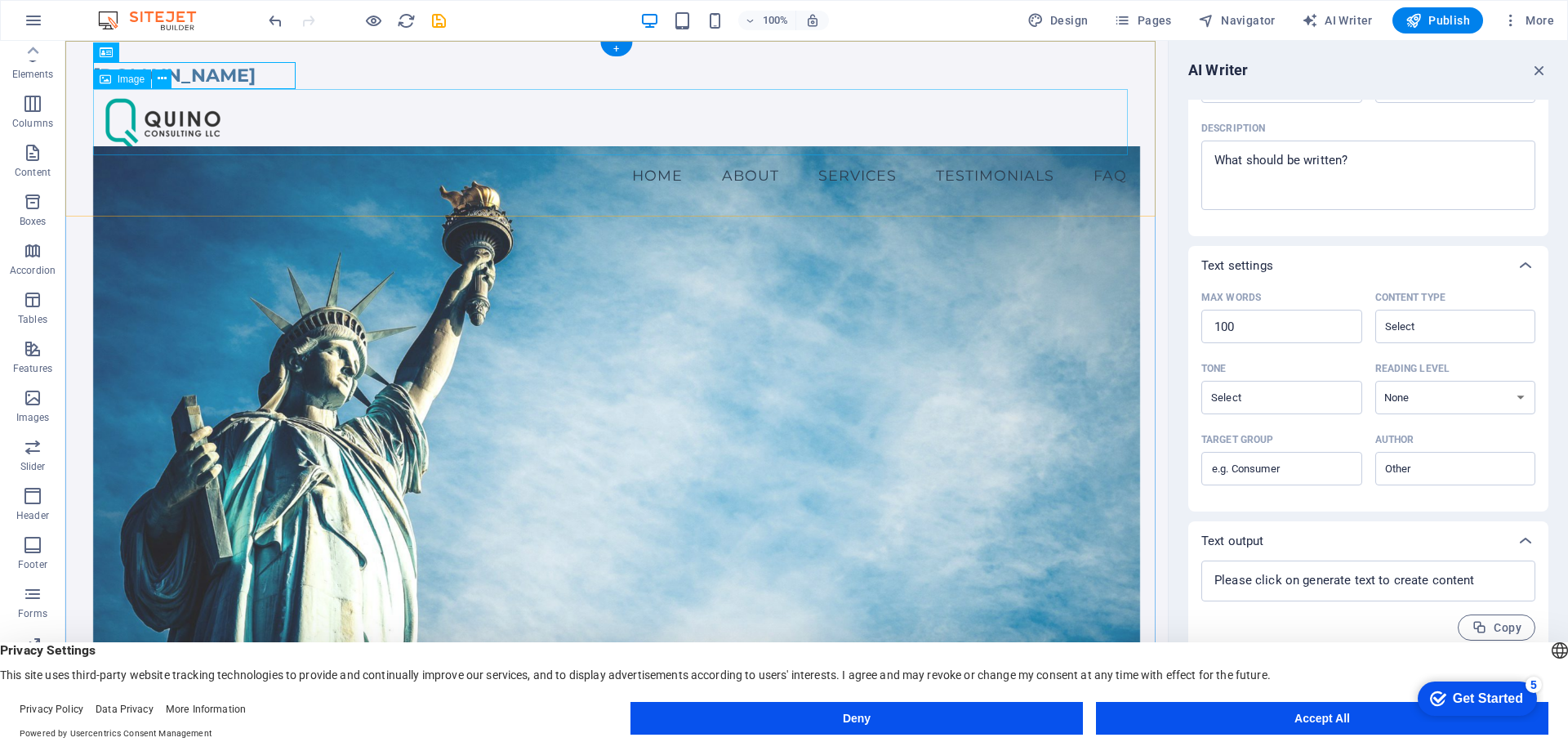
click at [662, 135] on figure at bounding box center [617, 121] width 1048 height 66
click at [1118, 121] on figure at bounding box center [617, 121] width 1048 height 66
click at [216, 77] on div "[DOMAIN_NAME]" at bounding box center [617, 75] width 1048 height 27
click at [488, 97] on figure at bounding box center [617, 121] width 1048 height 66
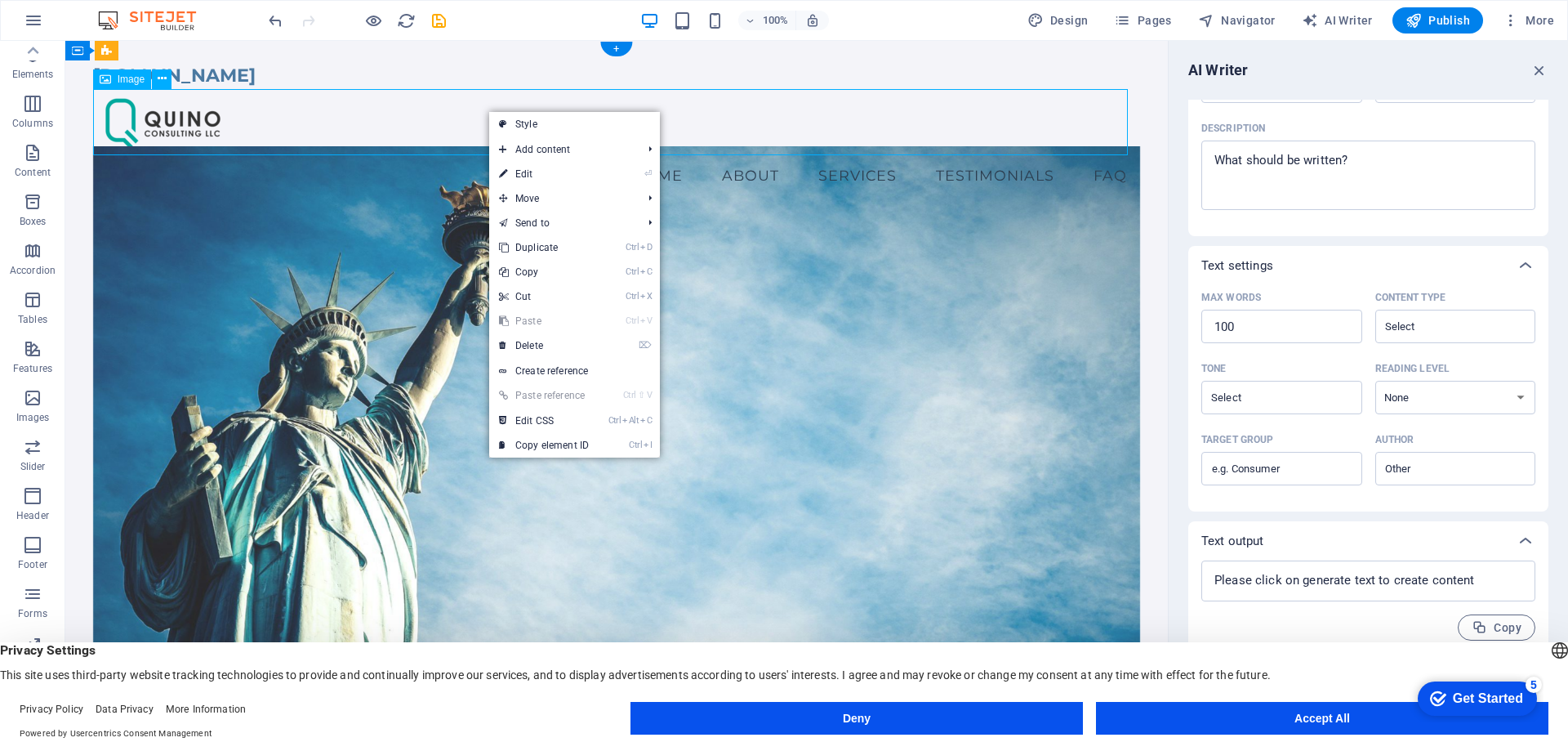
click at [297, 114] on figure at bounding box center [617, 121] width 1048 height 66
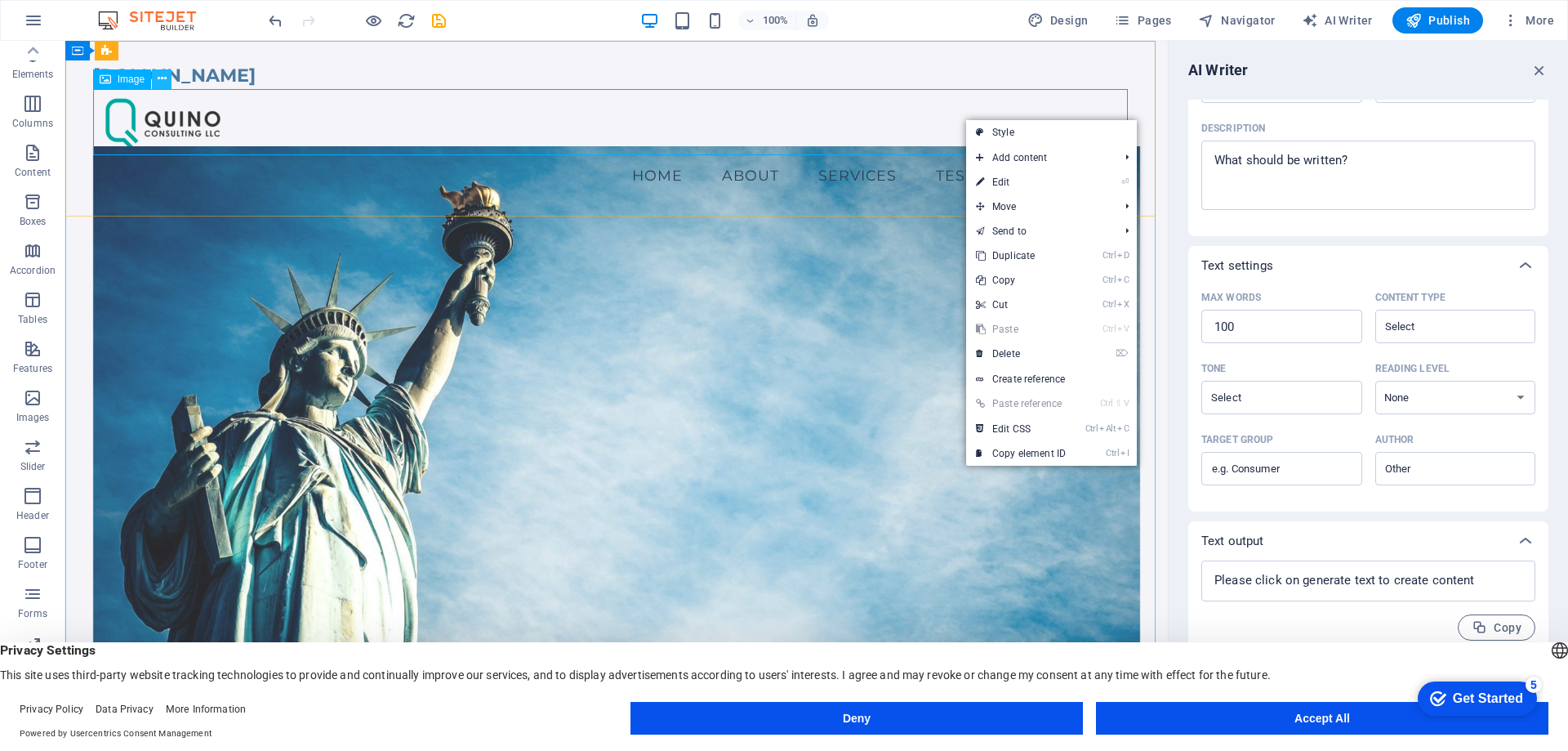
click at [159, 77] on icon at bounding box center [162, 79] width 9 height 17
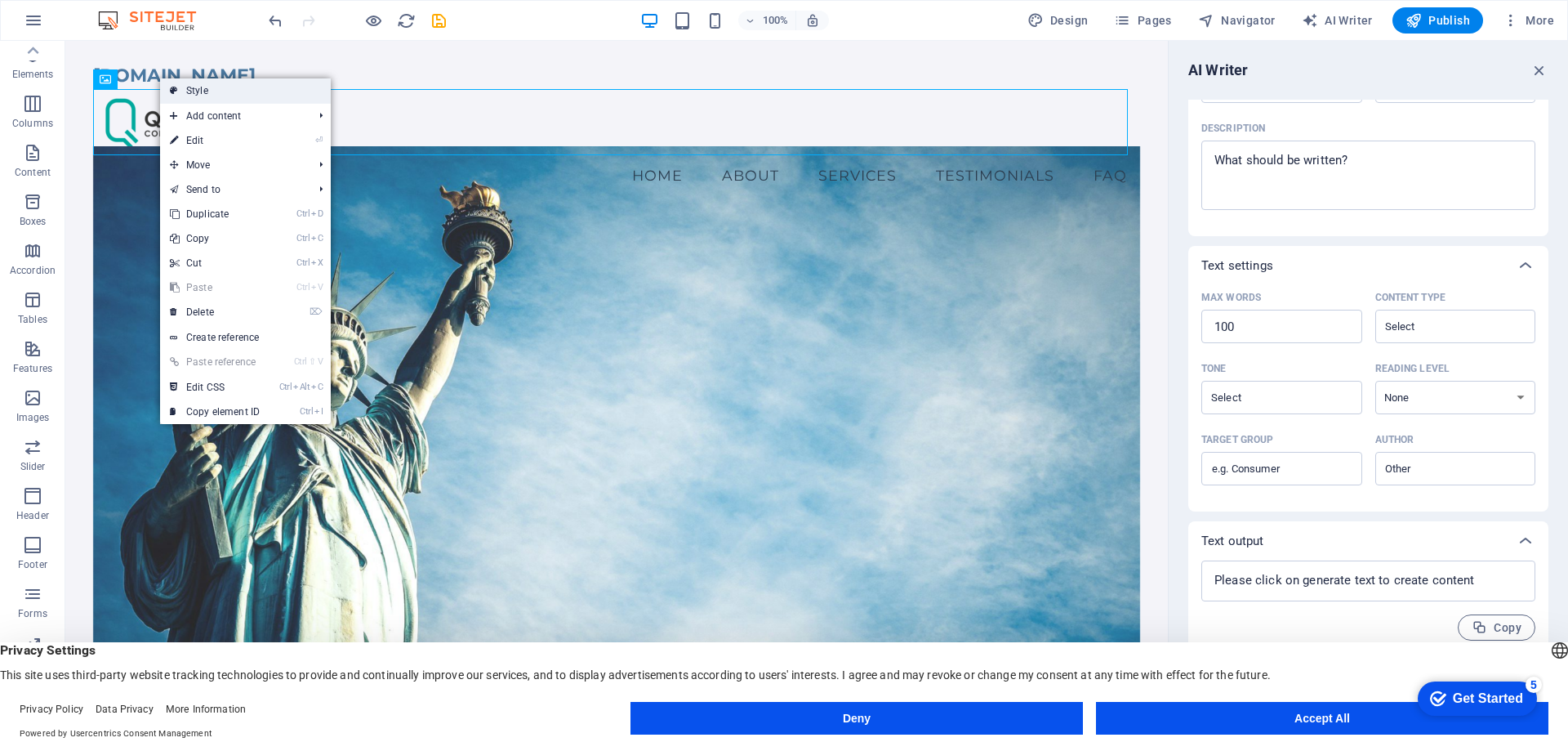
click at [181, 94] on link "Style" at bounding box center [244, 90] width 170 height 24
select select "vw"
select select "rem"
select select "vw"
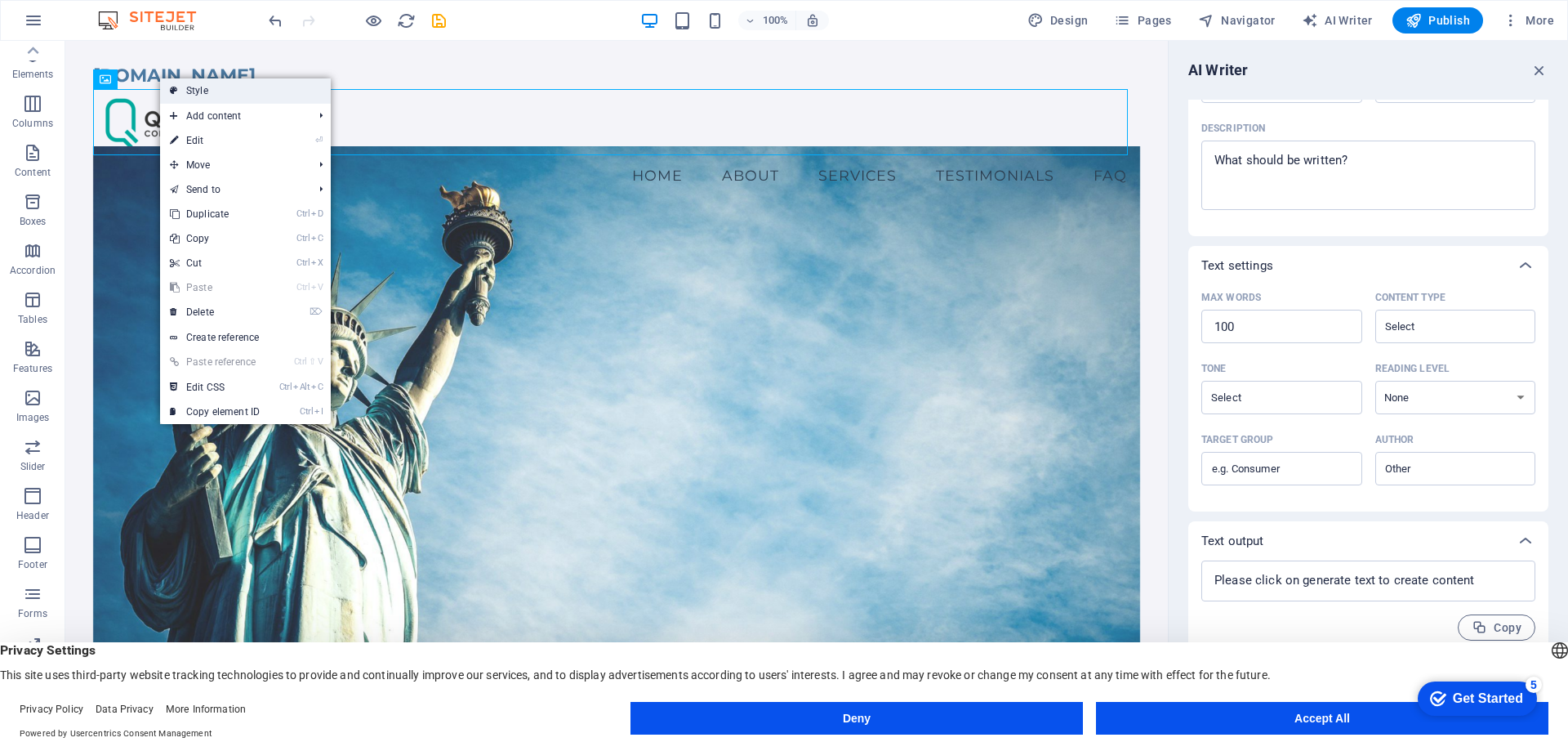
select select "preset-menu-v2-home-4"
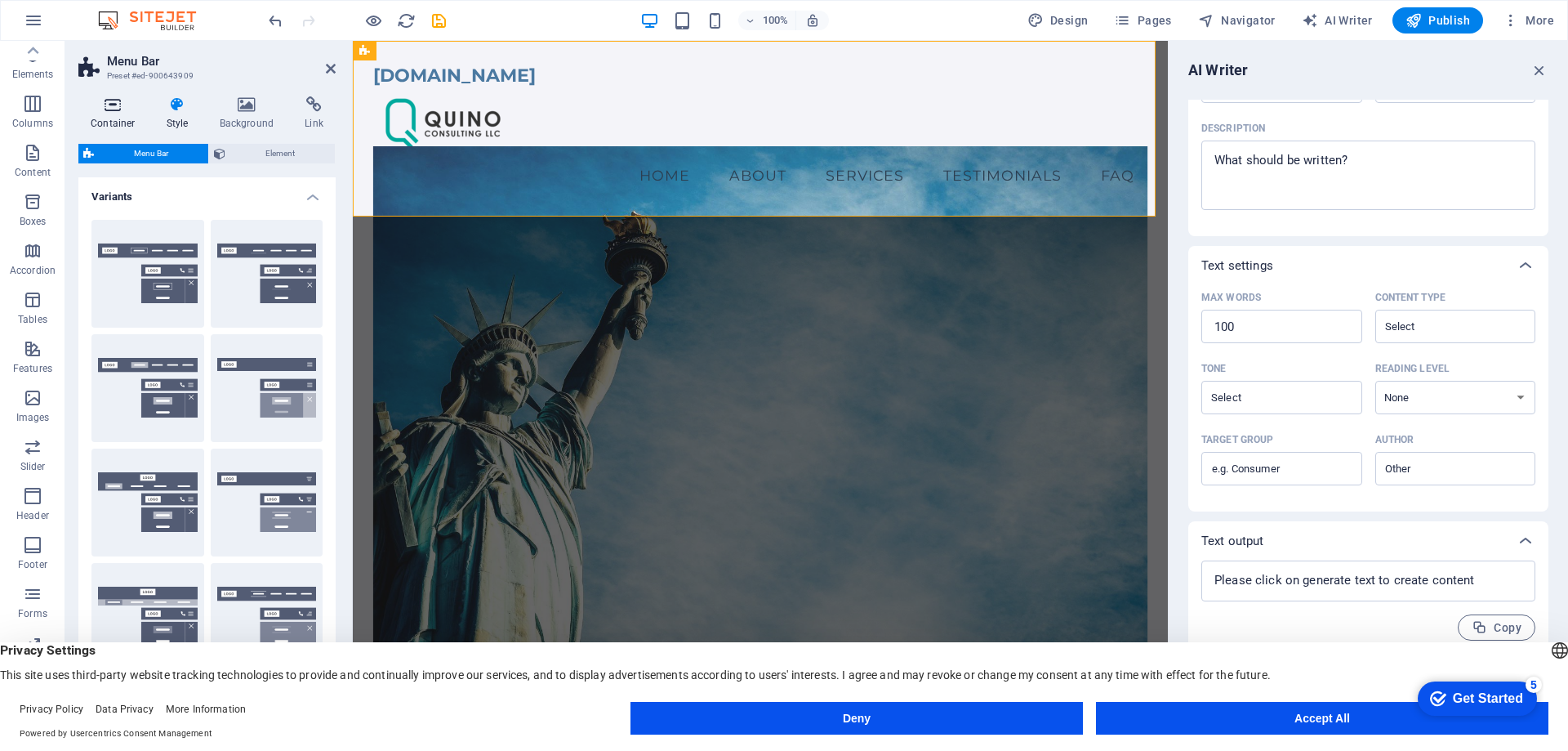
click at [105, 120] on h4 "Container" at bounding box center [116, 114] width 76 height 35
